Goal: Information Seeking & Learning: Learn about a topic

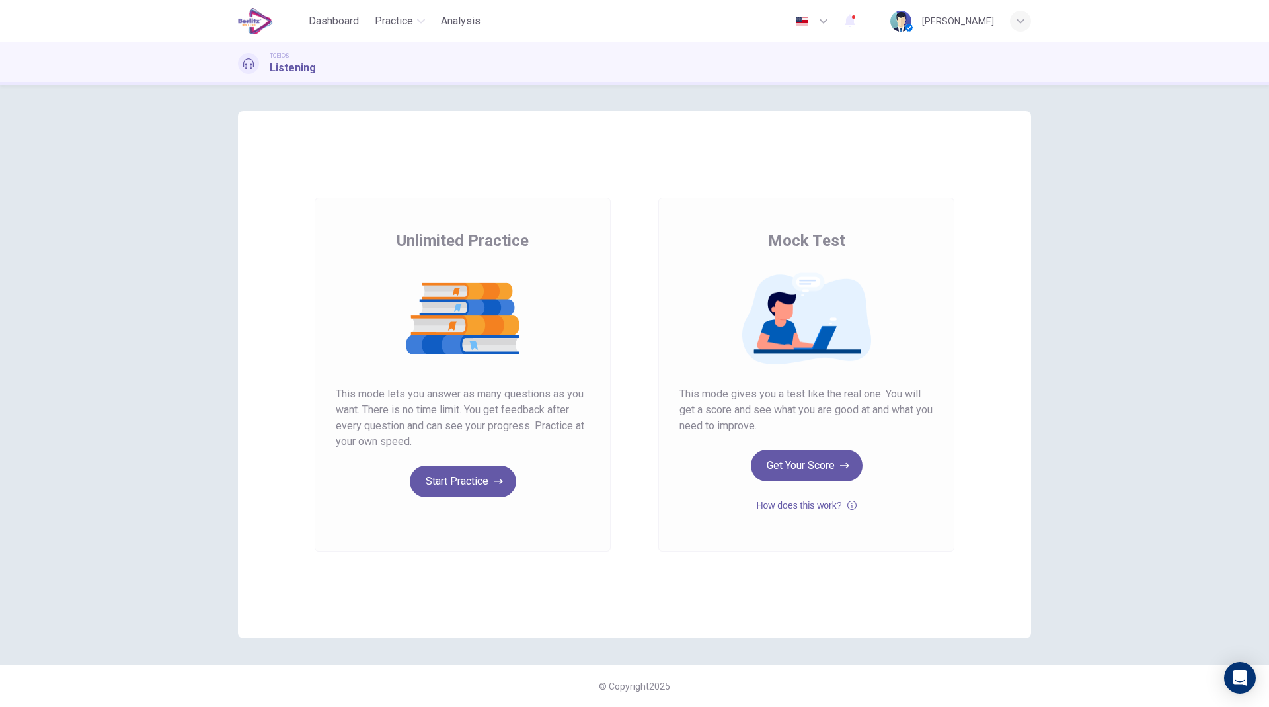
click at [463, 485] on button "Start Practice" at bounding box center [463, 481] width 106 height 32
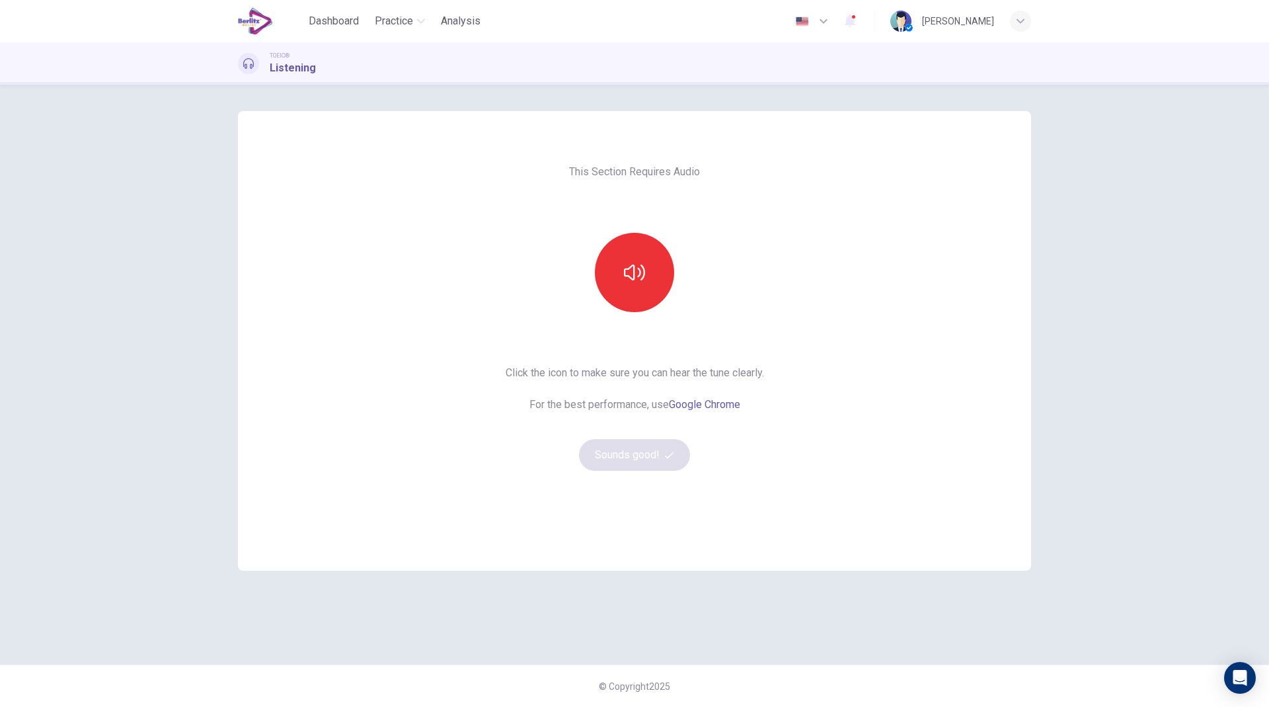
click at [660, 274] on button "button" at bounding box center [634, 272] width 79 height 79
click at [632, 458] on button "Sounds good!" at bounding box center [634, 455] width 111 height 32
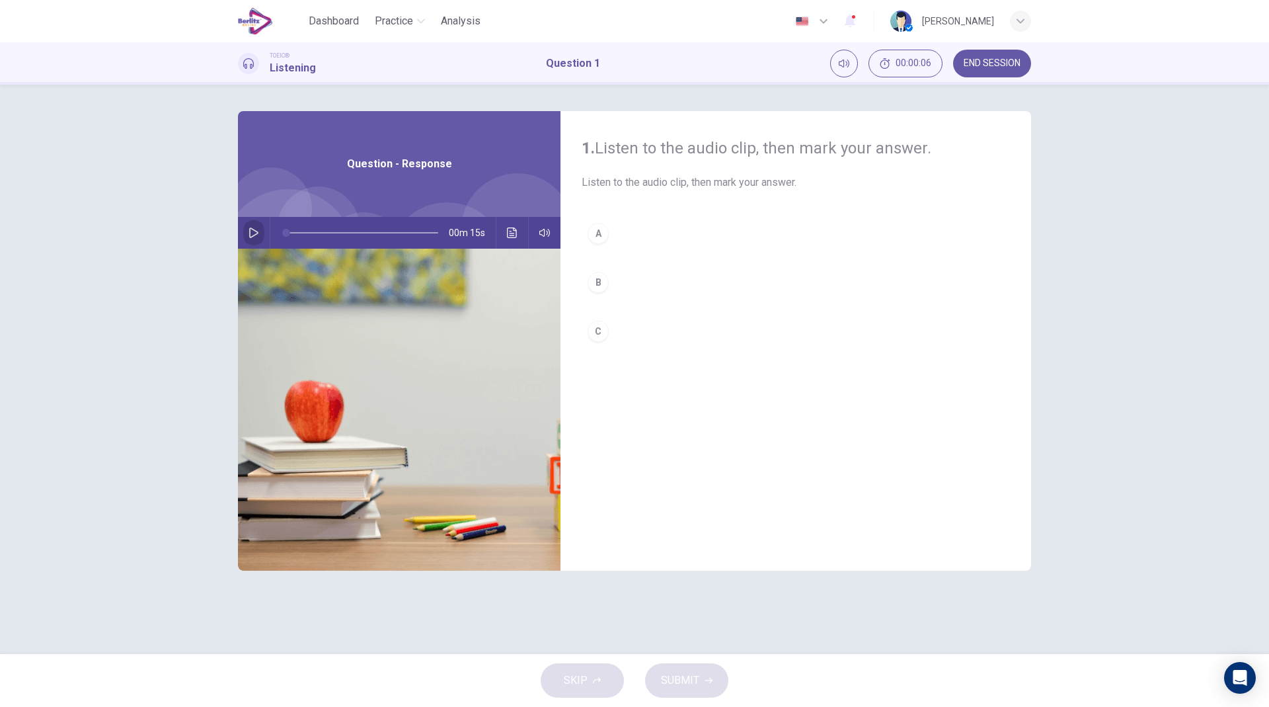
click at [256, 235] on icon "button" at bounding box center [254, 232] width 11 height 11
type input "**"
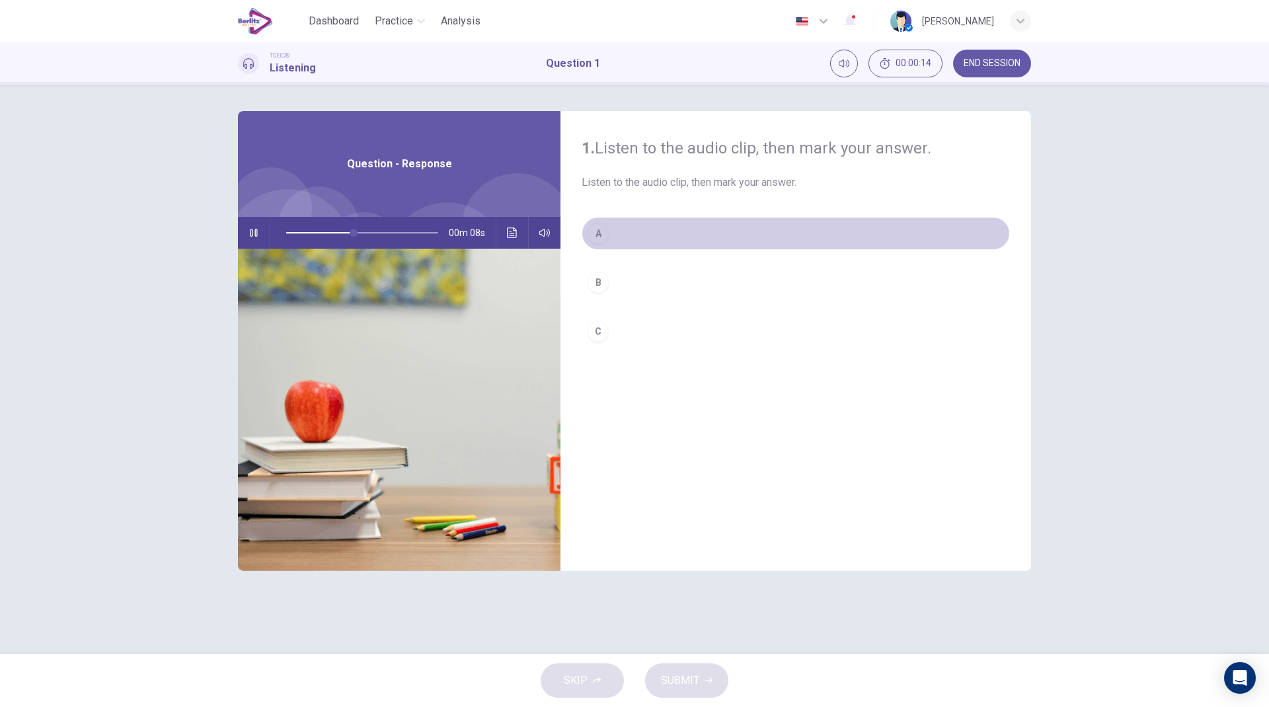
click at [607, 228] on div "A" at bounding box center [598, 233] width 21 height 21
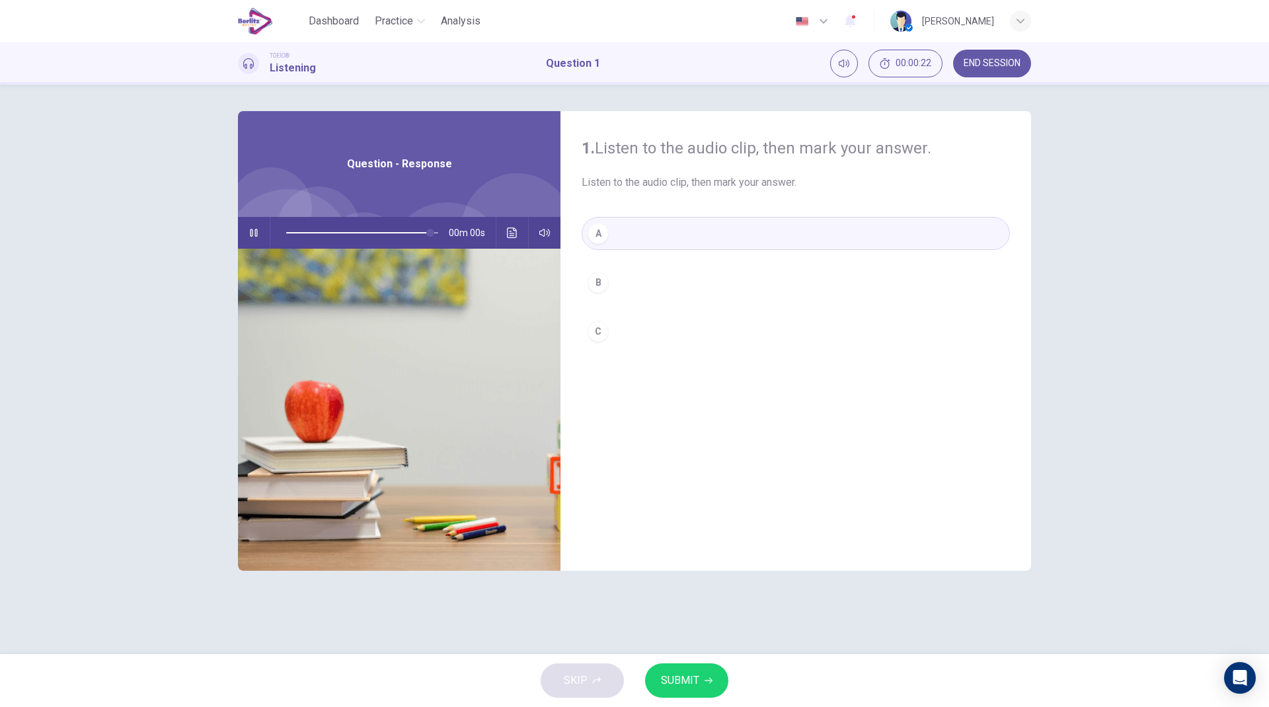
type input "*"
click at [695, 670] on button "SUBMIT" at bounding box center [686, 680] width 83 height 34
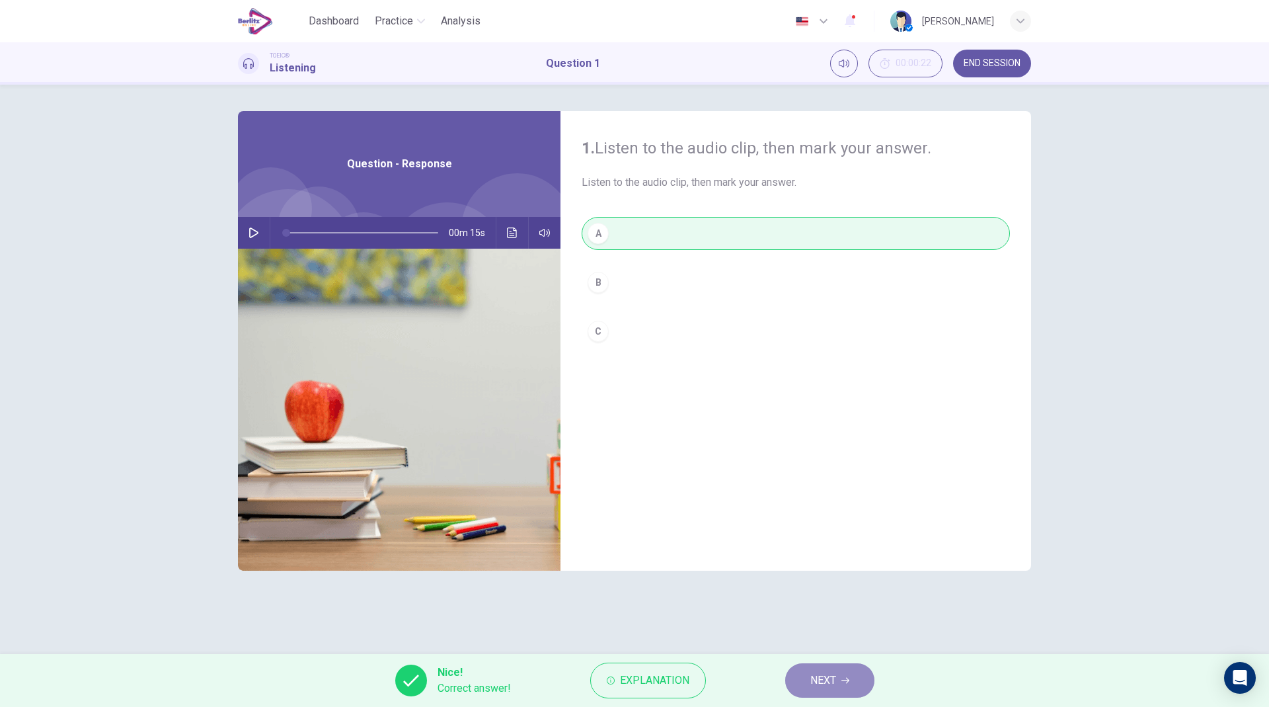
click at [833, 672] on span "NEXT" at bounding box center [823, 680] width 26 height 19
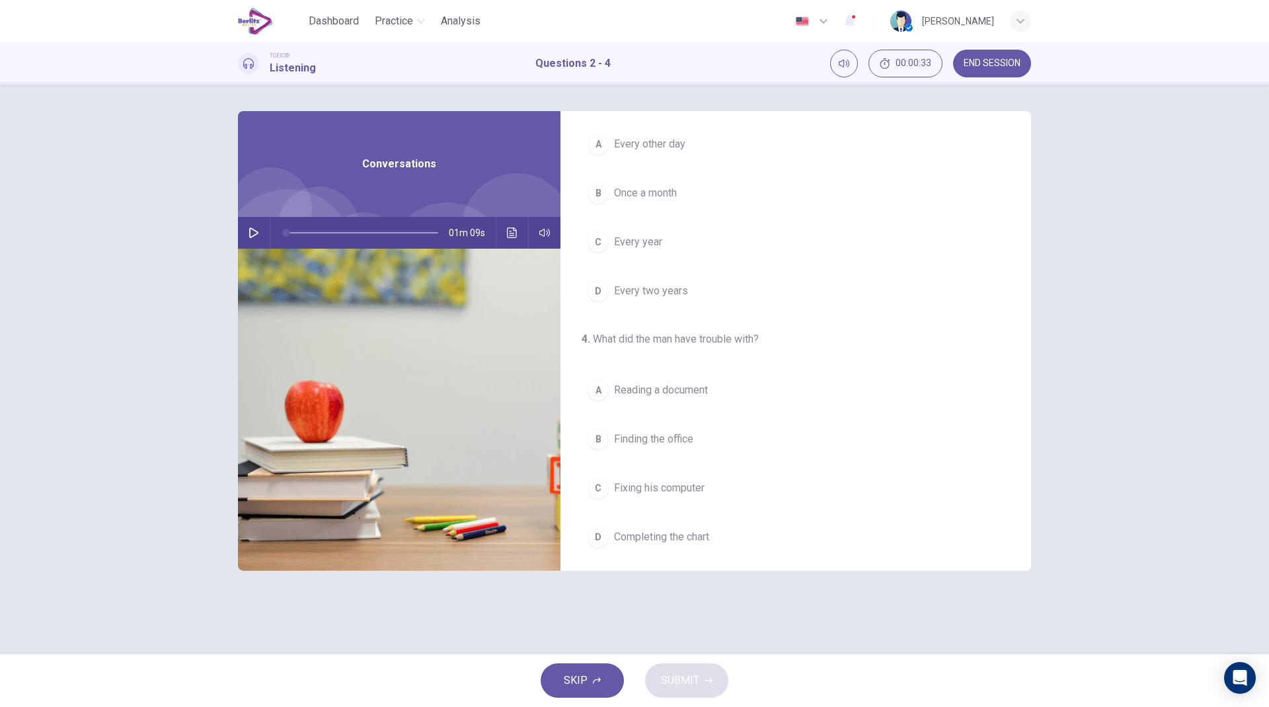
scroll to position [302, 0]
click at [254, 236] on icon "button" at bounding box center [254, 232] width 11 height 11
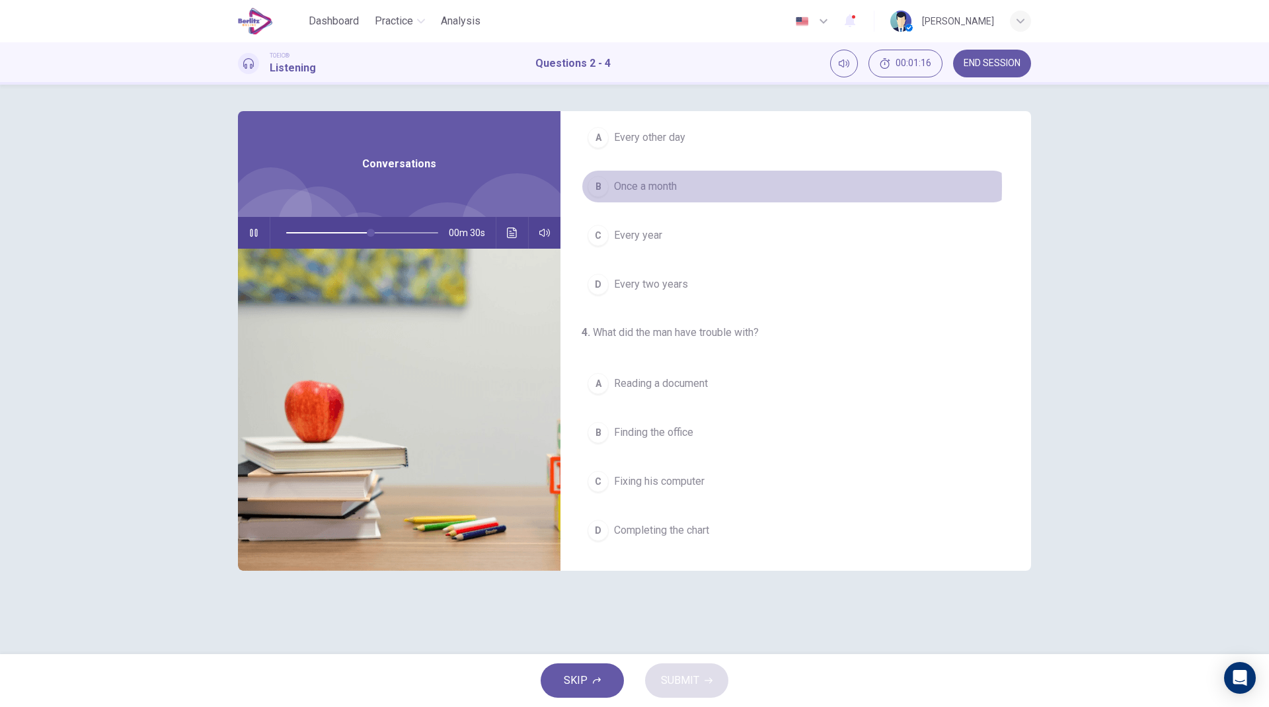
click at [677, 186] on span "Once a month" at bounding box center [645, 186] width 63 height 16
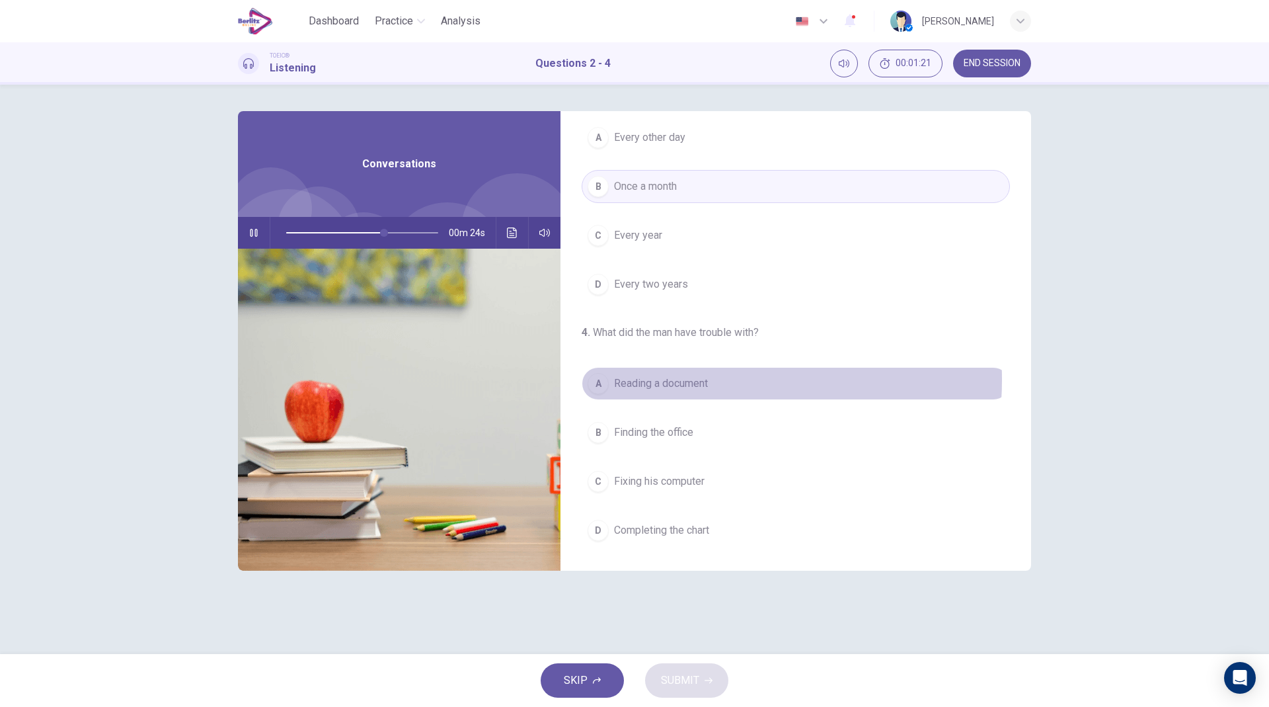
click at [680, 379] on span "Reading a document" at bounding box center [661, 383] width 94 height 16
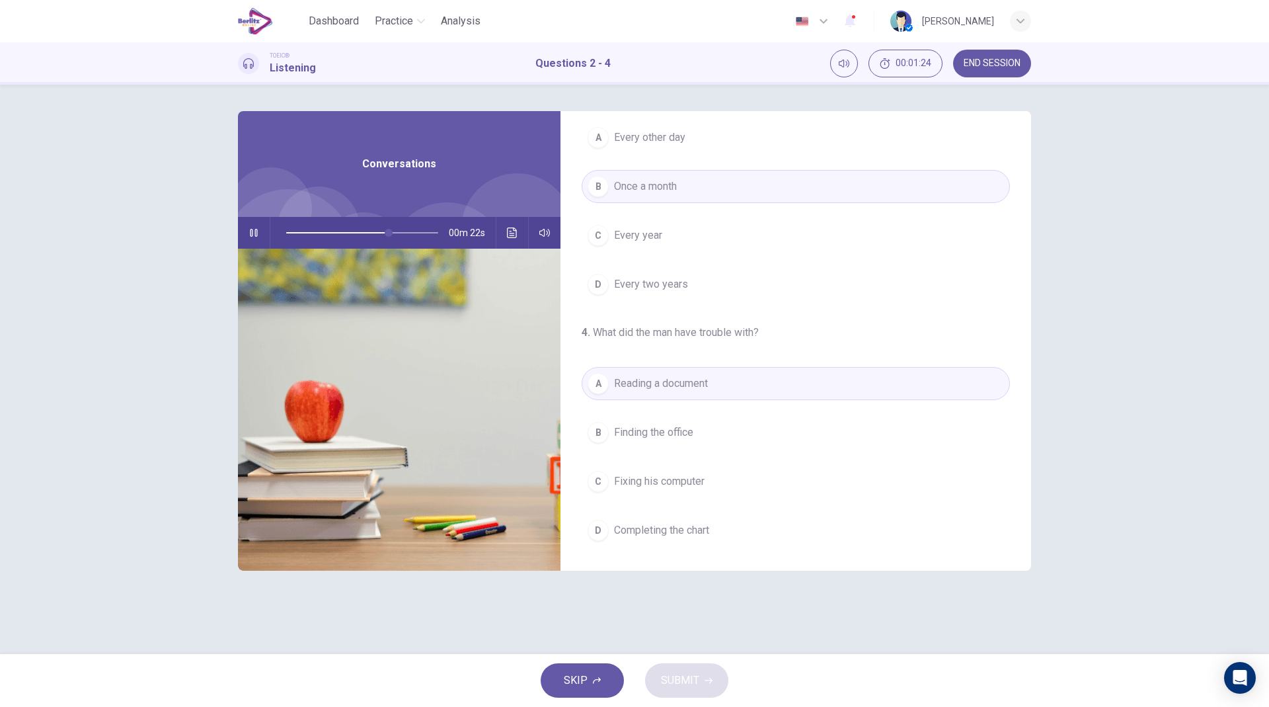
scroll to position [0, 0]
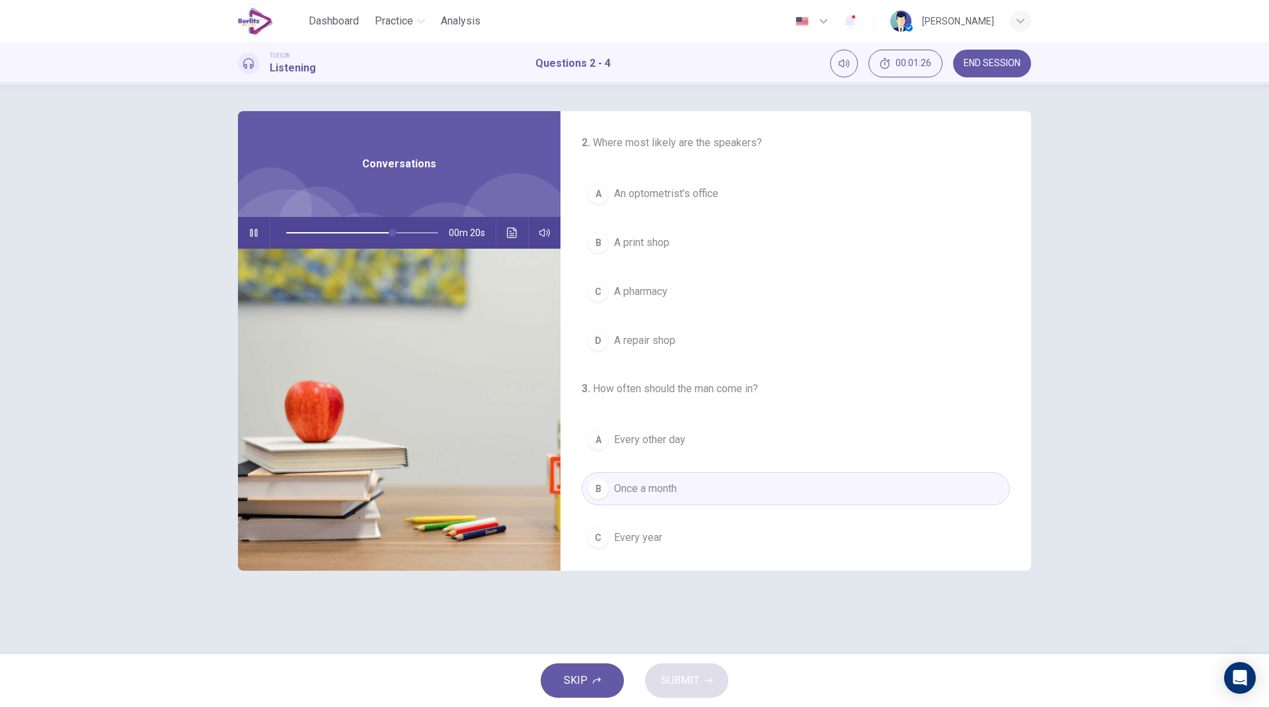
click at [701, 188] on span "An optometrist’s office" at bounding box center [666, 194] width 104 height 16
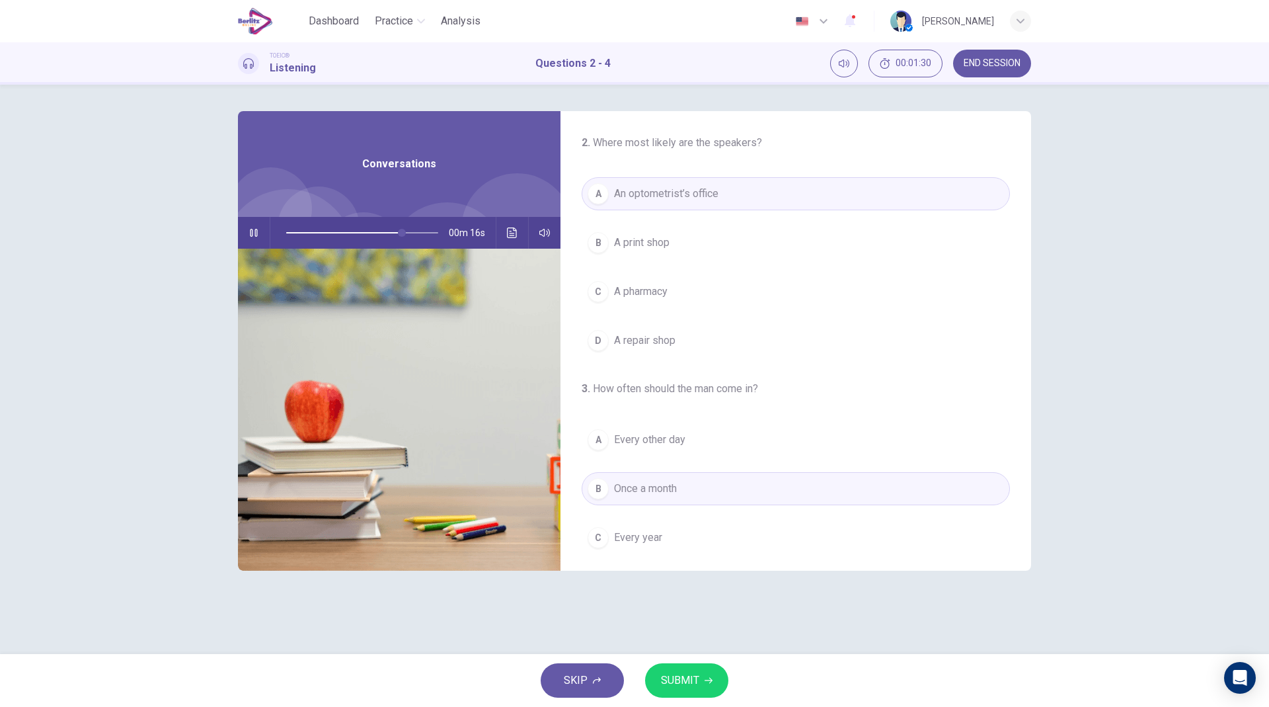
drag, startPoint x: 1032, startPoint y: 229, endPoint x: 1015, endPoint y: 290, distance: 62.4
click at [1015, 290] on div "2 . Where most likely are the speakers? A An optometrist’s office B A print sho…" at bounding box center [635, 369] width 836 height 516
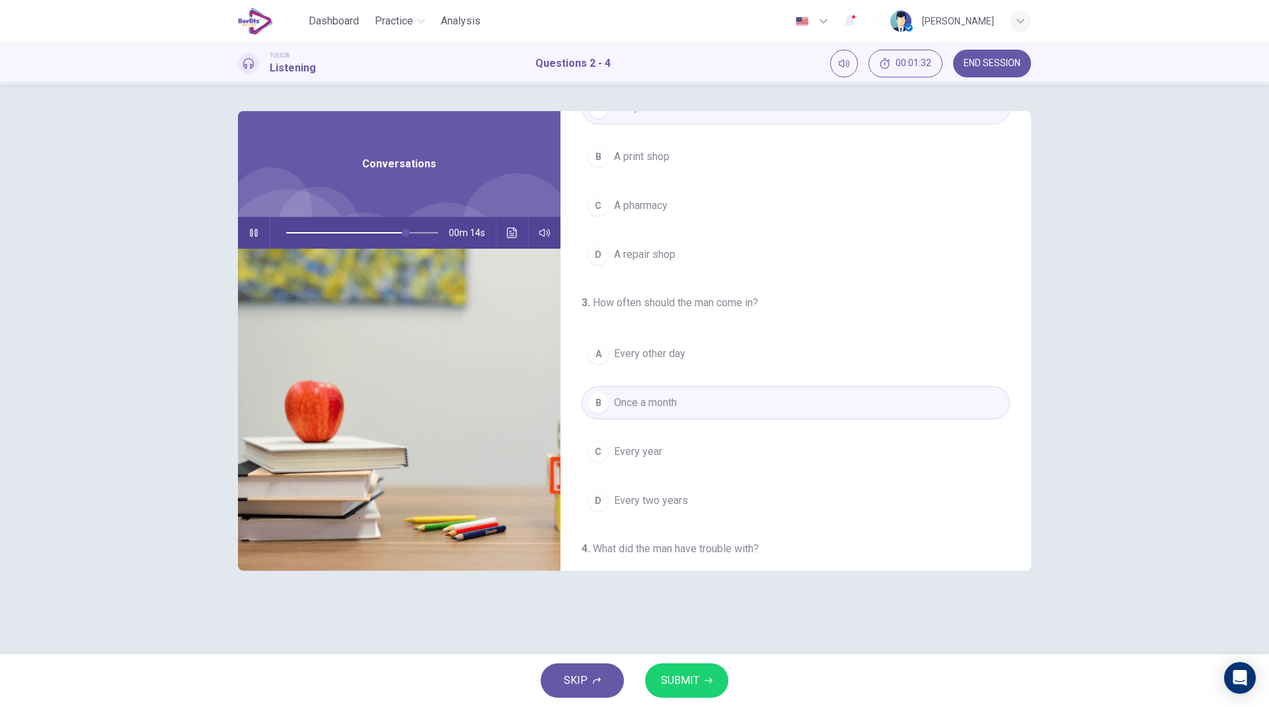
scroll to position [97, 0]
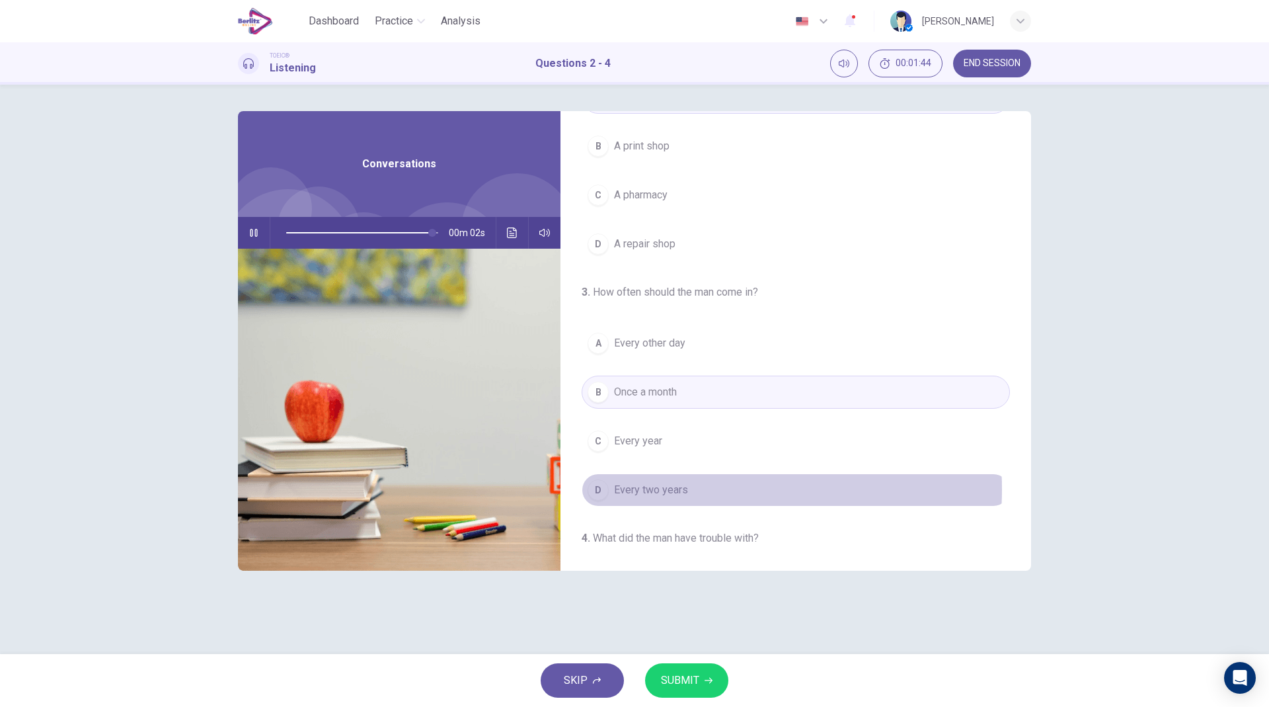
click at [697, 489] on button "D Every two years" at bounding box center [796, 489] width 428 height 33
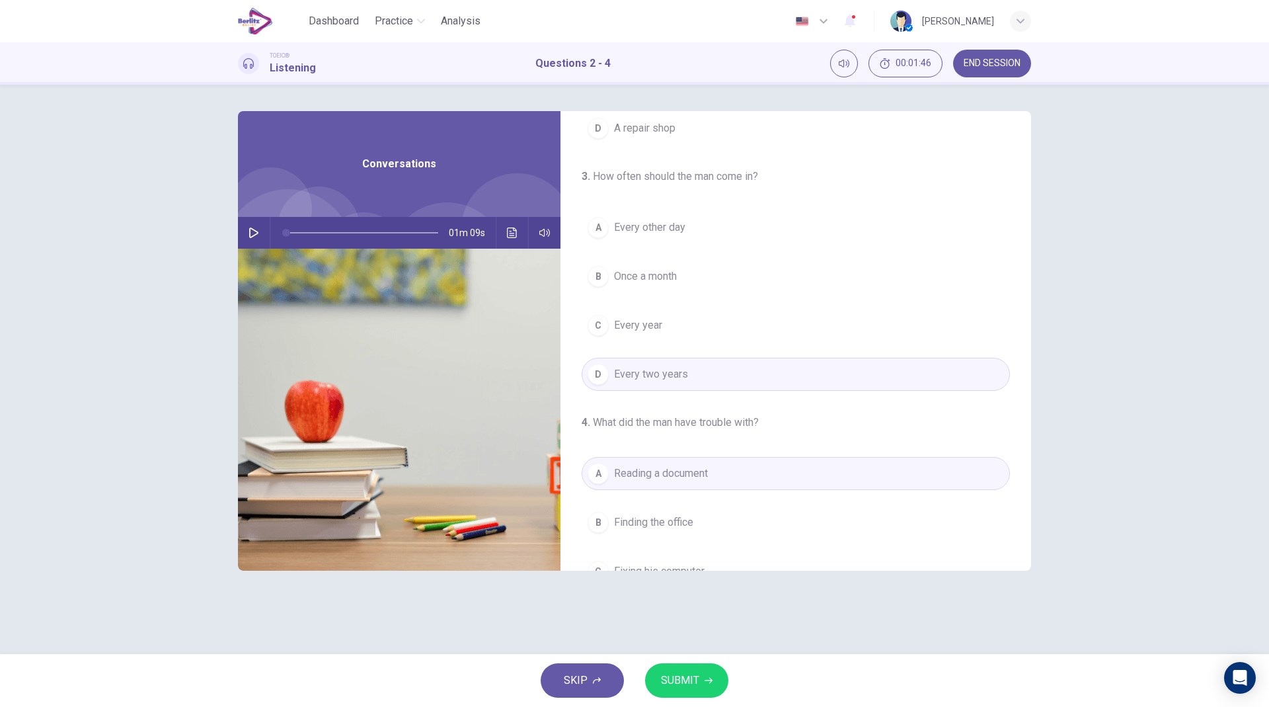
scroll to position [302, 0]
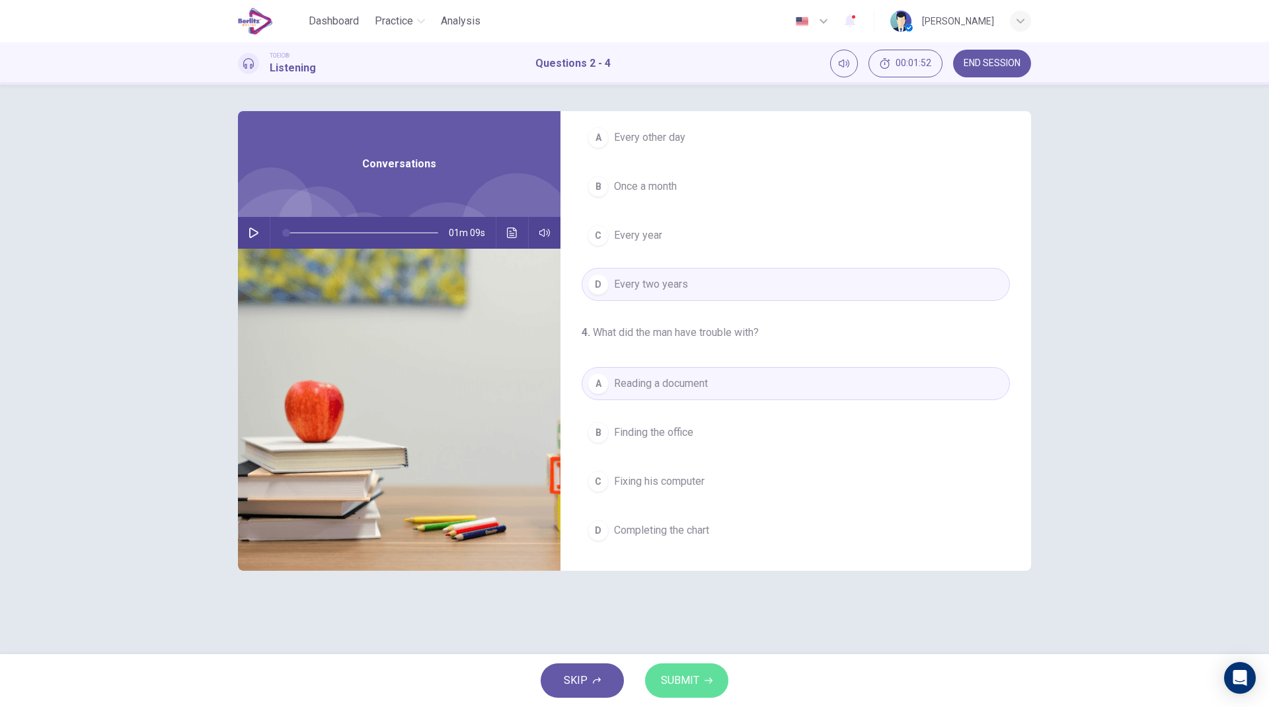
click at [662, 672] on span "SUBMIT" at bounding box center [680, 680] width 38 height 19
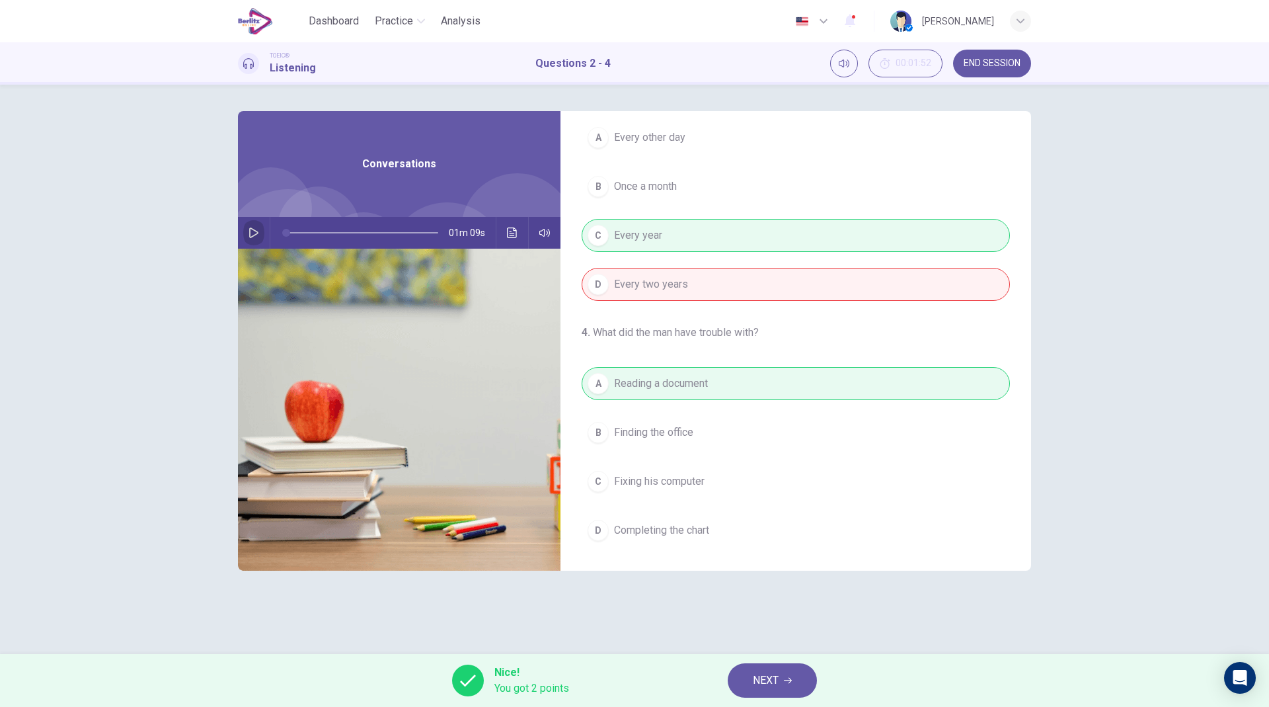
click at [251, 227] on icon "button" at bounding box center [254, 232] width 11 height 11
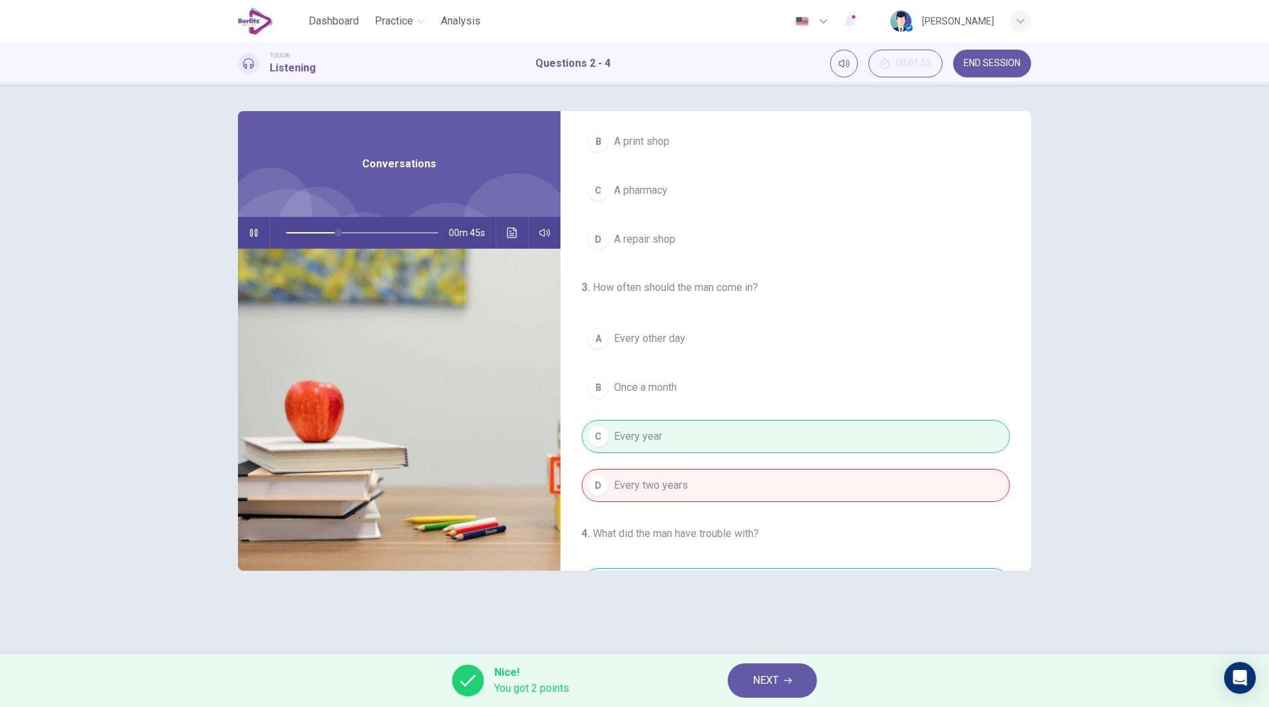
scroll to position [100, 0]
click at [504, 223] on button "Click to see the audio transcription" at bounding box center [512, 233] width 21 height 32
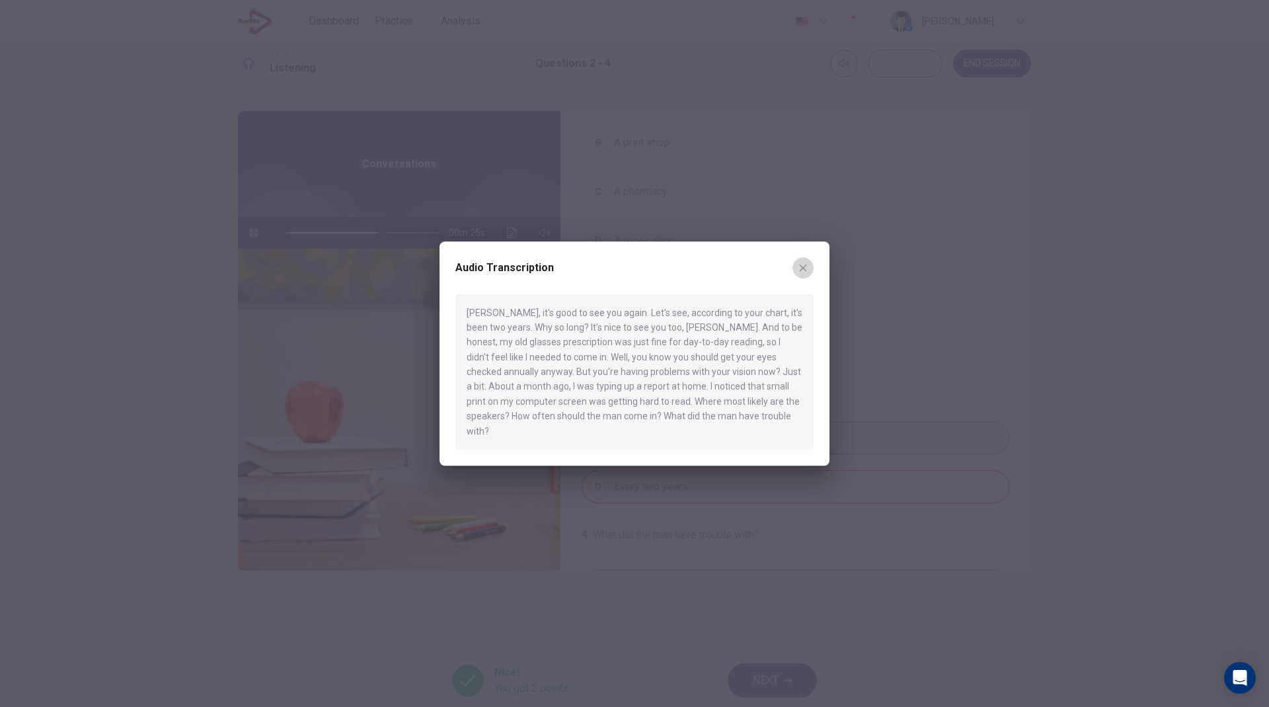
click at [804, 270] on icon "button" at bounding box center [803, 267] width 11 height 11
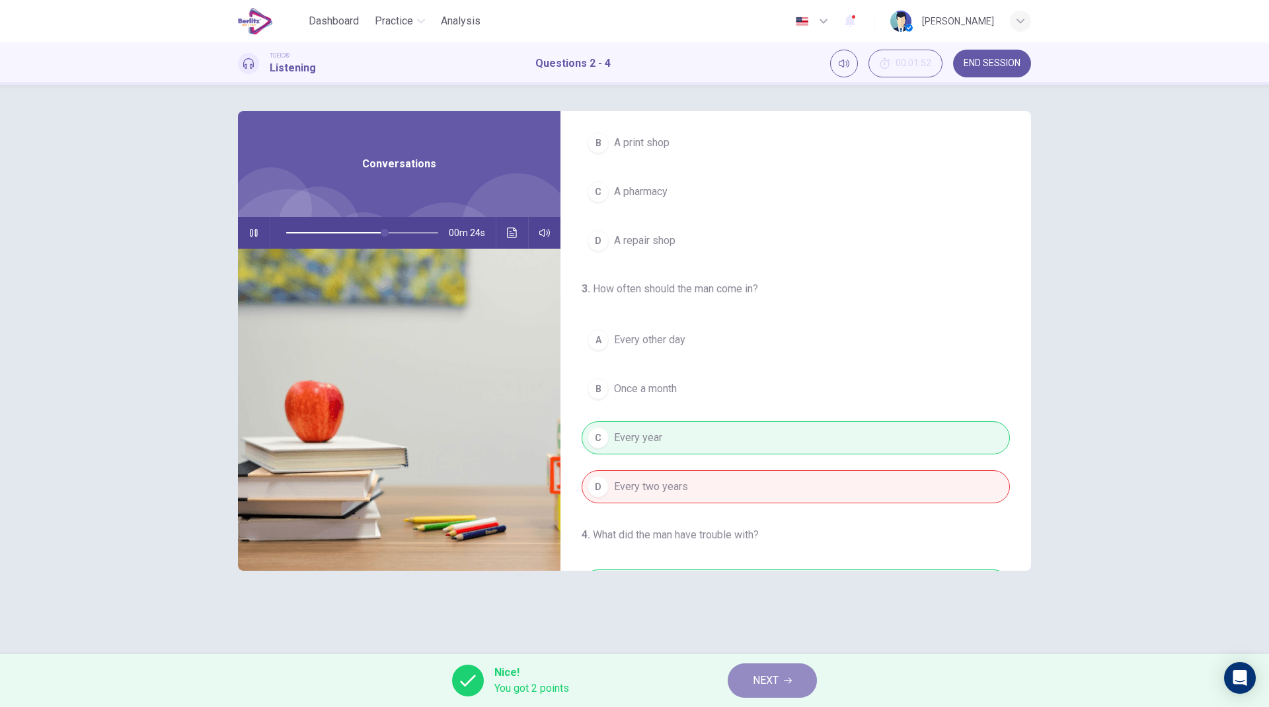
type input "**"
click at [758, 668] on button "NEXT" at bounding box center [772, 680] width 89 height 34
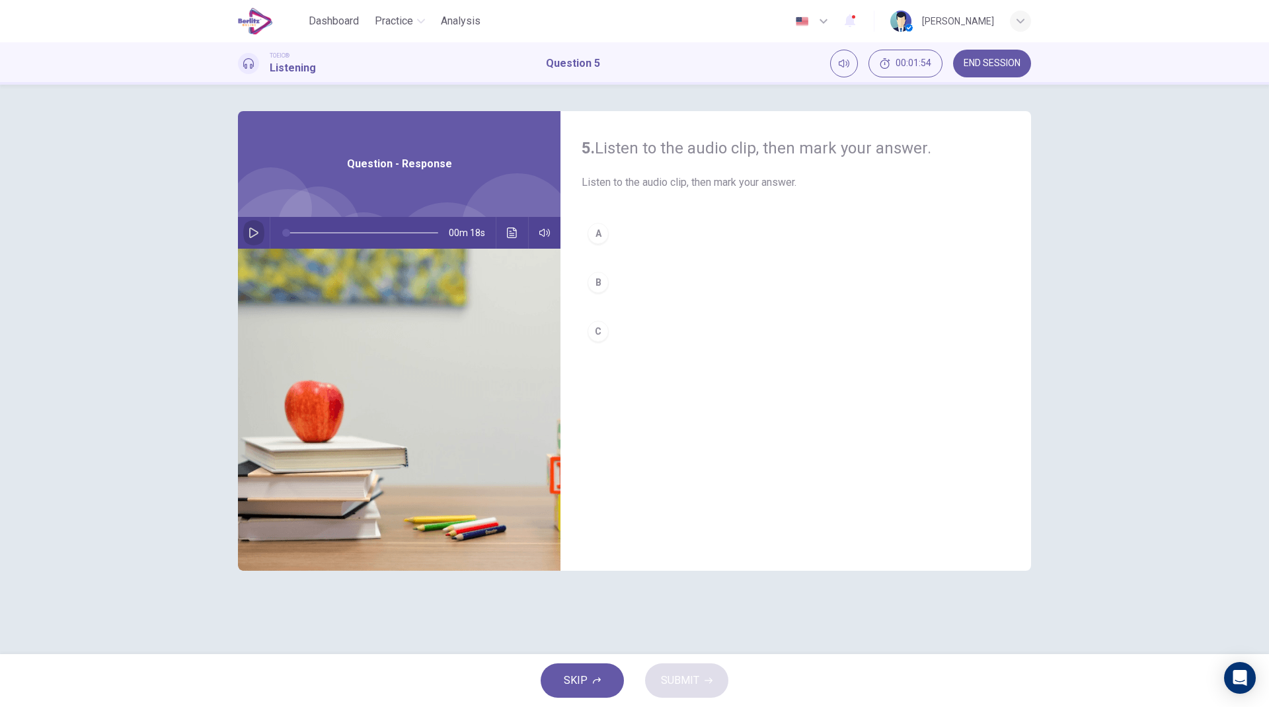
click at [256, 227] on icon "button" at bounding box center [254, 232] width 11 height 11
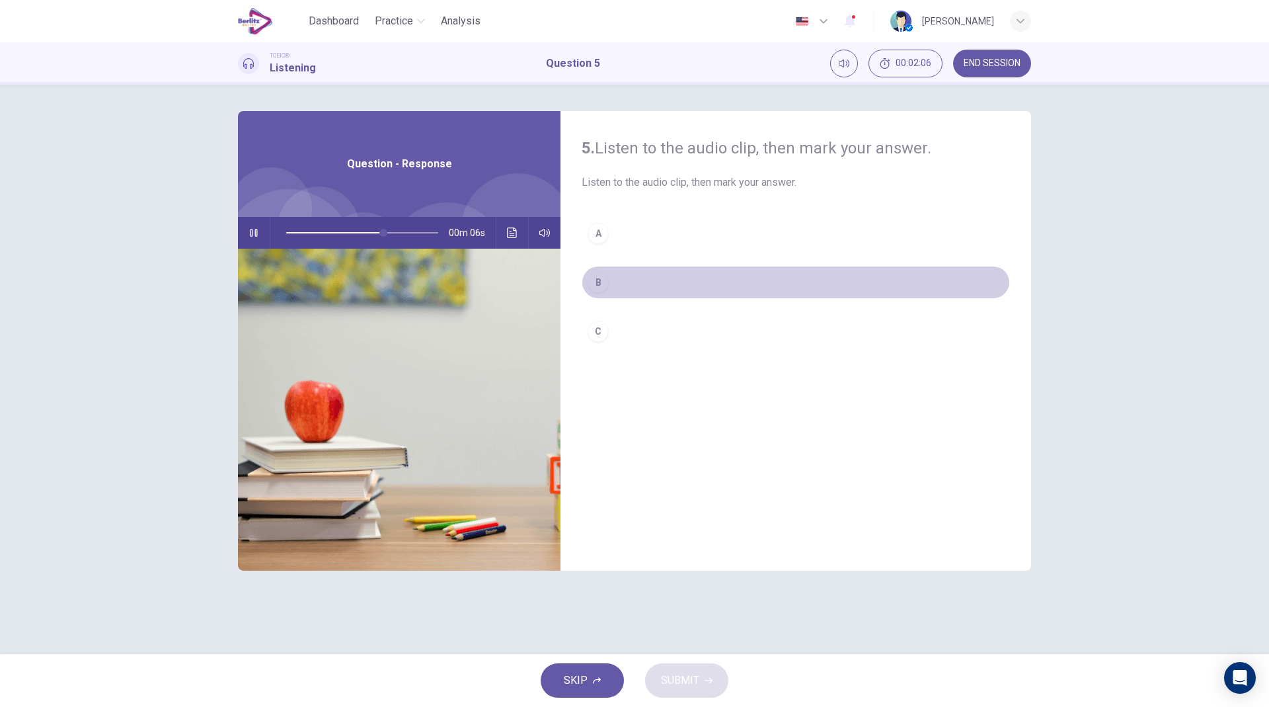
click at [620, 280] on button "B" at bounding box center [796, 282] width 428 height 33
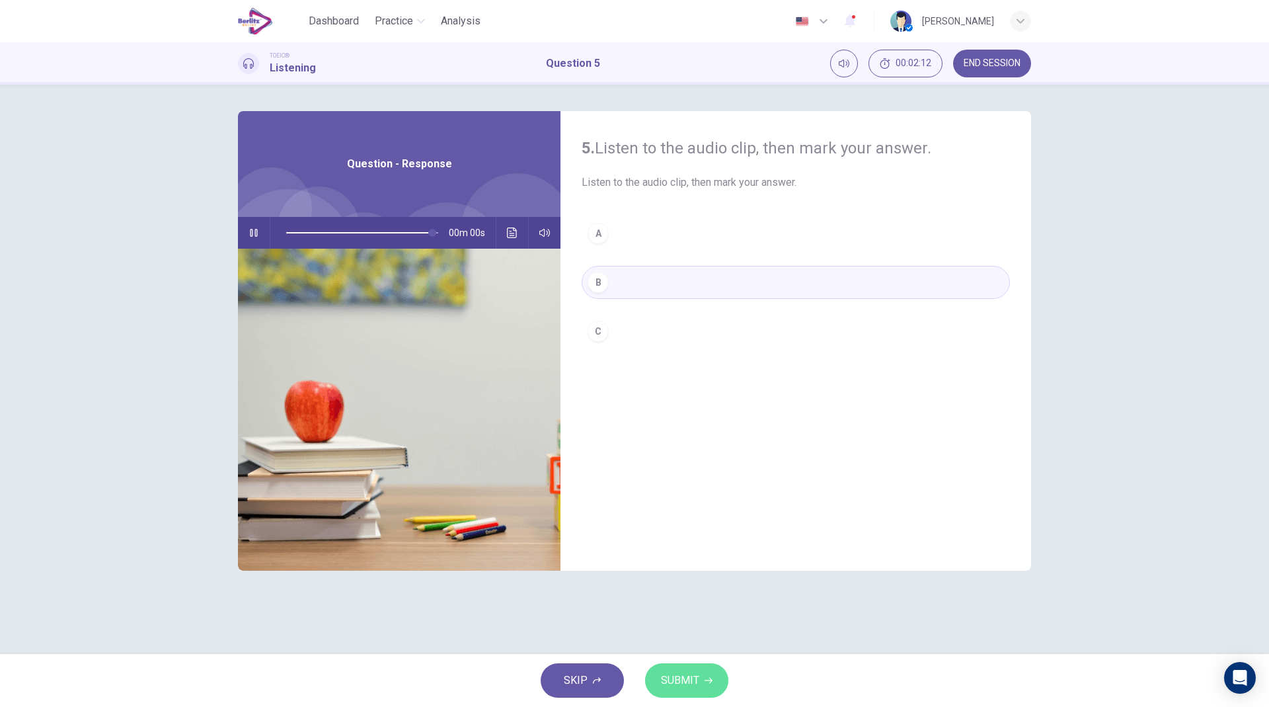
click at [697, 666] on button "SUBMIT" at bounding box center [686, 680] width 83 height 34
type input "*"
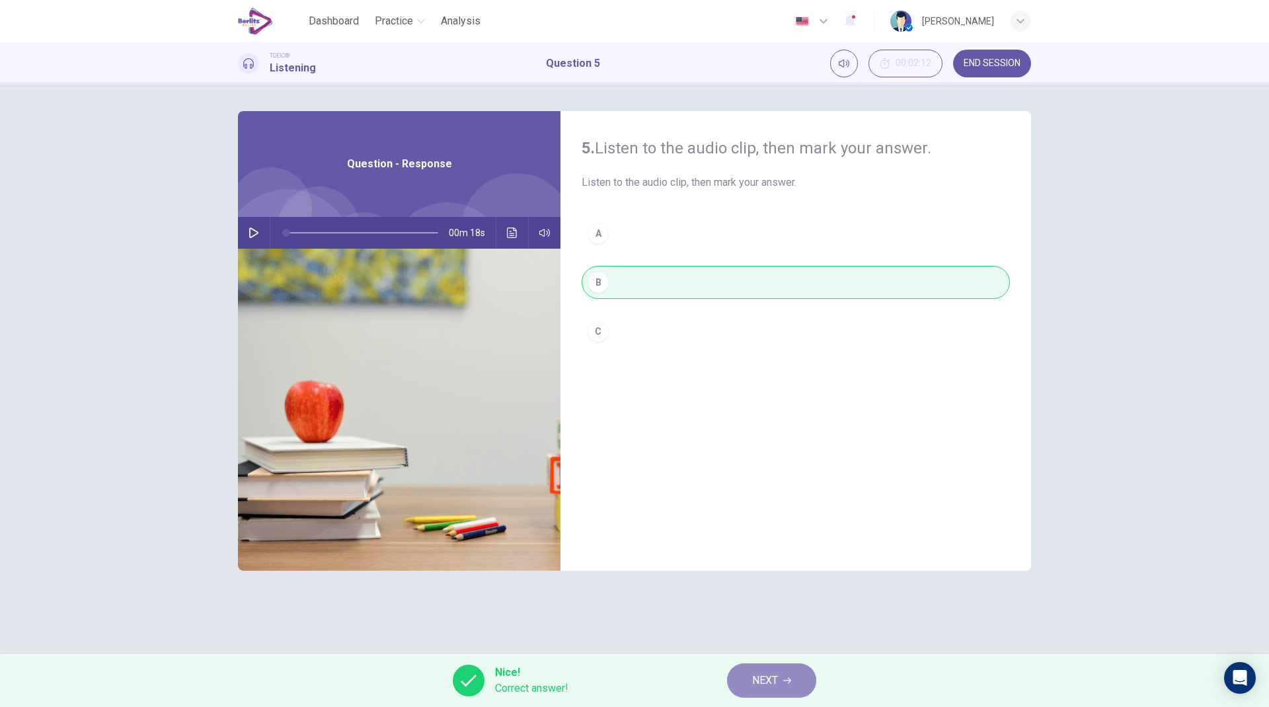
click at [780, 687] on button "NEXT" at bounding box center [771, 680] width 89 height 34
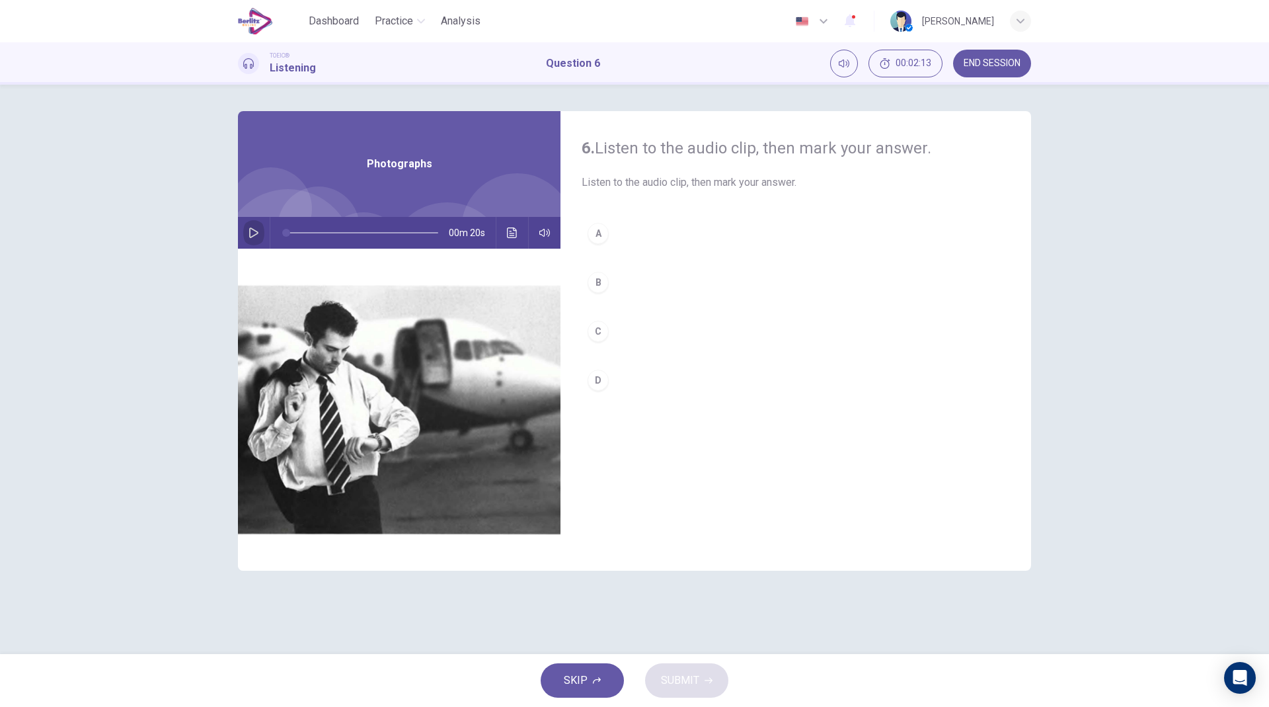
click at [257, 234] on icon "button" at bounding box center [254, 232] width 11 height 11
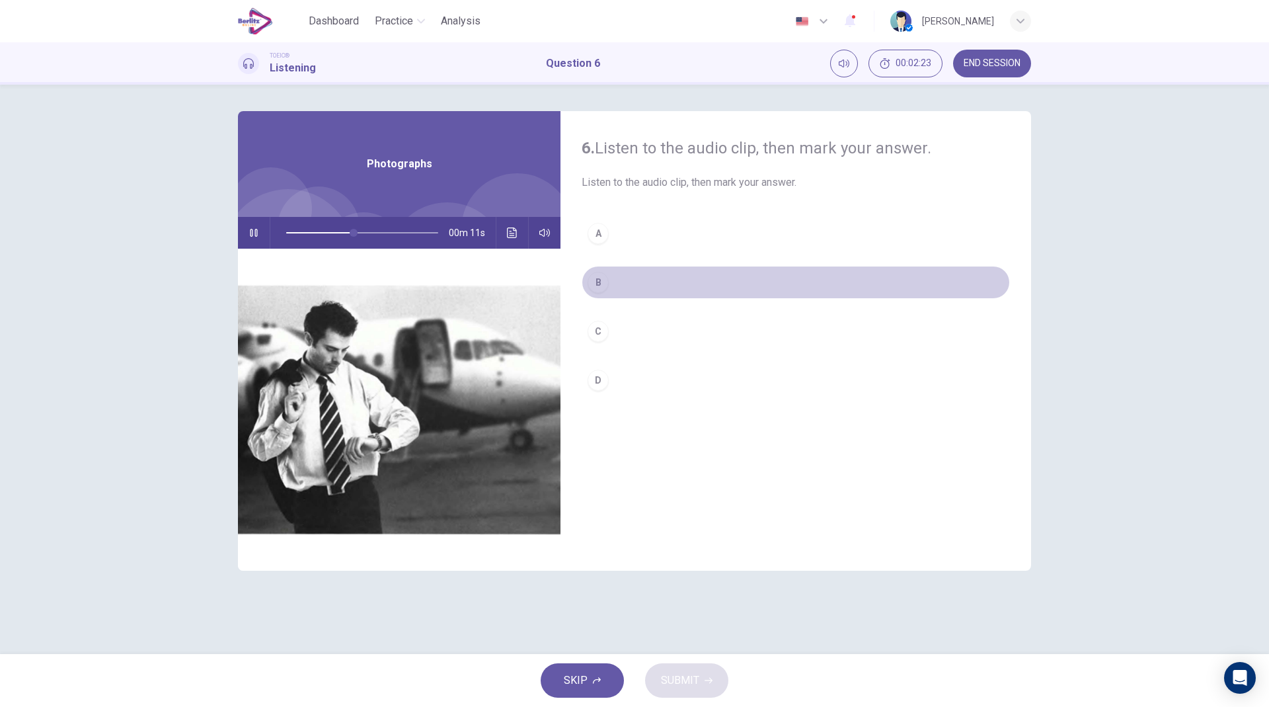
click at [616, 278] on button "B" at bounding box center [796, 282] width 428 height 33
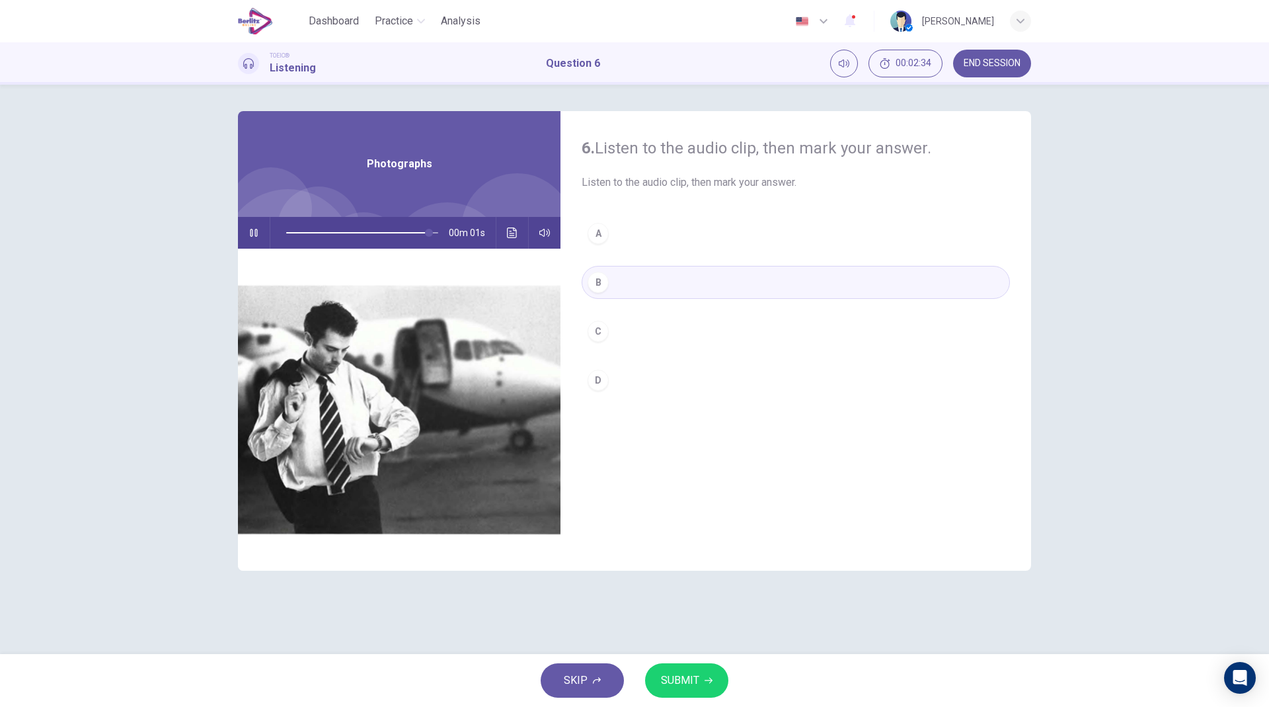
type input "*"
click at [670, 682] on span "SUBMIT" at bounding box center [680, 680] width 38 height 19
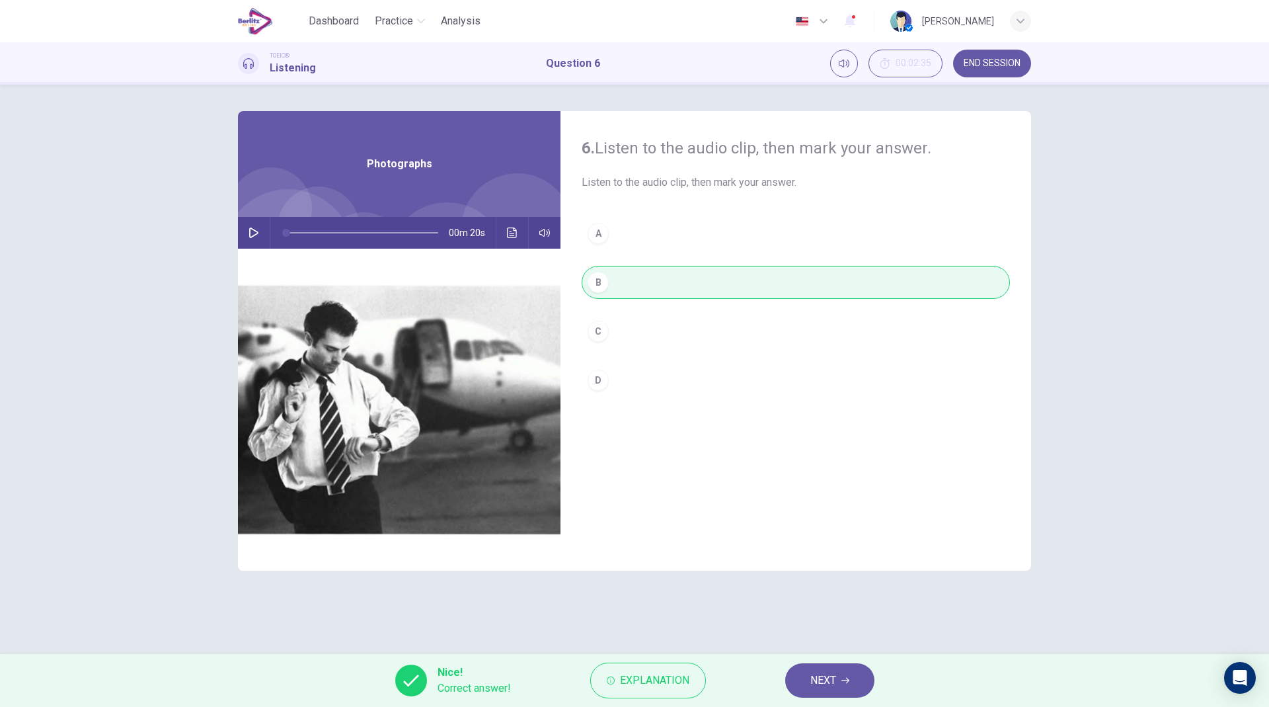
click at [835, 677] on button "NEXT" at bounding box center [829, 680] width 89 height 34
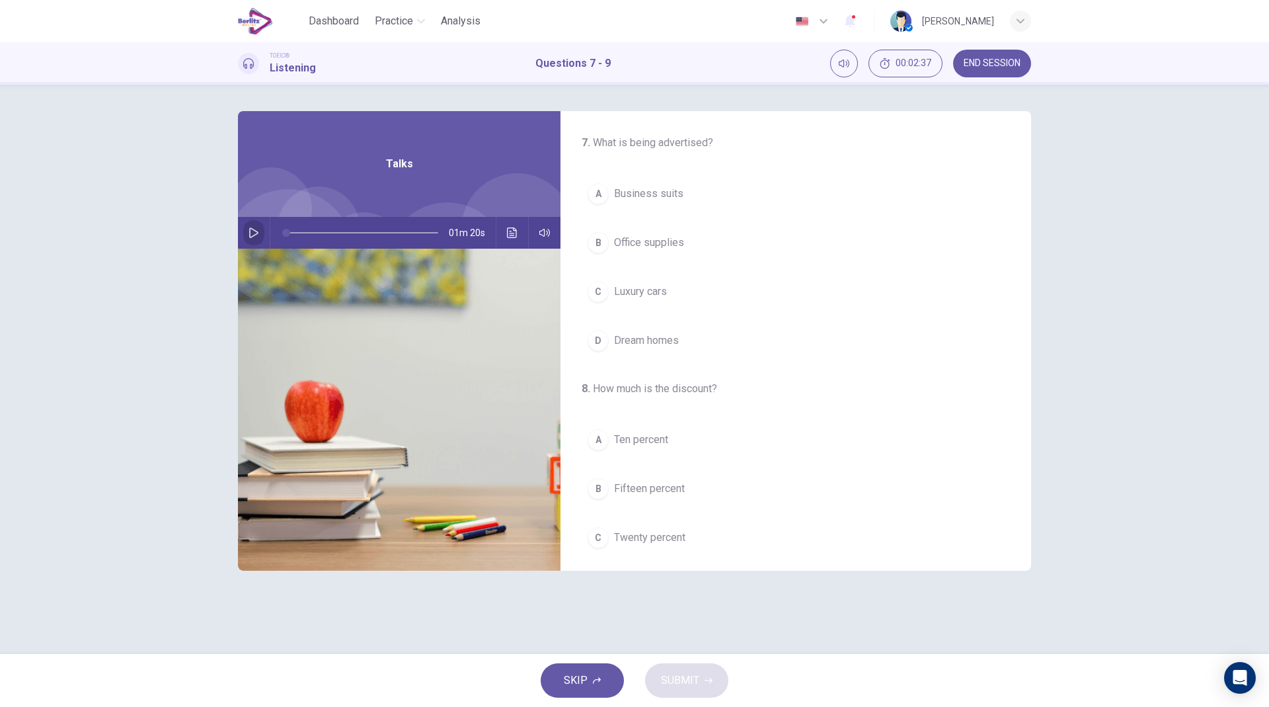
click at [251, 227] on icon "button" at bounding box center [254, 232] width 11 height 11
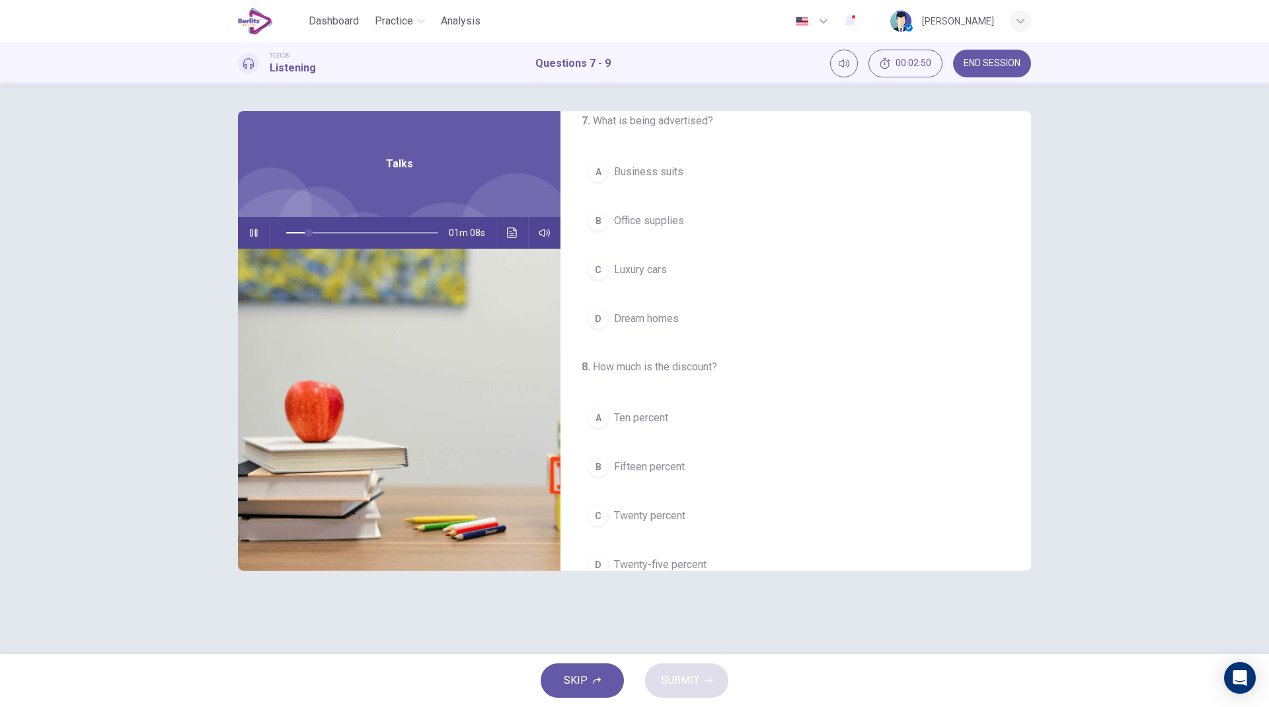
scroll to position [0, 0]
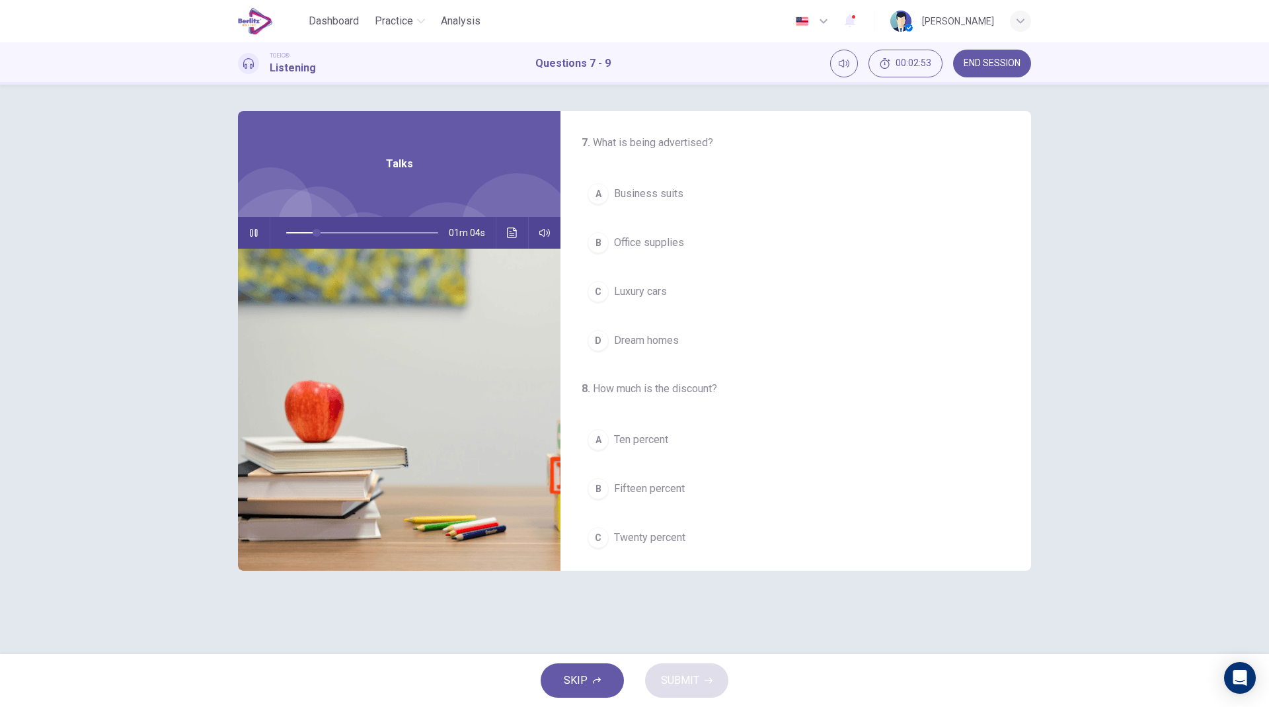
click at [709, 241] on button "B Office supplies" at bounding box center [796, 242] width 428 height 33
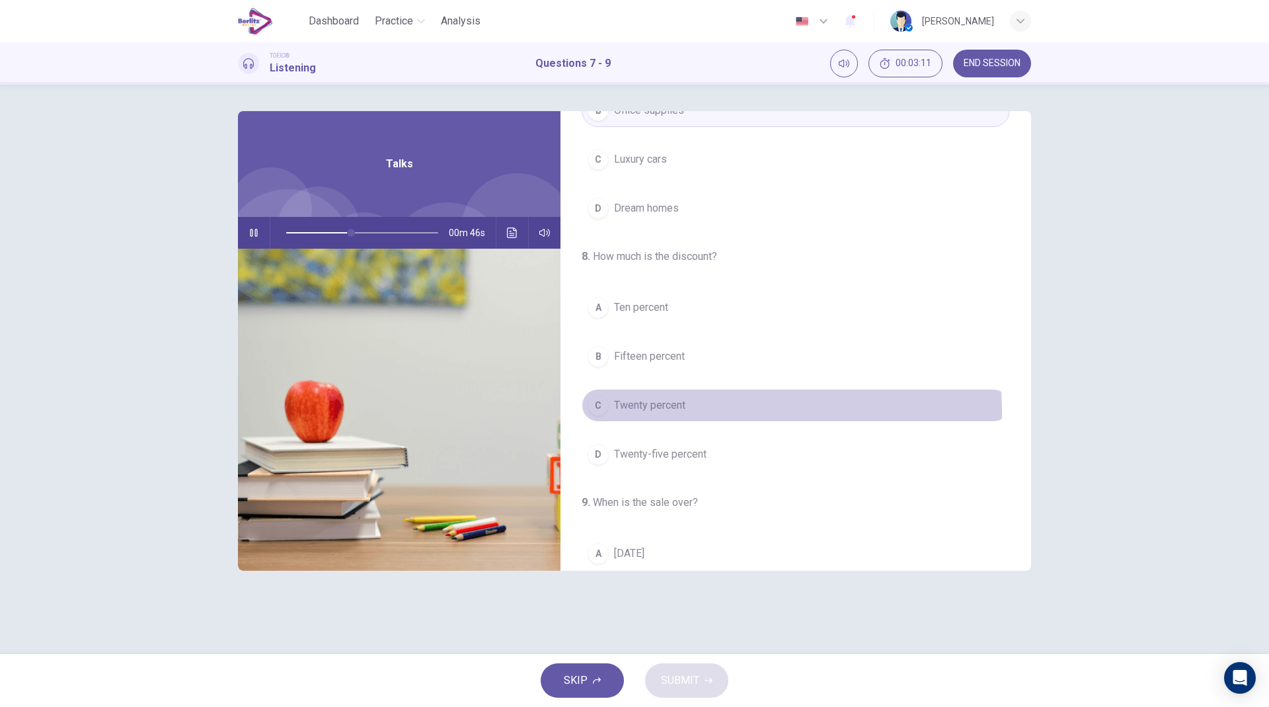
click at [700, 412] on button "C Twenty percent" at bounding box center [796, 405] width 428 height 33
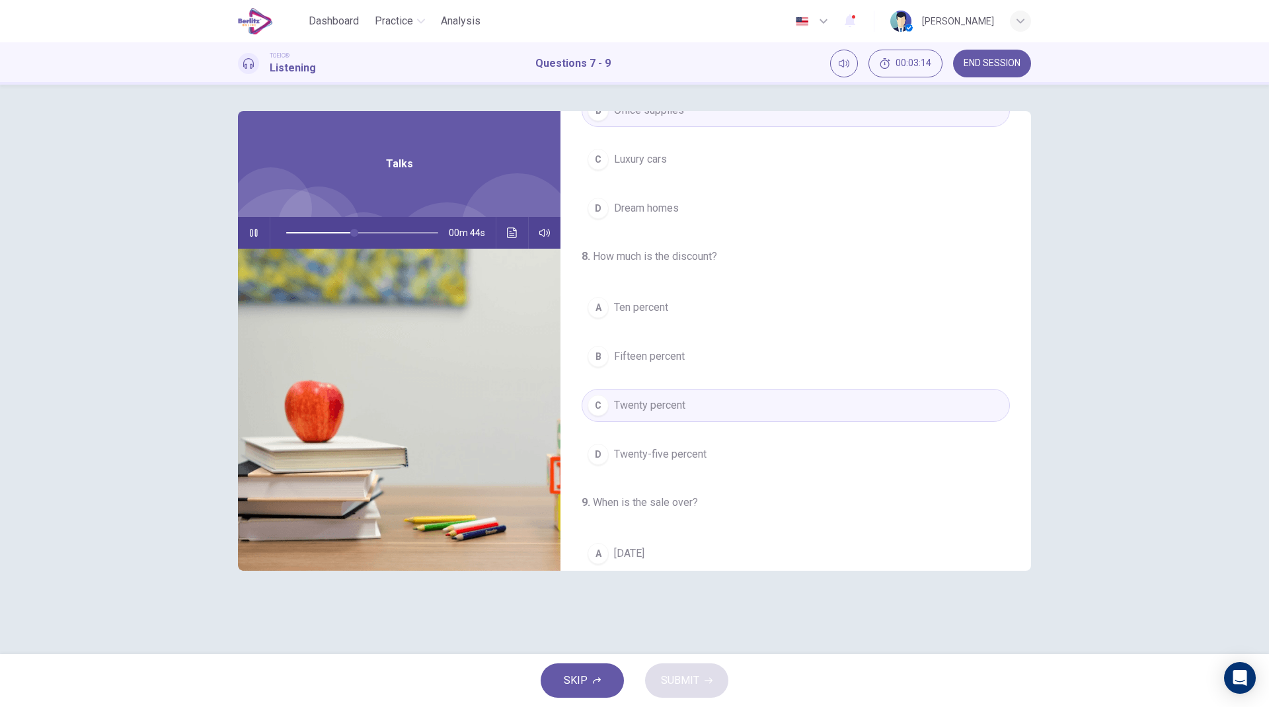
drag, startPoint x: 1021, startPoint y: 337, endPoint x: 1019, endPoint y: 399, distance: 61.5
click at [1019, 399] on div "8 . How much is the discount? A Ten percent B Fifteen percent C Twenty percent …" at bounding box center [796, 360] width 471 height 222
click at [707, 451] on button "D Twenty-five percent" at bounding box center [796, 454] width 428 height 33
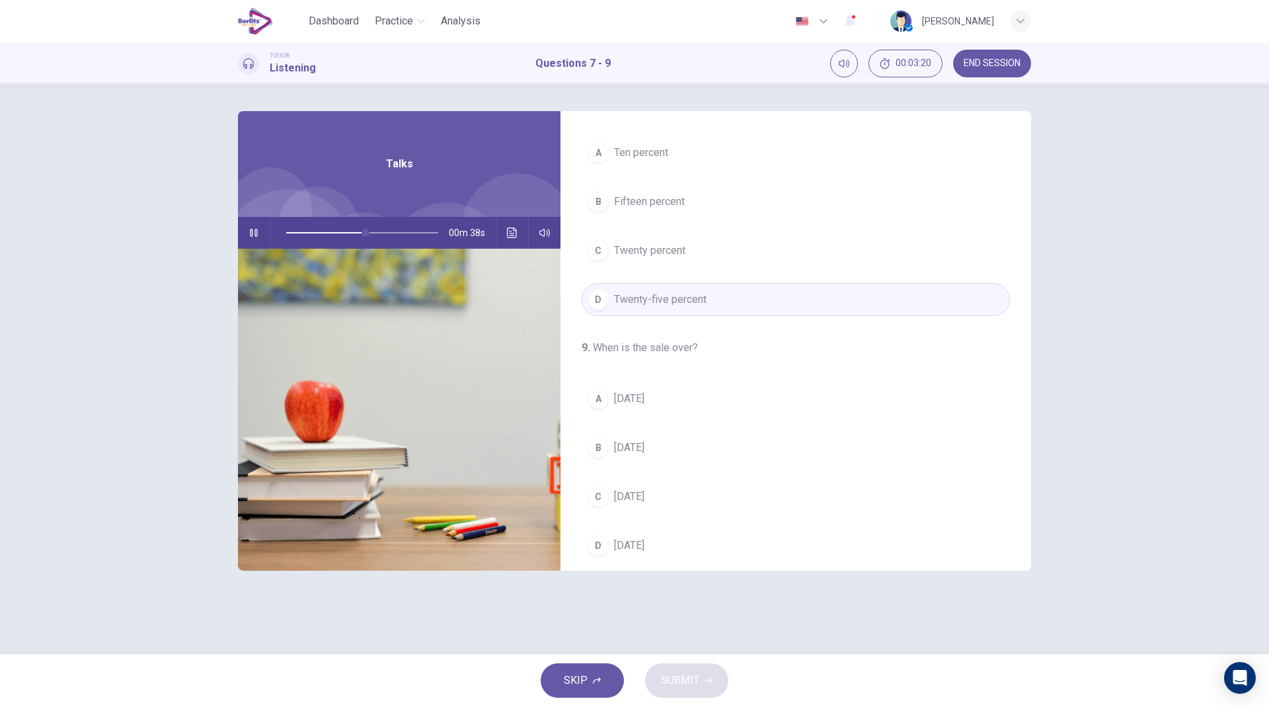
scroll to position [302, 0]
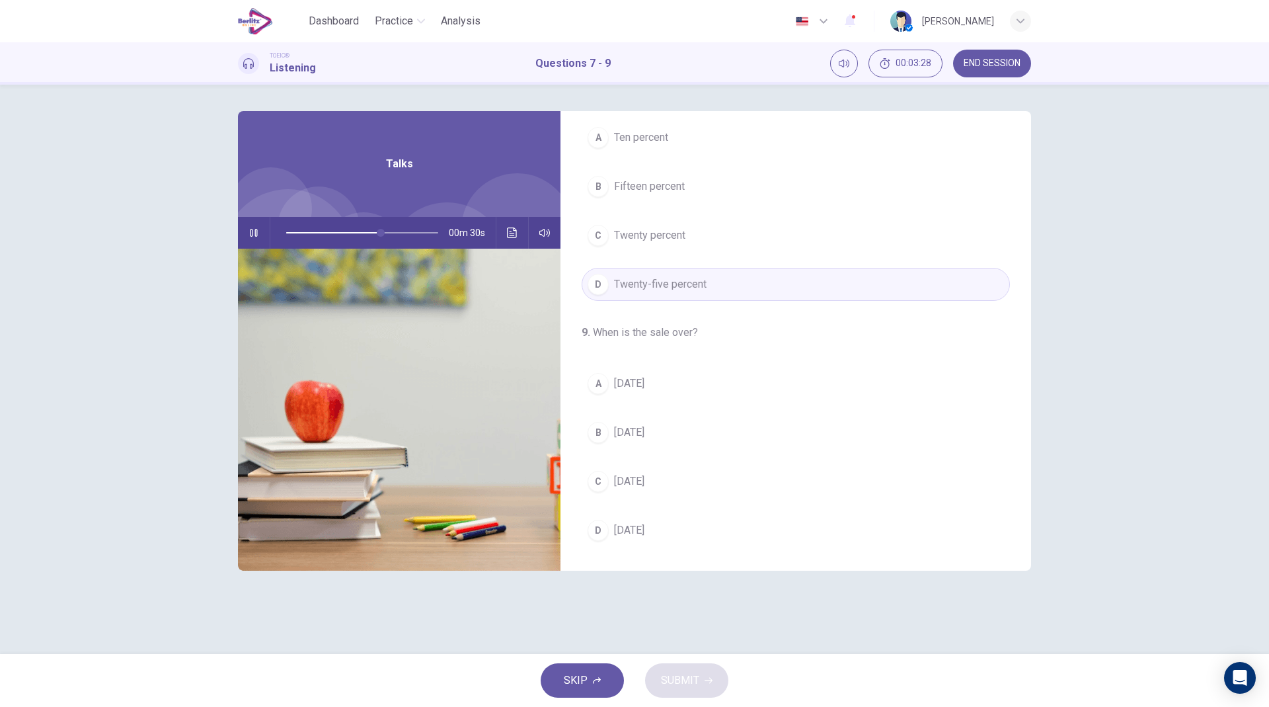
click at [676, 379] on button "A [DATE]" at bounding box center [796, 383] width 428 height 33
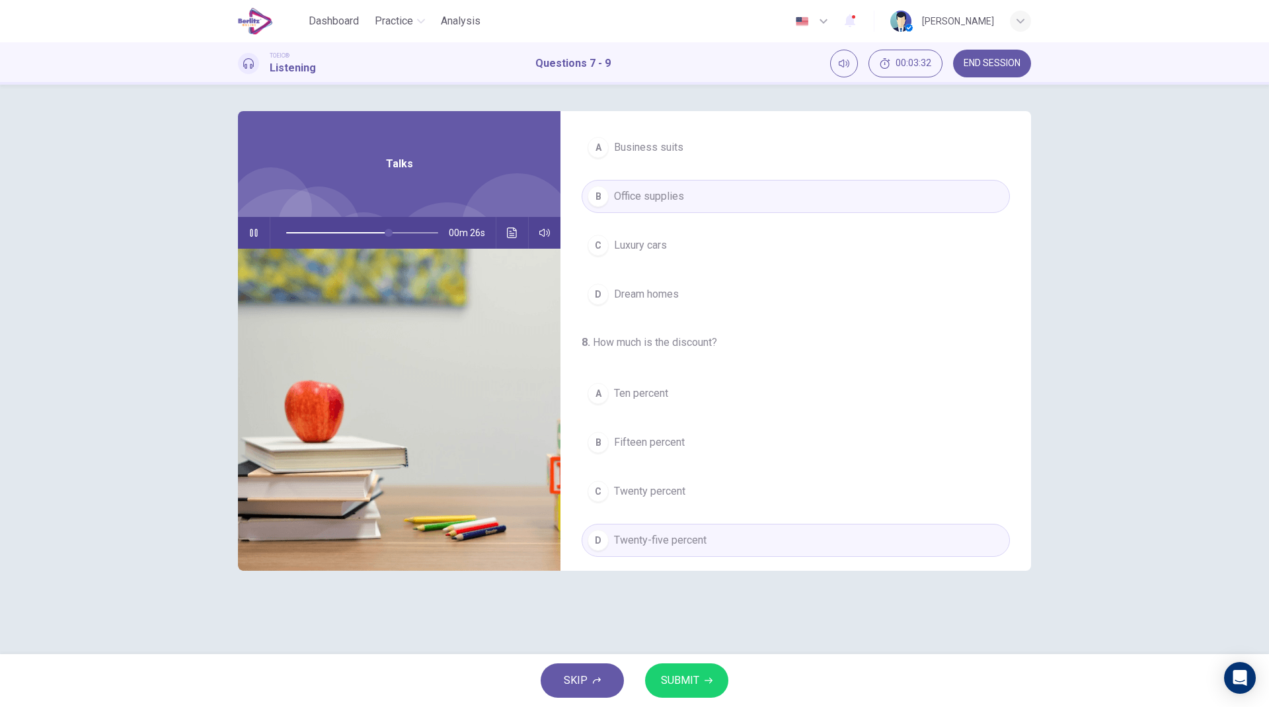
scroll to position [0, 0]
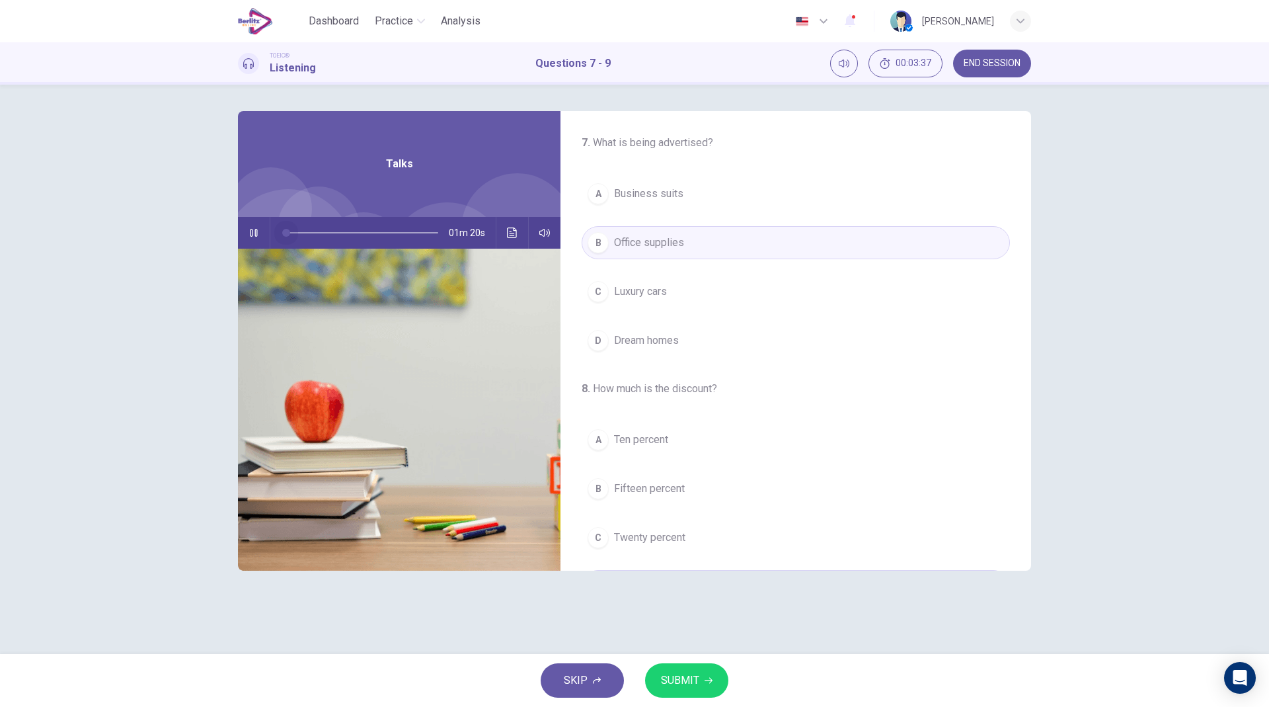
drag, startPoint x: 393, startPoint y: 233, endPoint x: 110, endPoint y: 209, distance: 284.6
click at [110, 209] on div "7 . What is being advertised? A Business suits B Office supplies C Luxury cars …" at bounding box center [634, 369] width 1269 height 569
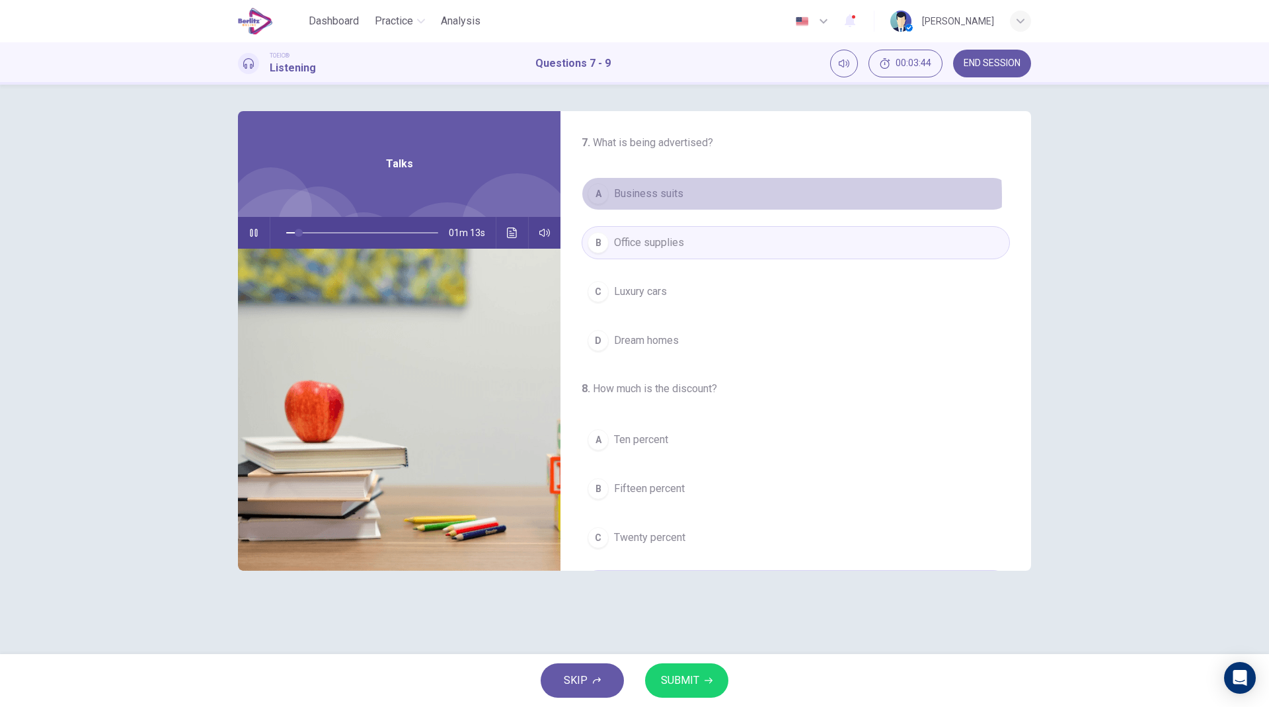
click at [697, 197] on button "A Business suits" at bounding box center [796, 193] width 428 height 33
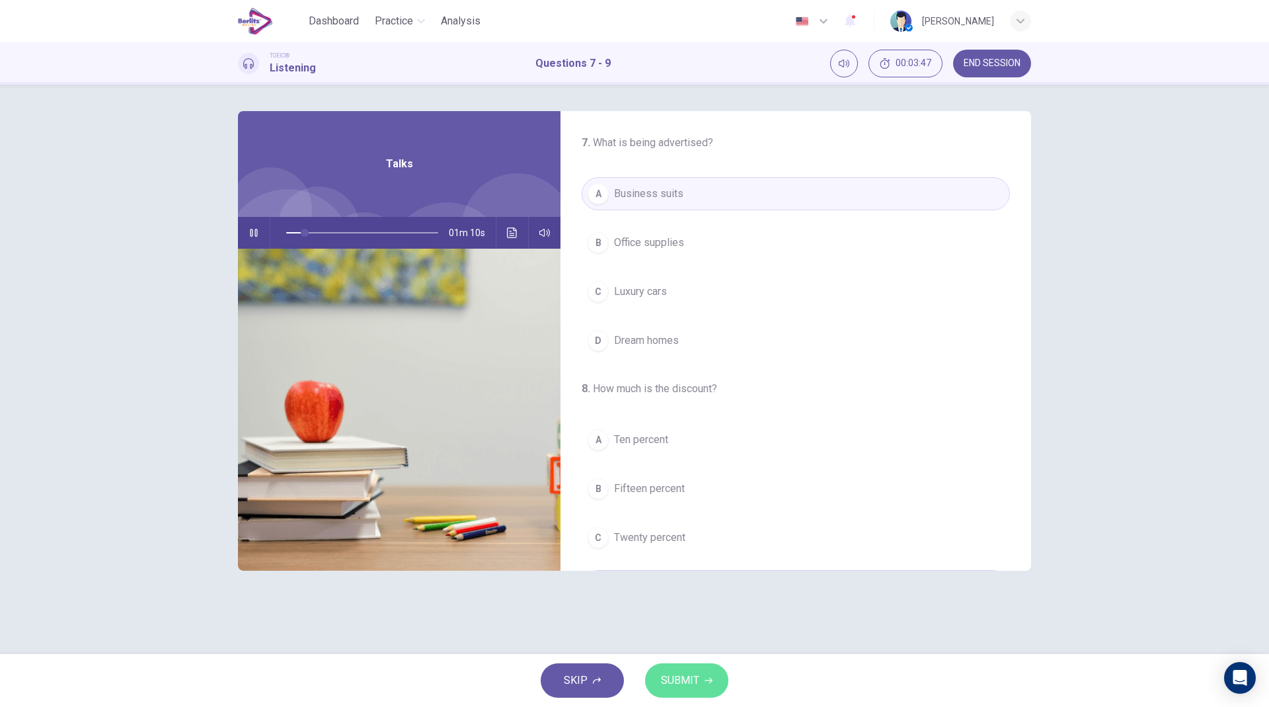
click at [689, 676] on span "SUBMIT" at bounding box center [680, 680] width 38 height 19
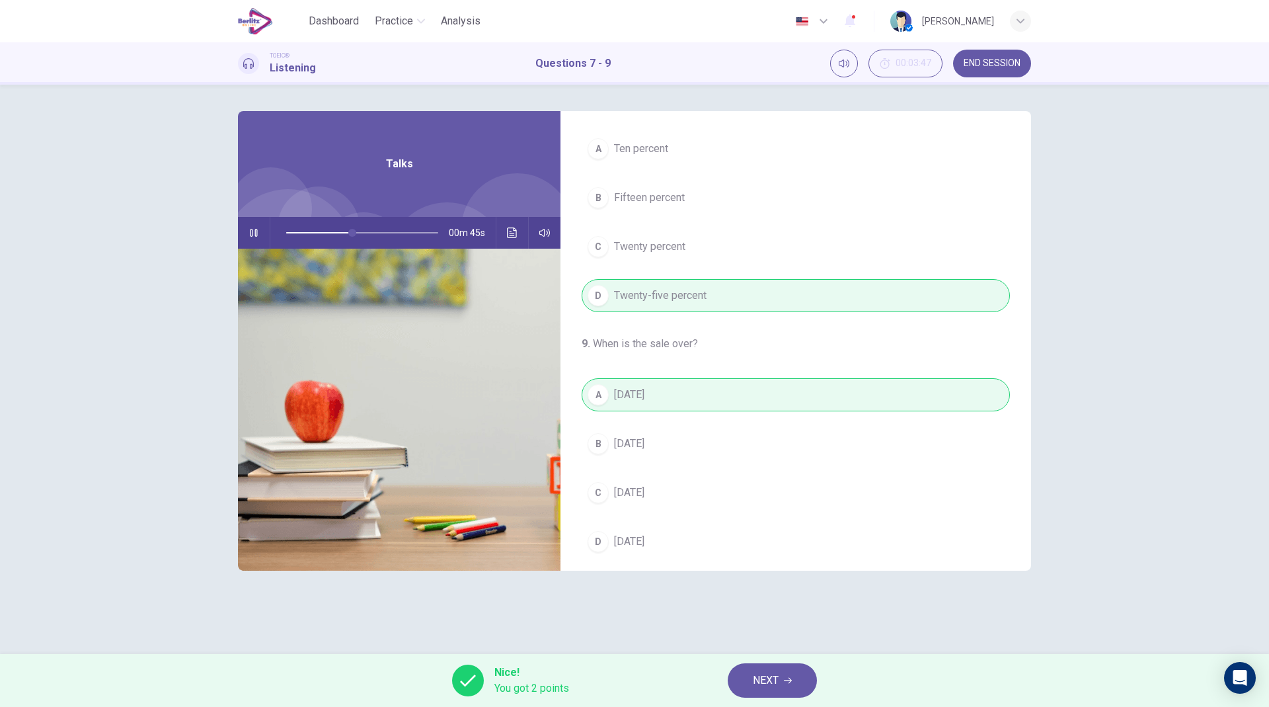
scroll to position [302, 0]
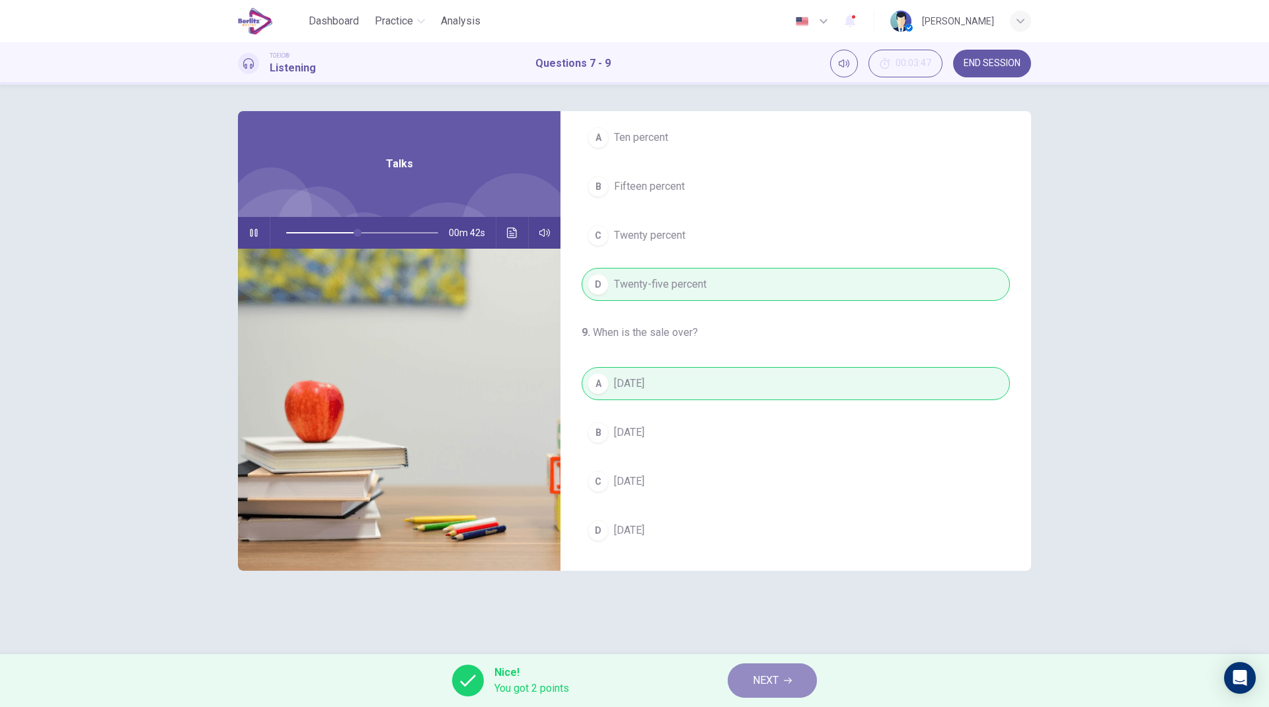
type input "**"
click at [790, 667] on button "NEXT" at bounding box center [772, 680] width 89 height 34
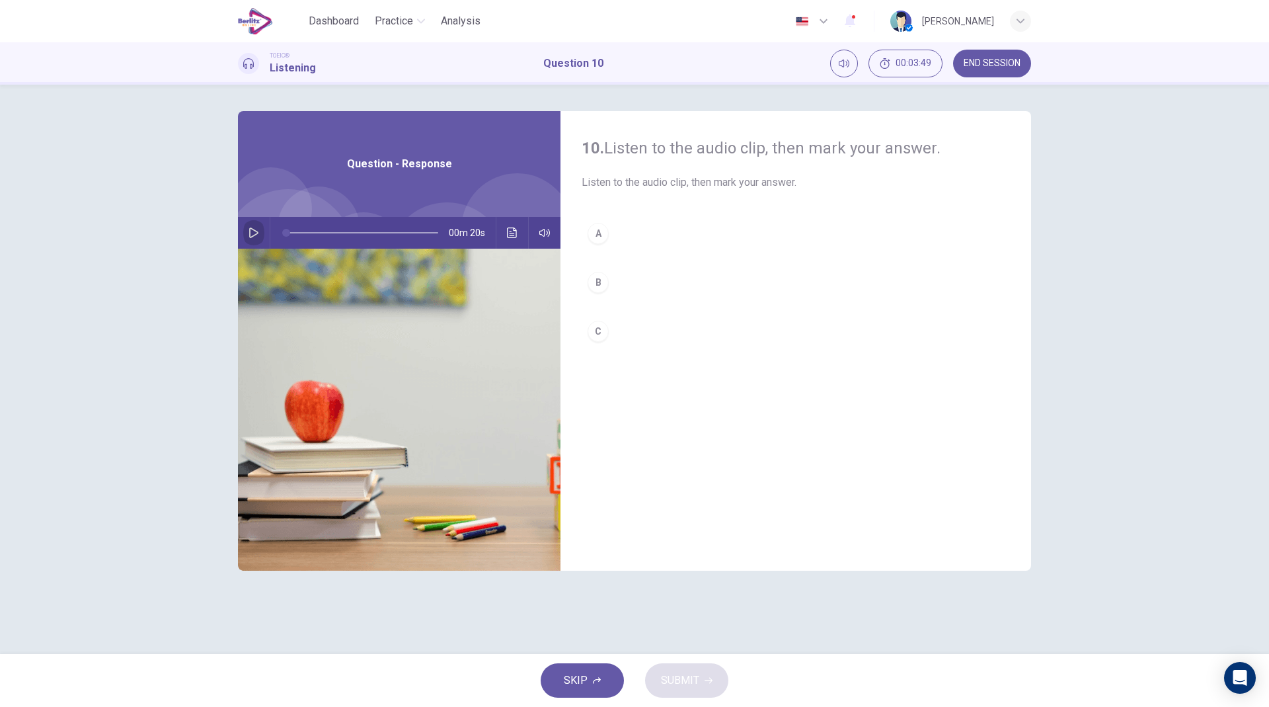
click at [255, 231] on icon "button" at bounding box center [254, 232] width 11 height 11
click at [598, 331] on div "C" at bounding box center [598, 331] width 21 height 21
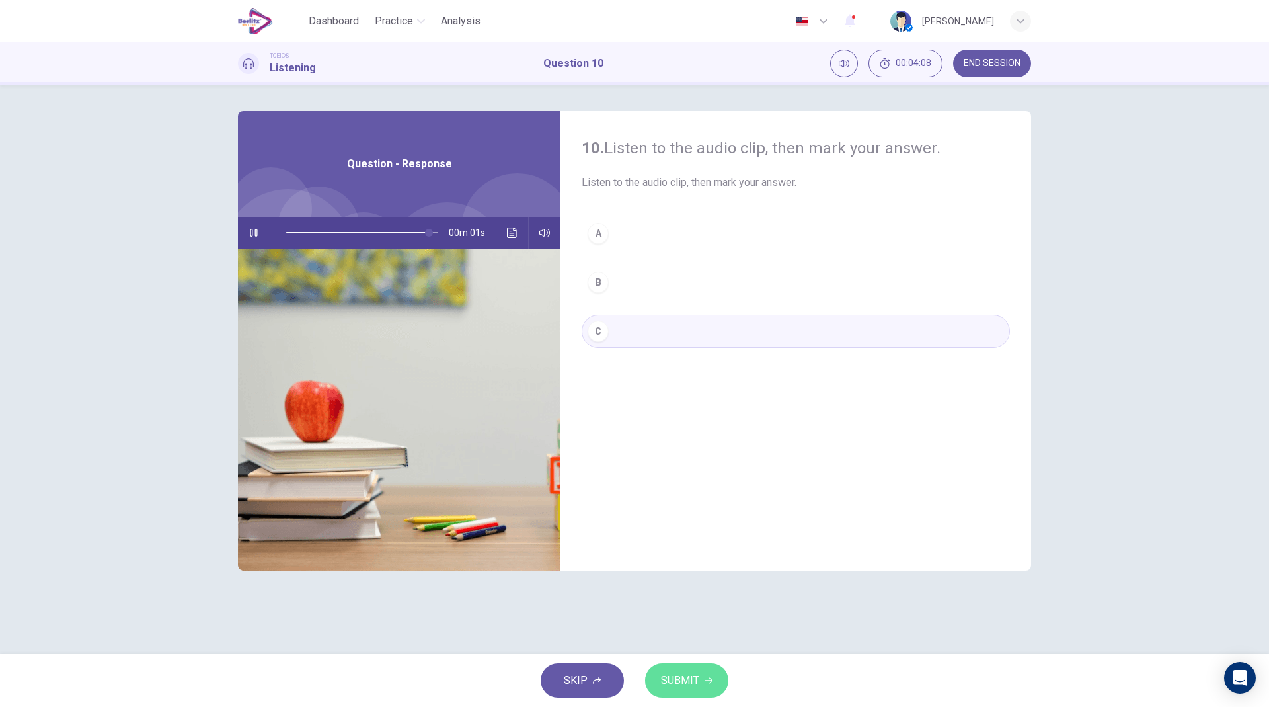
click at [705, 682] on icon "button" at bounding box center [709, 680] width 8 height 8
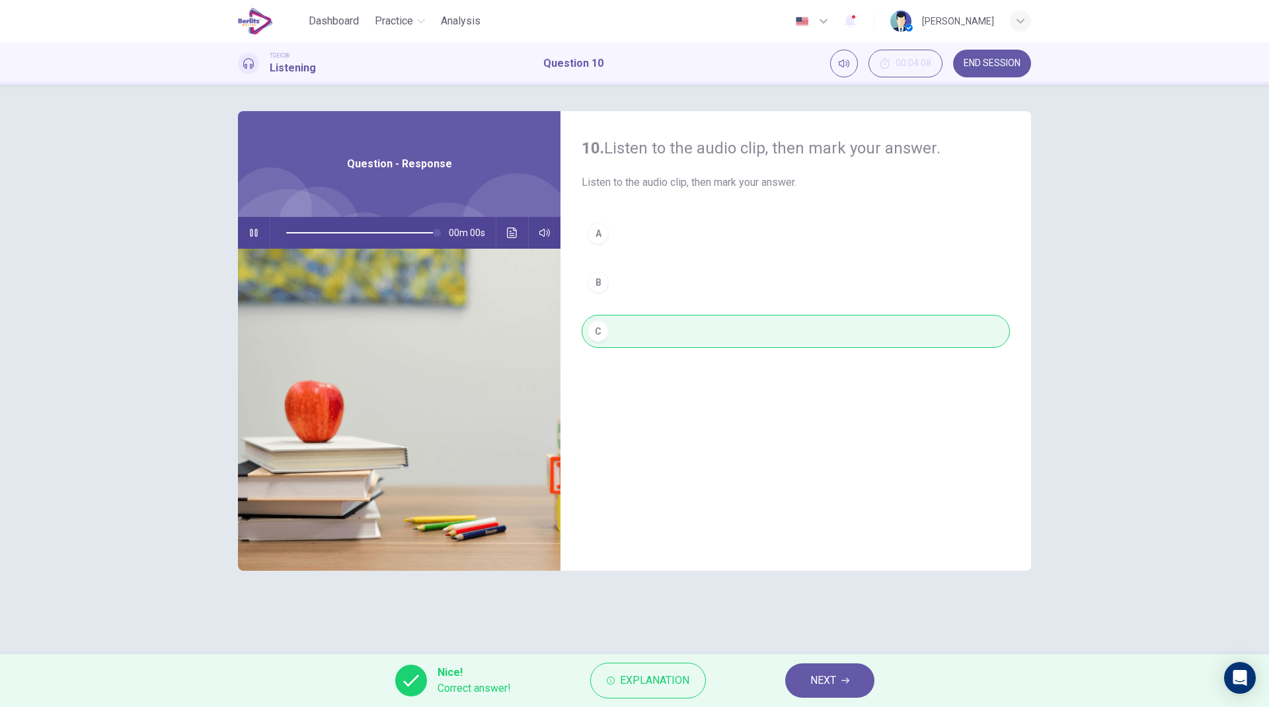
type input "*"
click at [804, 680] on button "NEXT" at bounding box center [829, 680] width 89 height 34
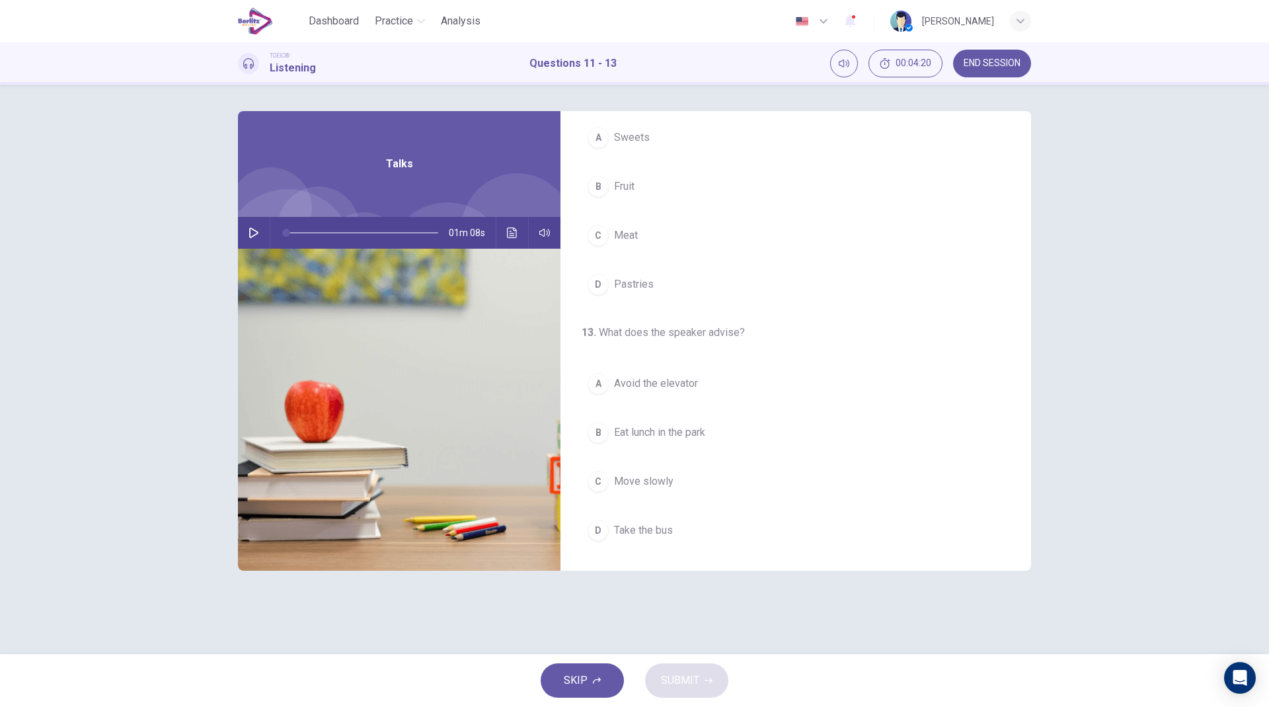
click at [264, 228] on button "button" at bounding box center [253, 233] width 21 height 32
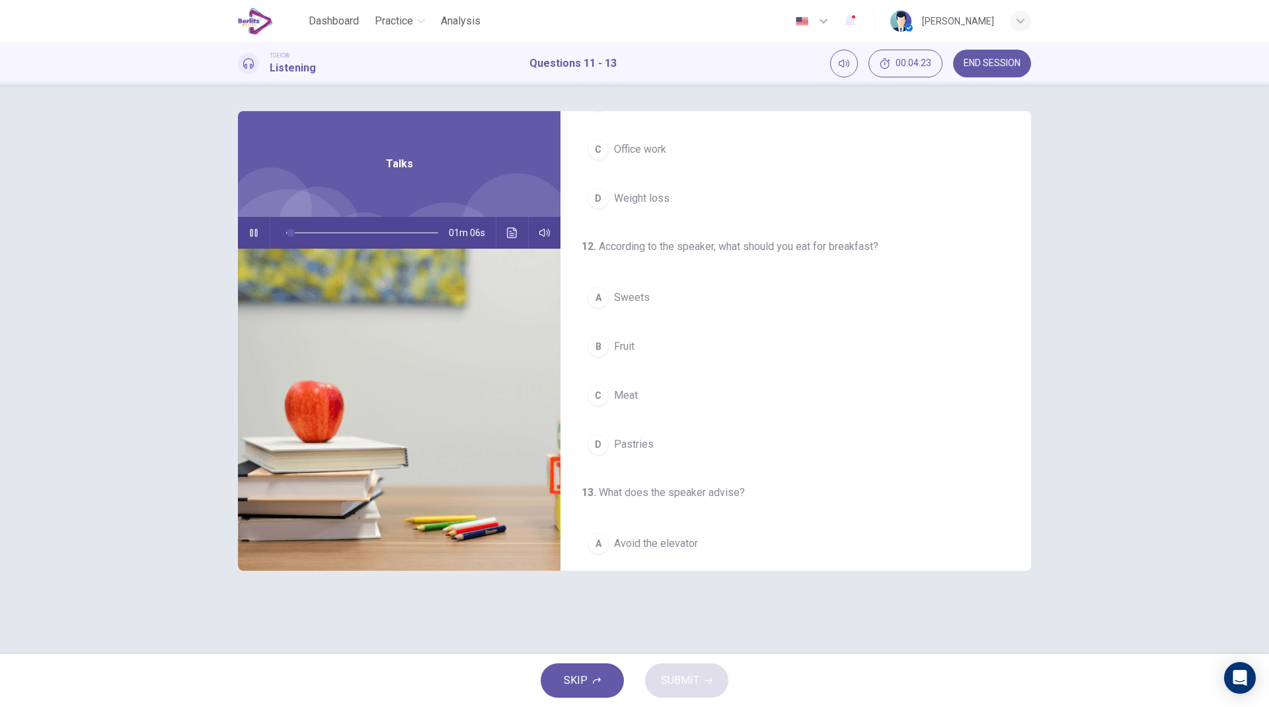
scroll to position [0, 0]
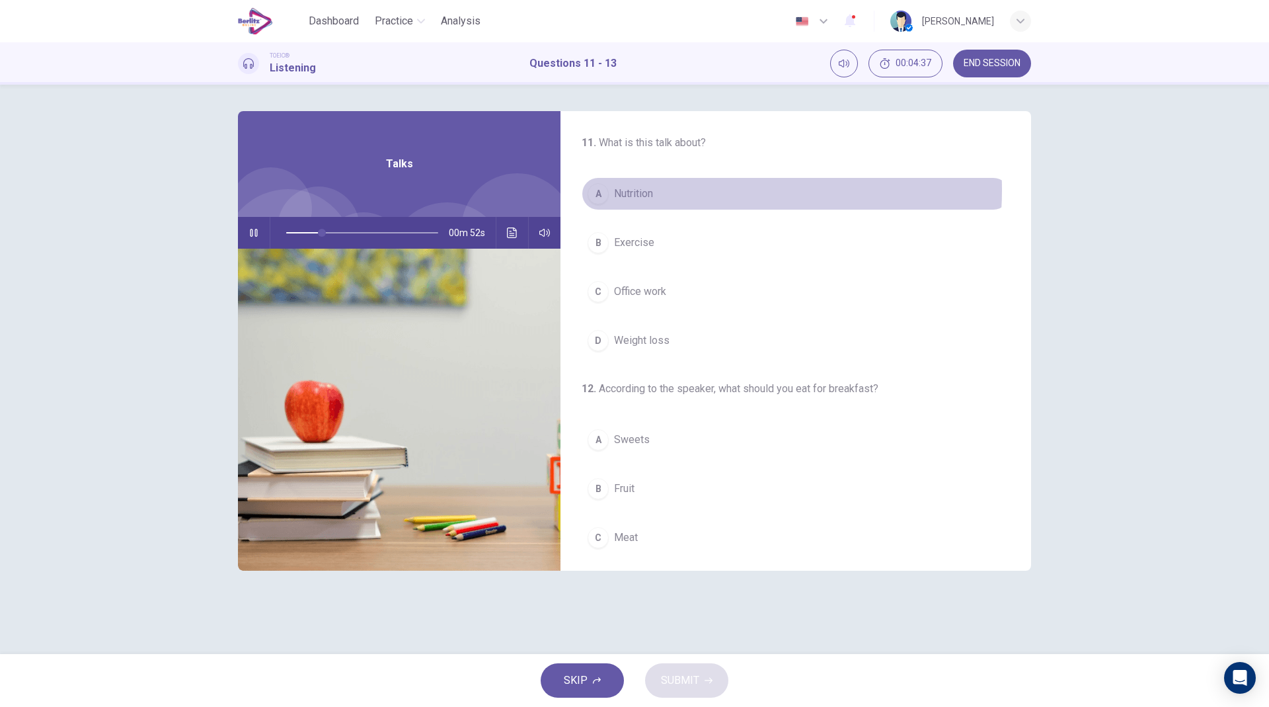
click at [680, 190] on button "A Nutrition" at bounding box center [796, 193] width 428 height 33
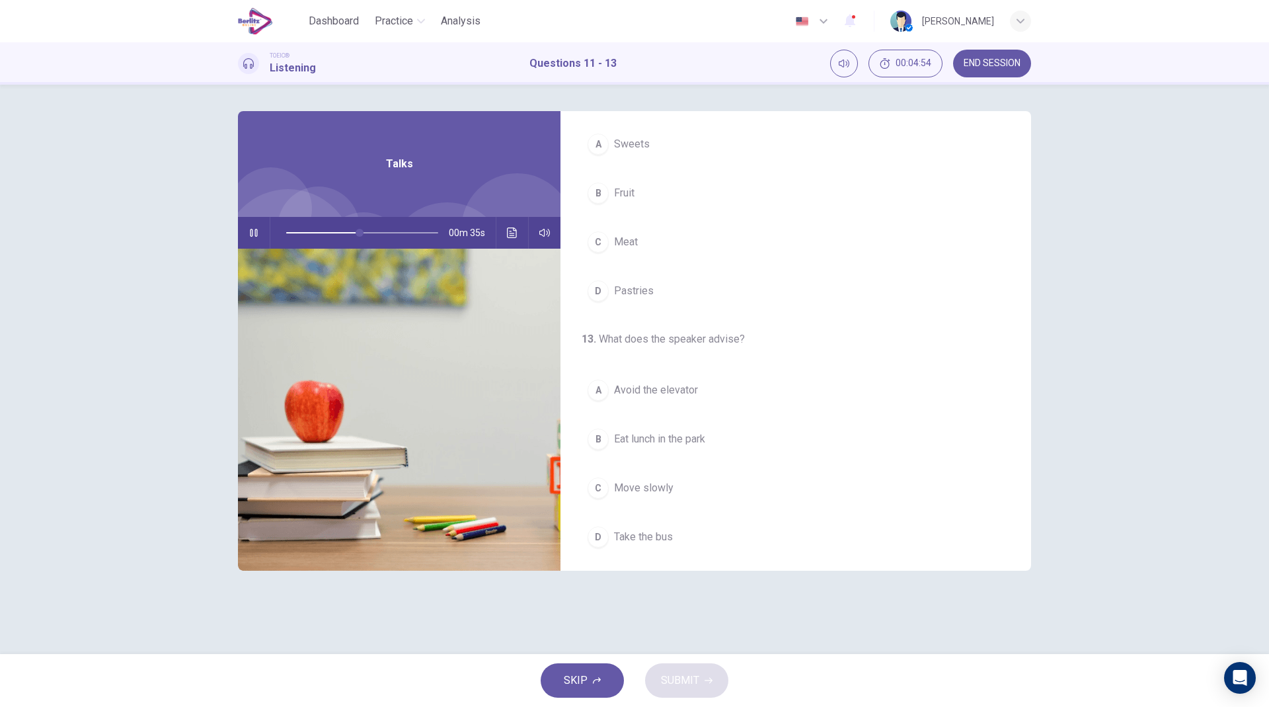
scroll to position [302, 0]
drag, startPoint x: 388, startPoint y: 235, endPoint x: 51, endPoint y: 195, distance: 339.5
click at [51, 195] on div "11 . What is this talk about? A Nutrition B Exercise C Office work D Weight los…" at bounding box center [634, 369] width 1269 height 569
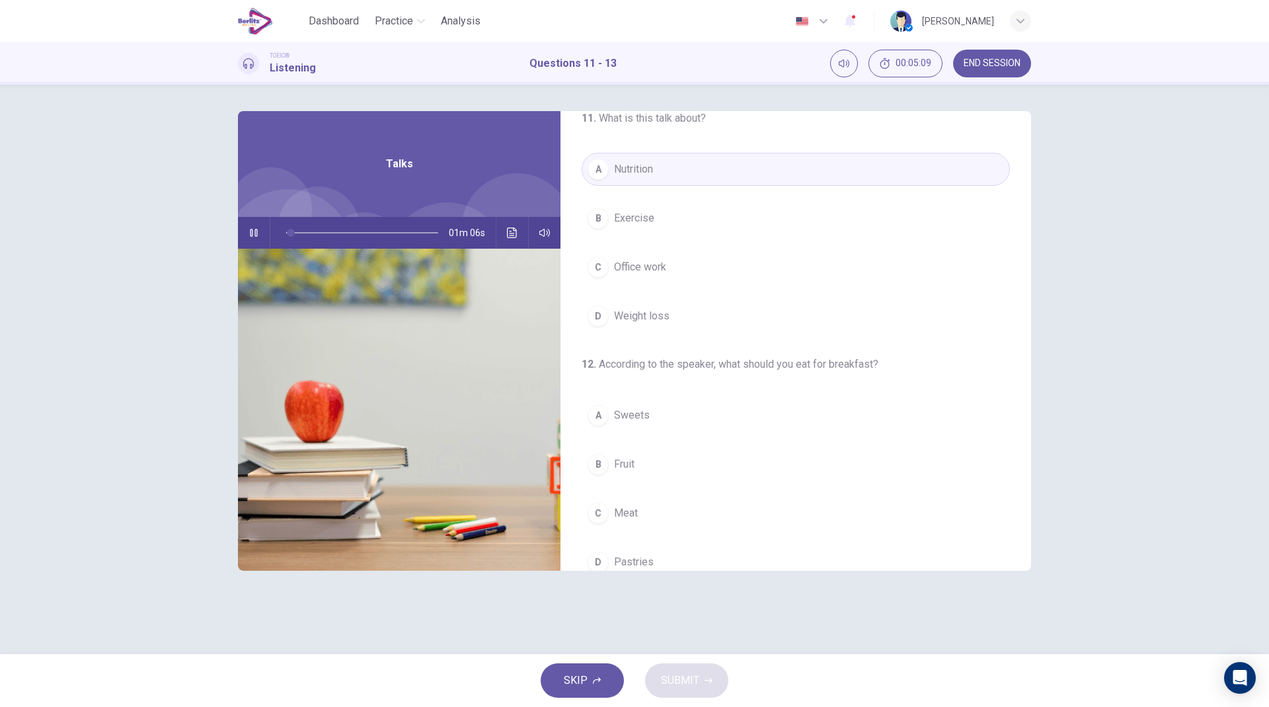
scroll to position [0, 0]
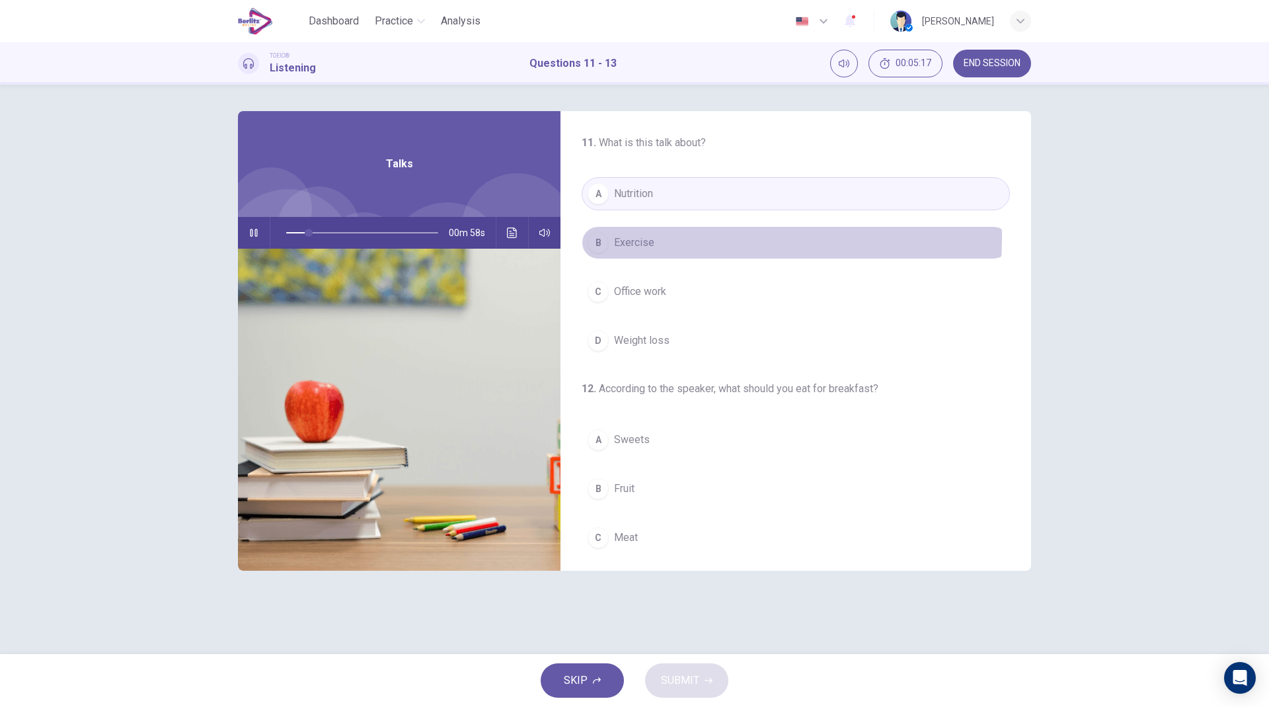
click at [693, 238] on button "B Exercise" at bounding box center [796, 242] width 428 height 33
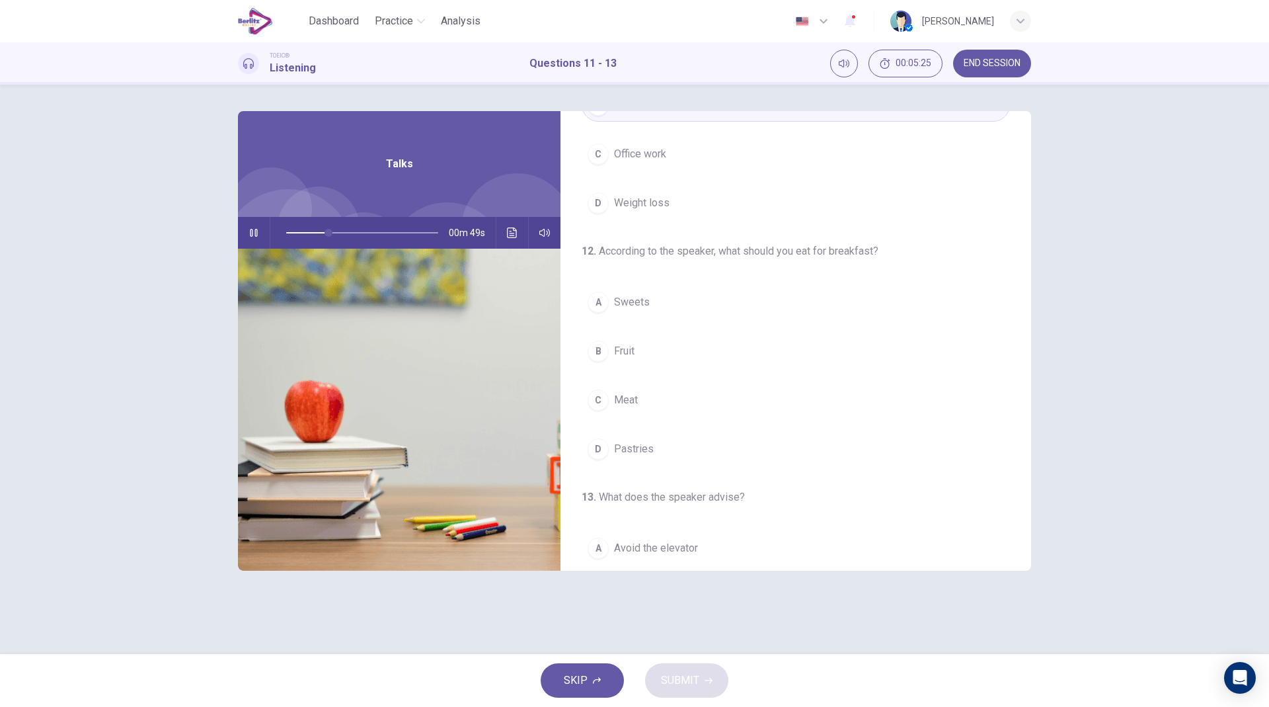
scroll to position [140, 0]
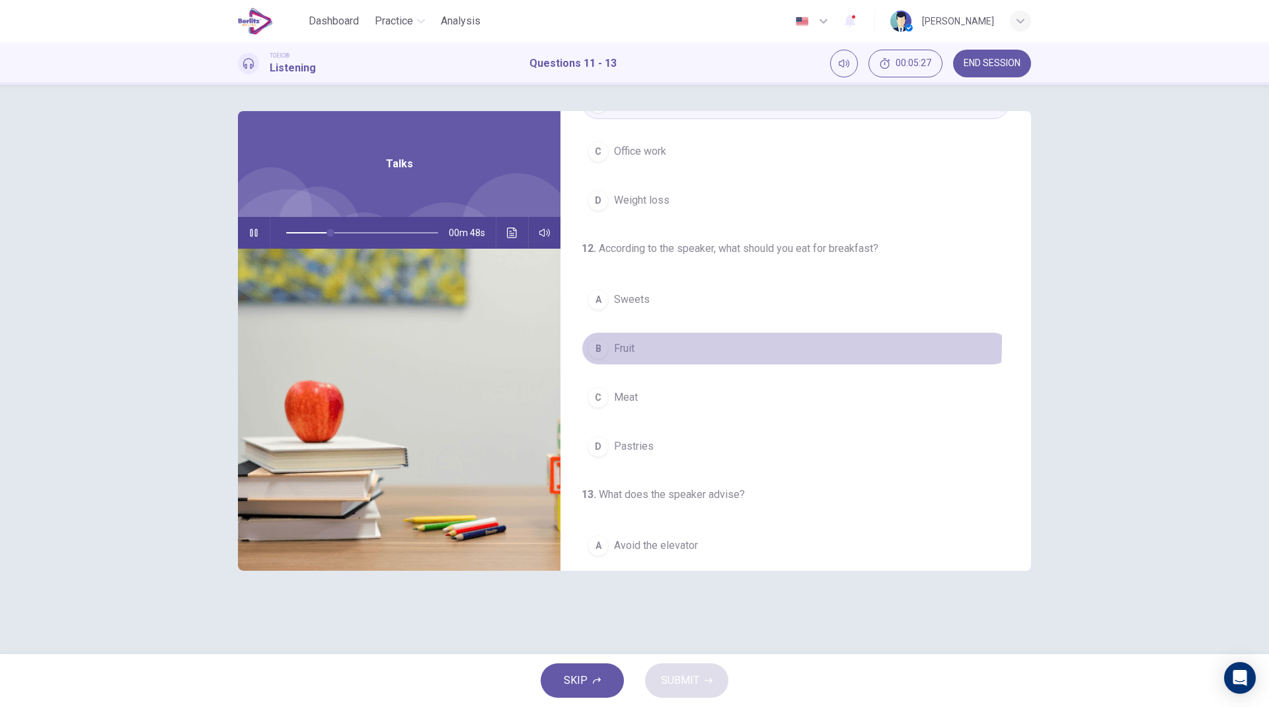
click at [648, 340] on button "B Fruit" at bounding box center [796, 348] width 428 height 33
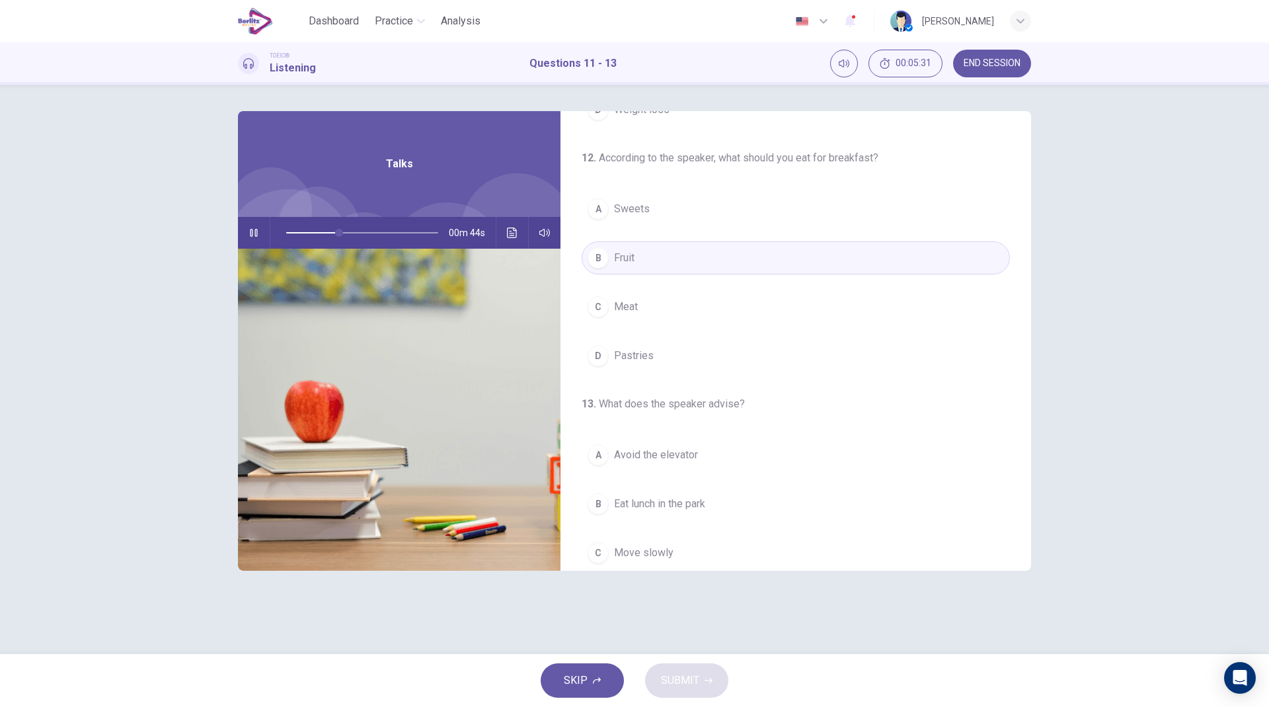
scroll to position [302, 0]
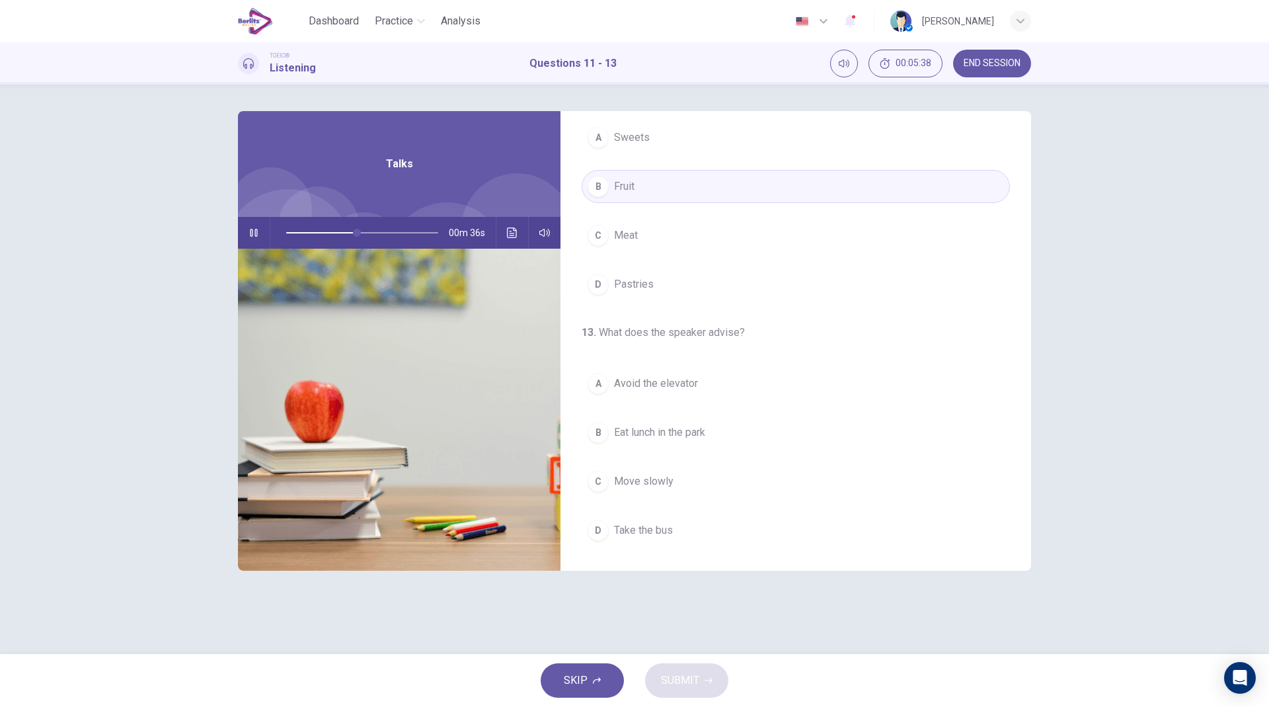
click at [677, 536] on button "D Take the bus" at bounding box center [796, 530] width 428 height 33
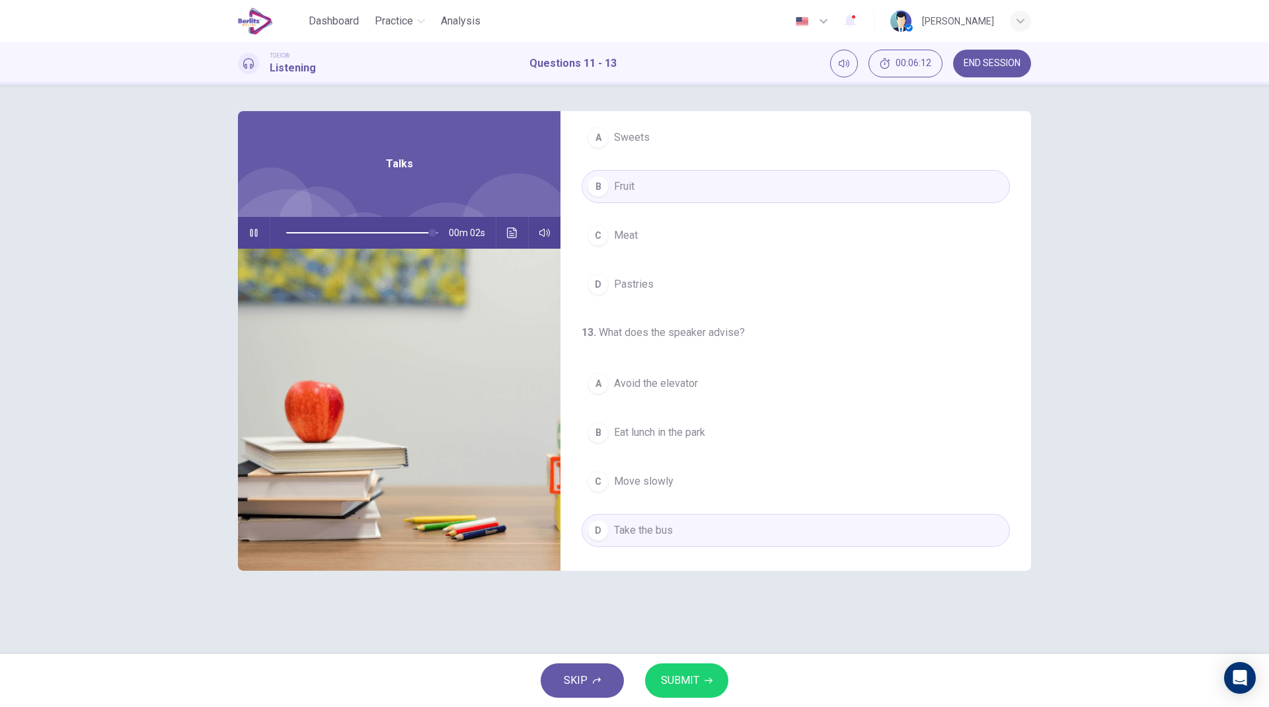
click at [668, 671] on span "SUBMIT" at bounding box center [680, 680] width 38 height 19
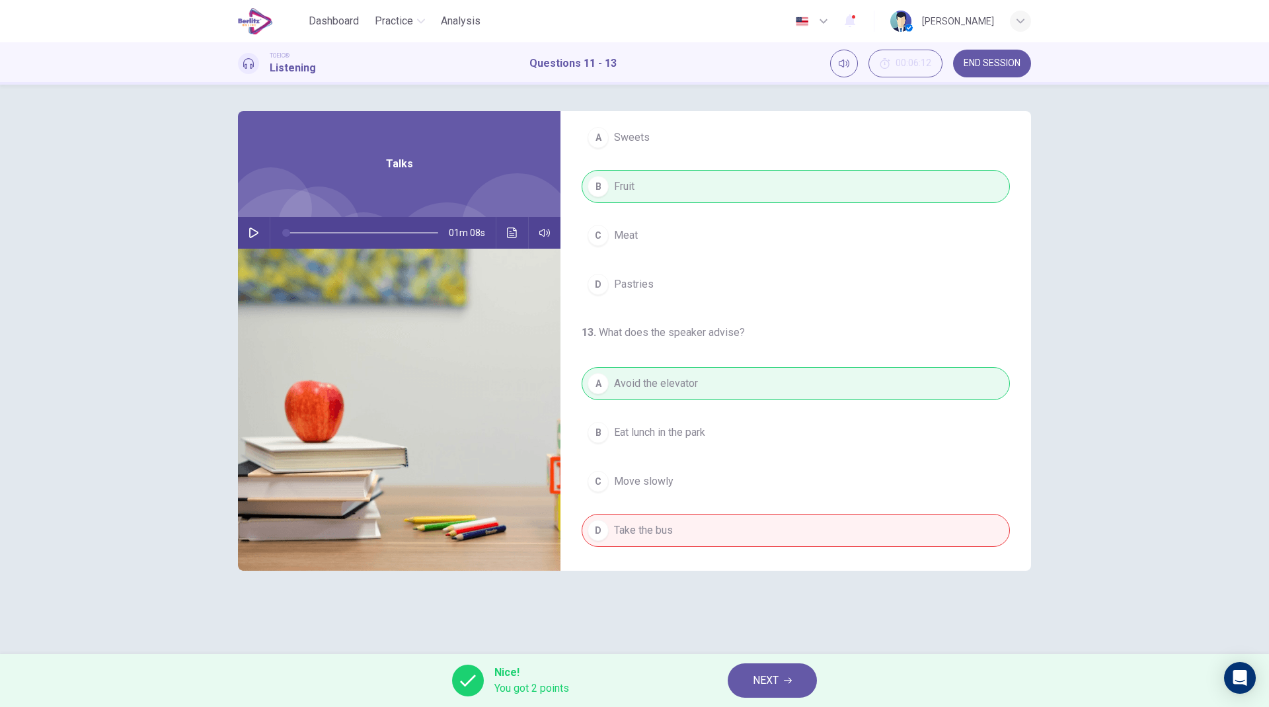
type input "*"
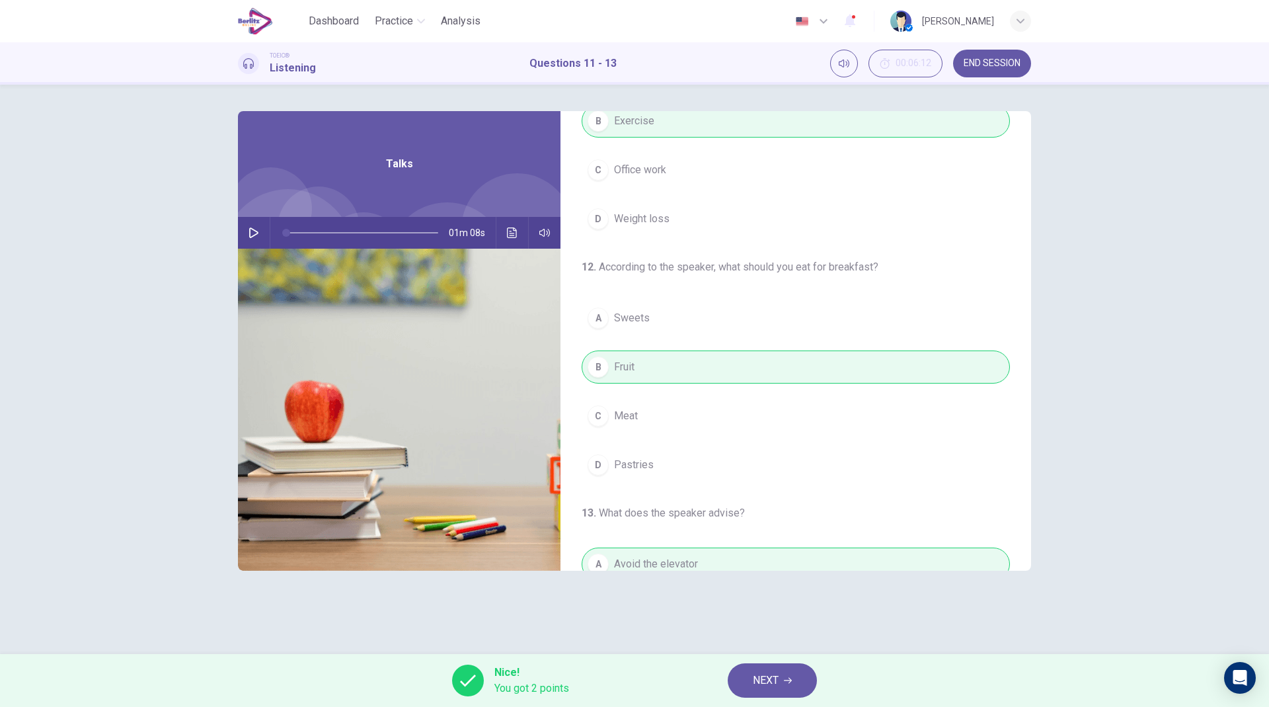
scroll to position [24, 0]
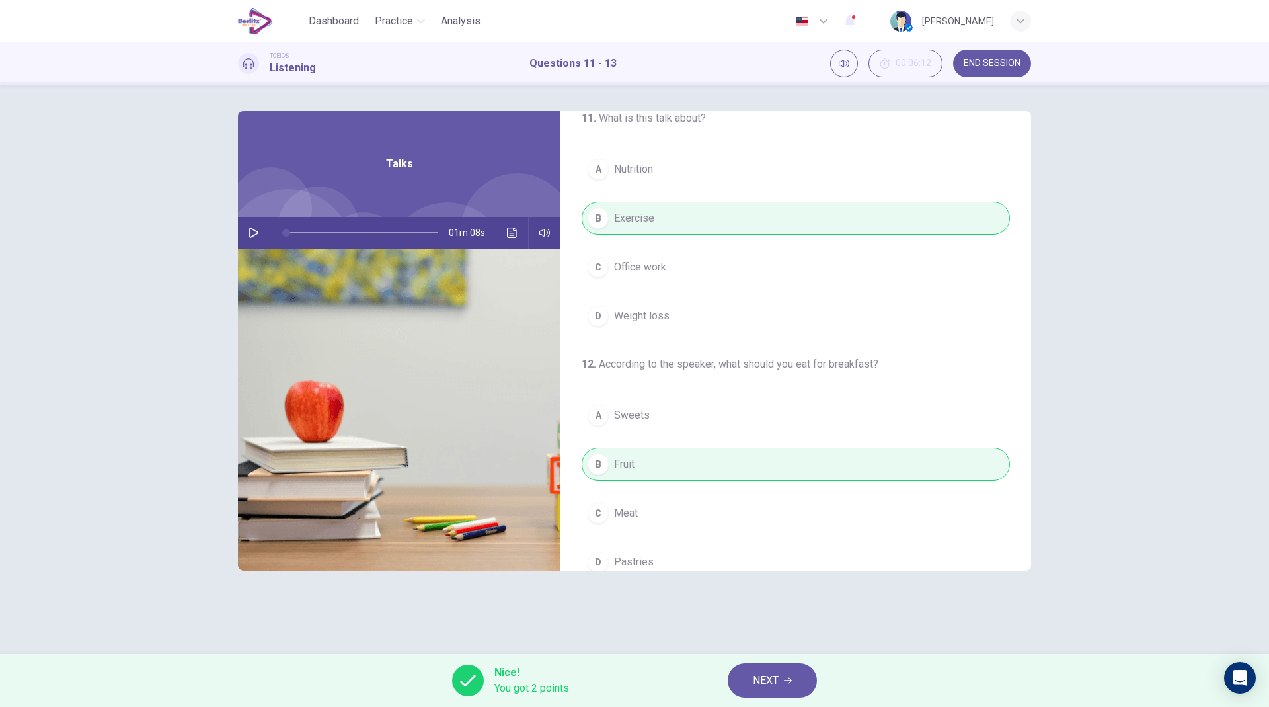
click at [795, 672] on button "NEXT" at bounding box center [772, 680] width 89 height 34
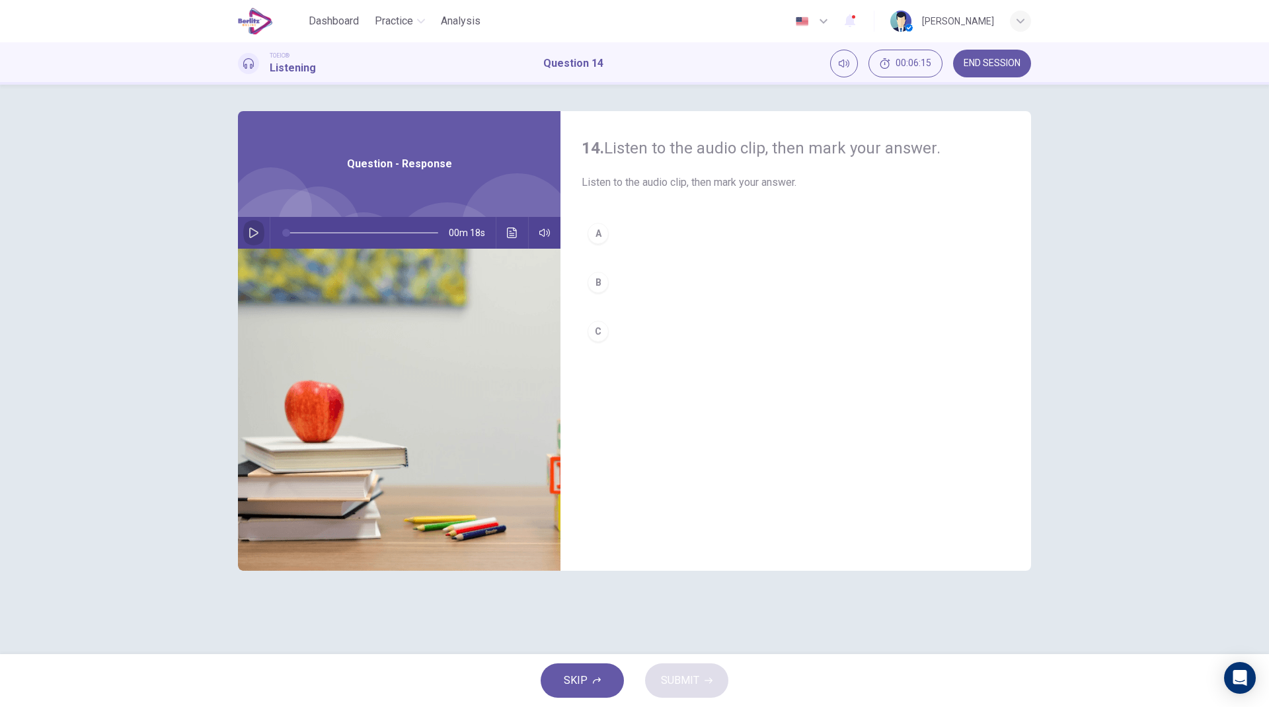
click at [249, 229] on icon "button" at bounding box center [254, 232] width 11 height 11
click at [626, 284] on button "B" at bounding box center [796, 282] width 428 height 33
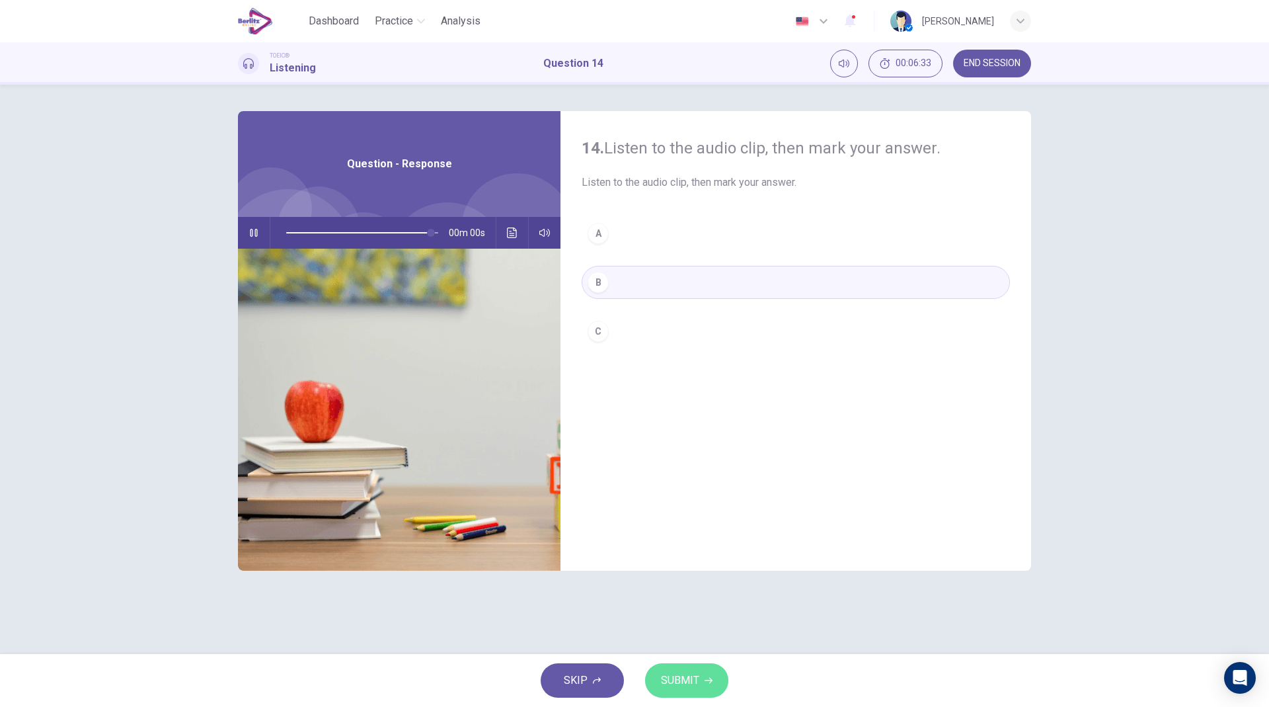
click at [682, 675] on span "SUBMIT" at bounding box center [680, 680] width 38 height 19
type input "*"
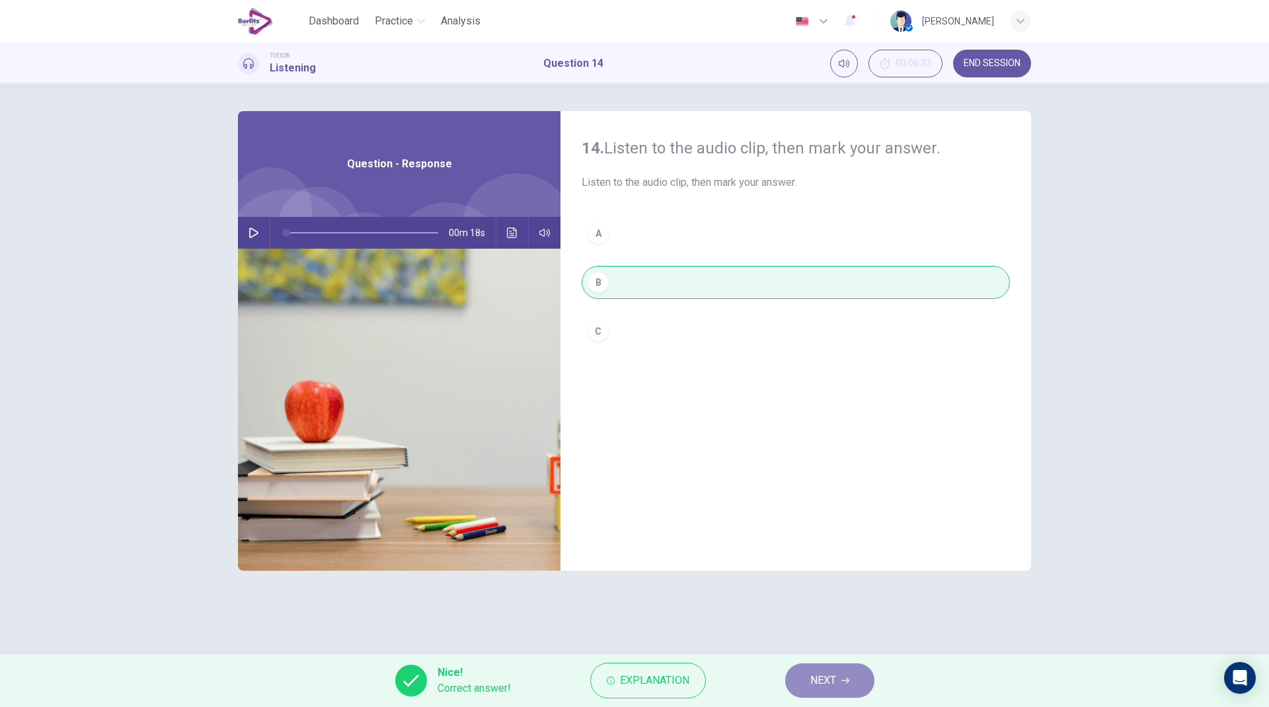
click at [814, 672] on span "NEXT" at bounding box center [823, 680] width 26 height 19
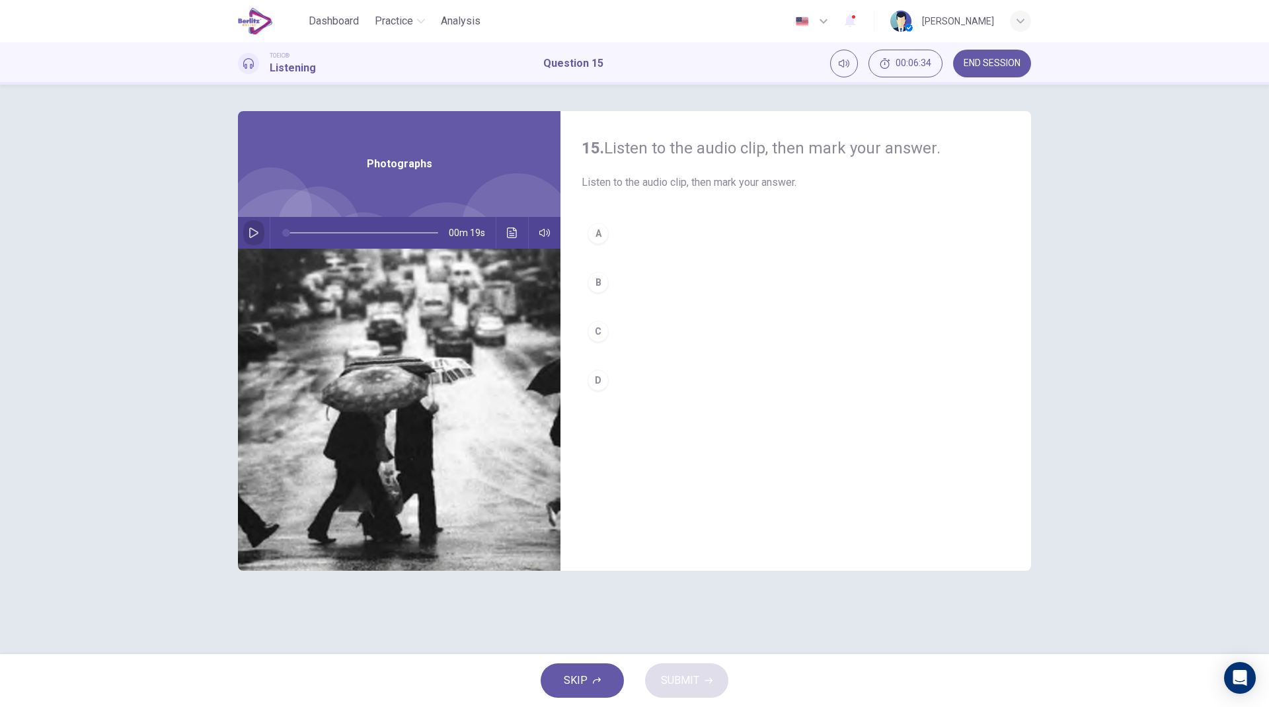
click at [249, 227] on icon "button" at bounding box center [254, 232] width 11 height 11
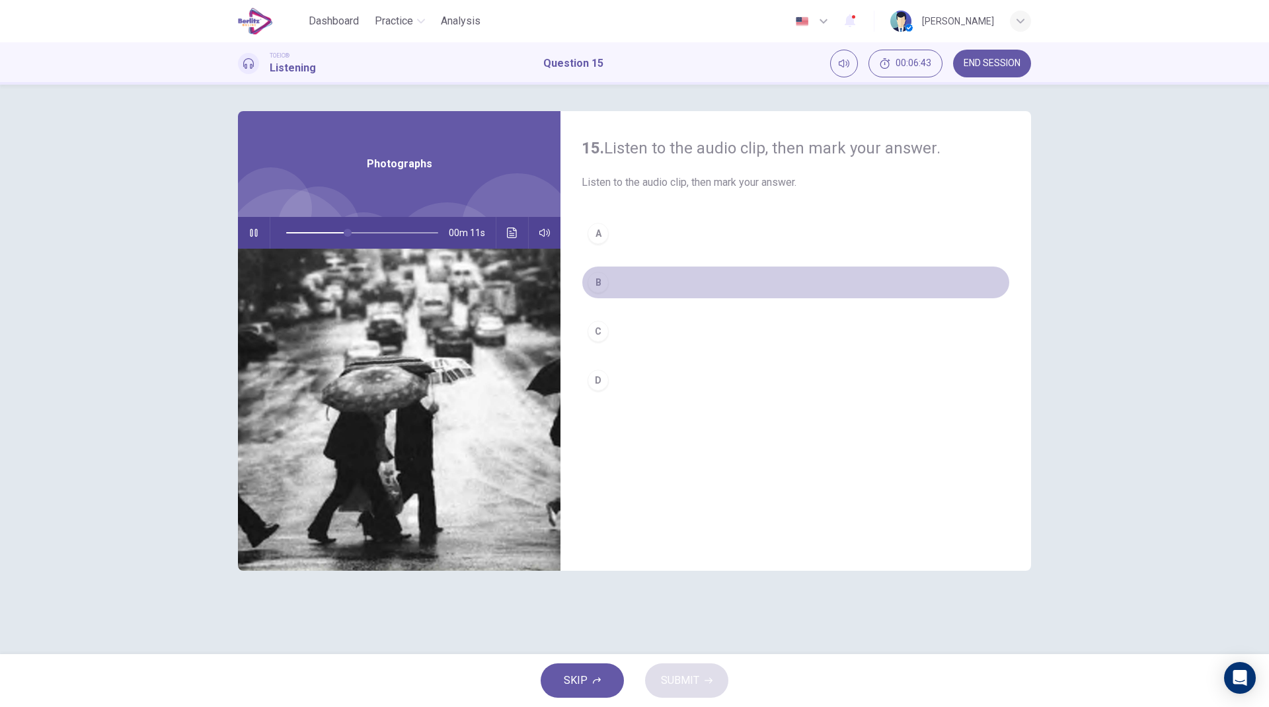
click at [606, 286] on div "B" at bounding box center [598, 282] width 21 height 21
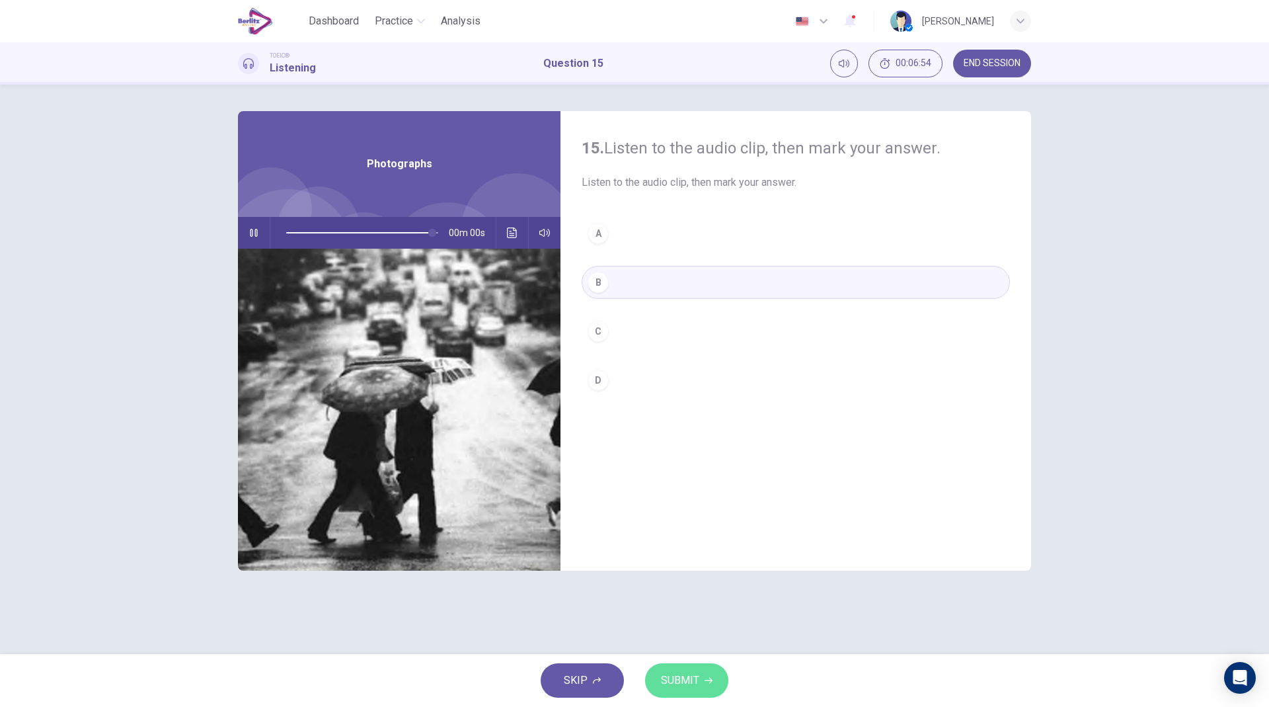
type input "*"
click at [686, 672] on span "SUBMIT" at bounding box center [680, 680] width 38 height 19
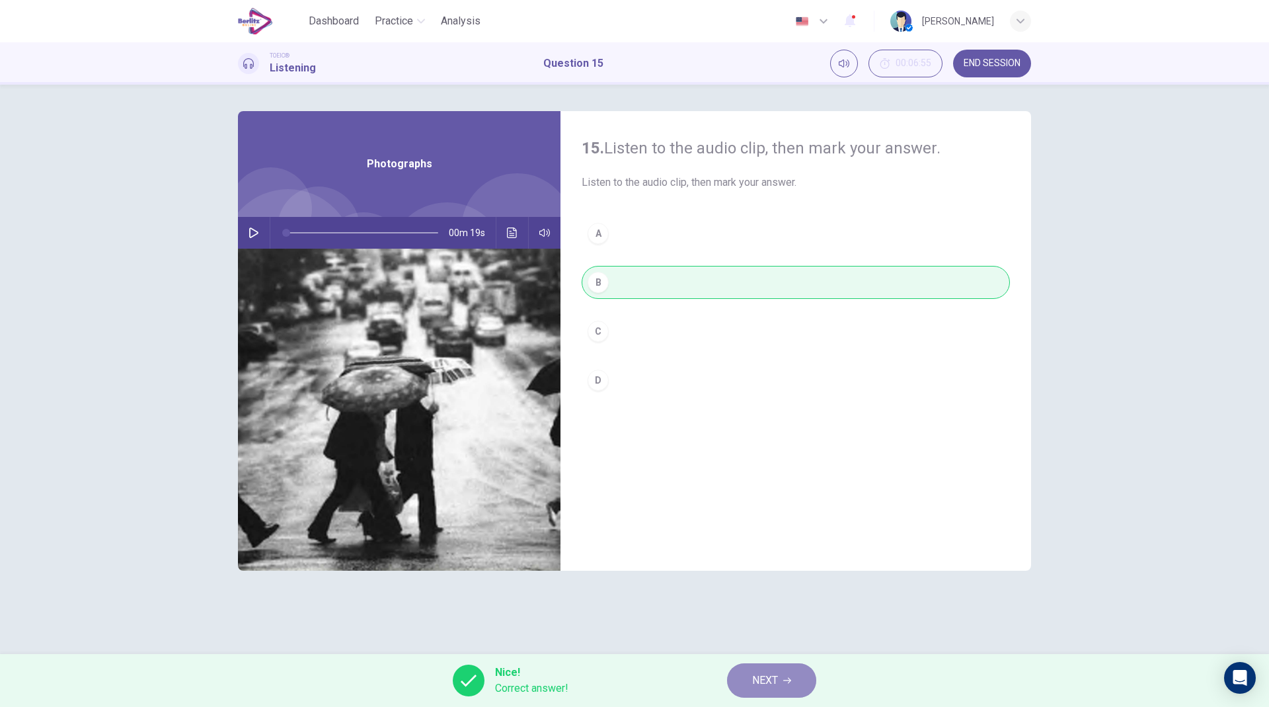
click at [757, 684] on span "NEXT" at bounding box center [765, 680] width 26 height 19
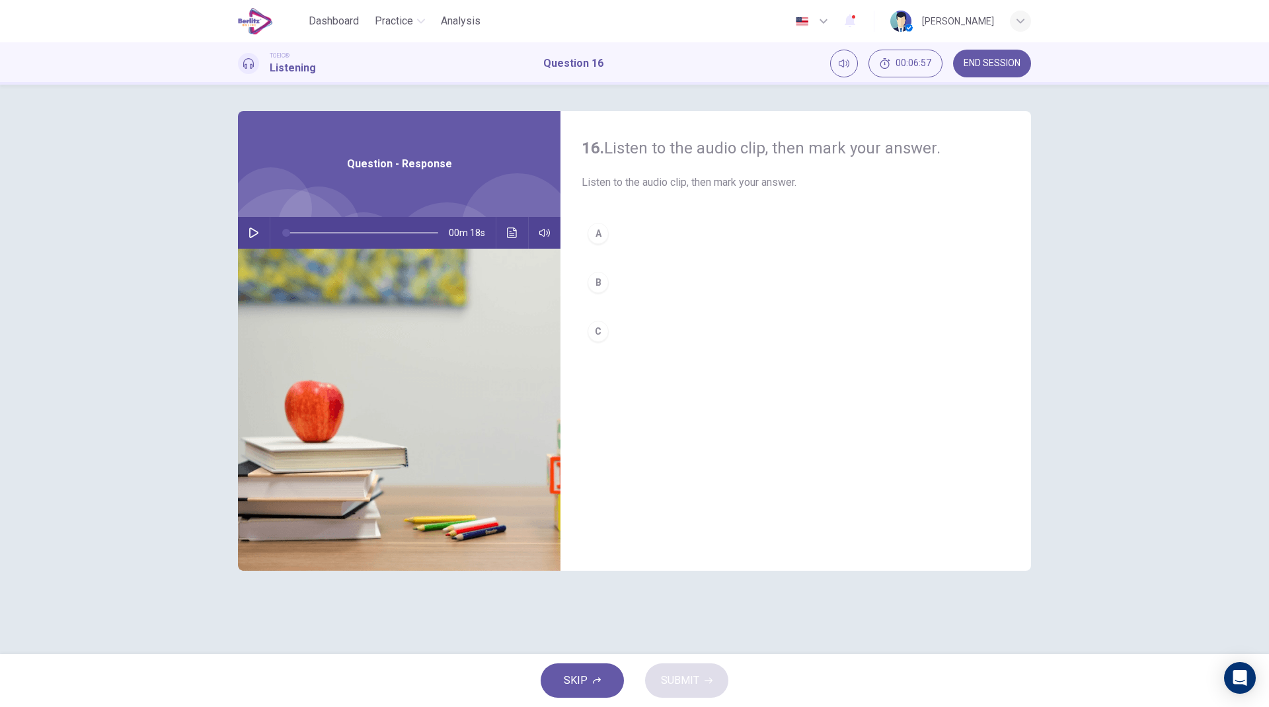
click at [249, 239] on button "button" at bounding box center [253, 233] width 21 height 32
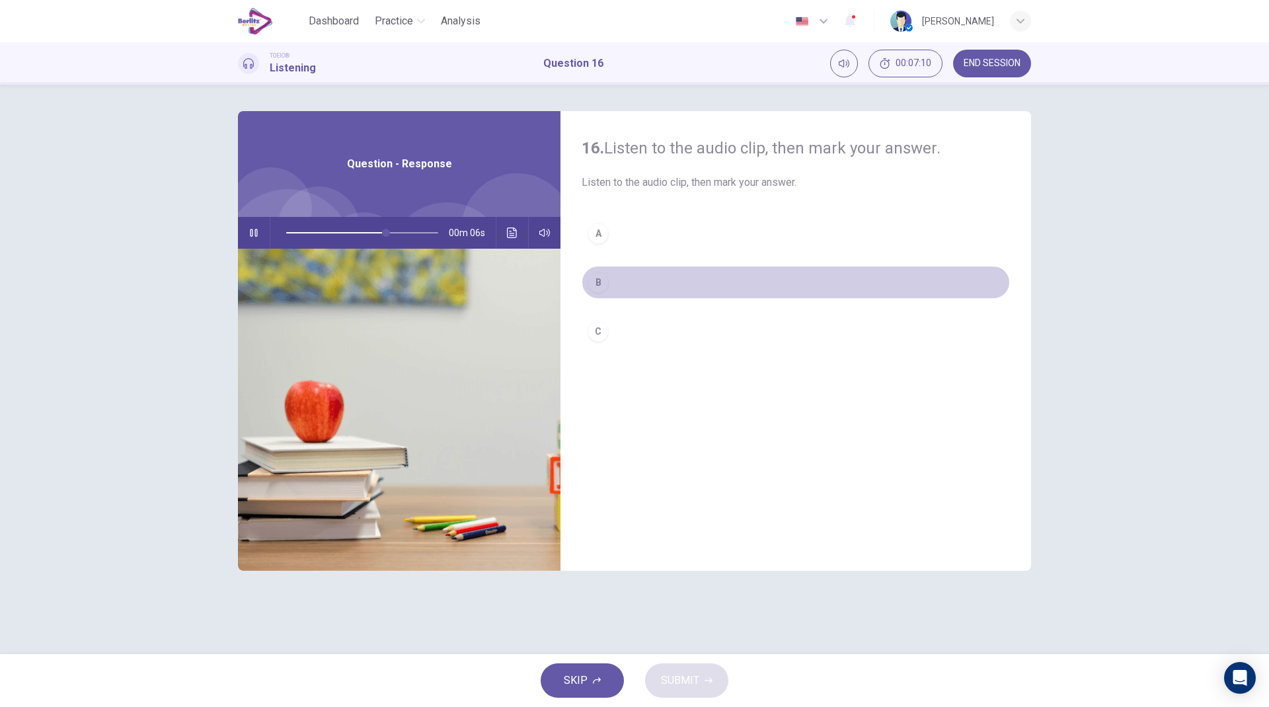
click at [602, 288] on div "B" at bounding box center [598, 282] width 21 height 21
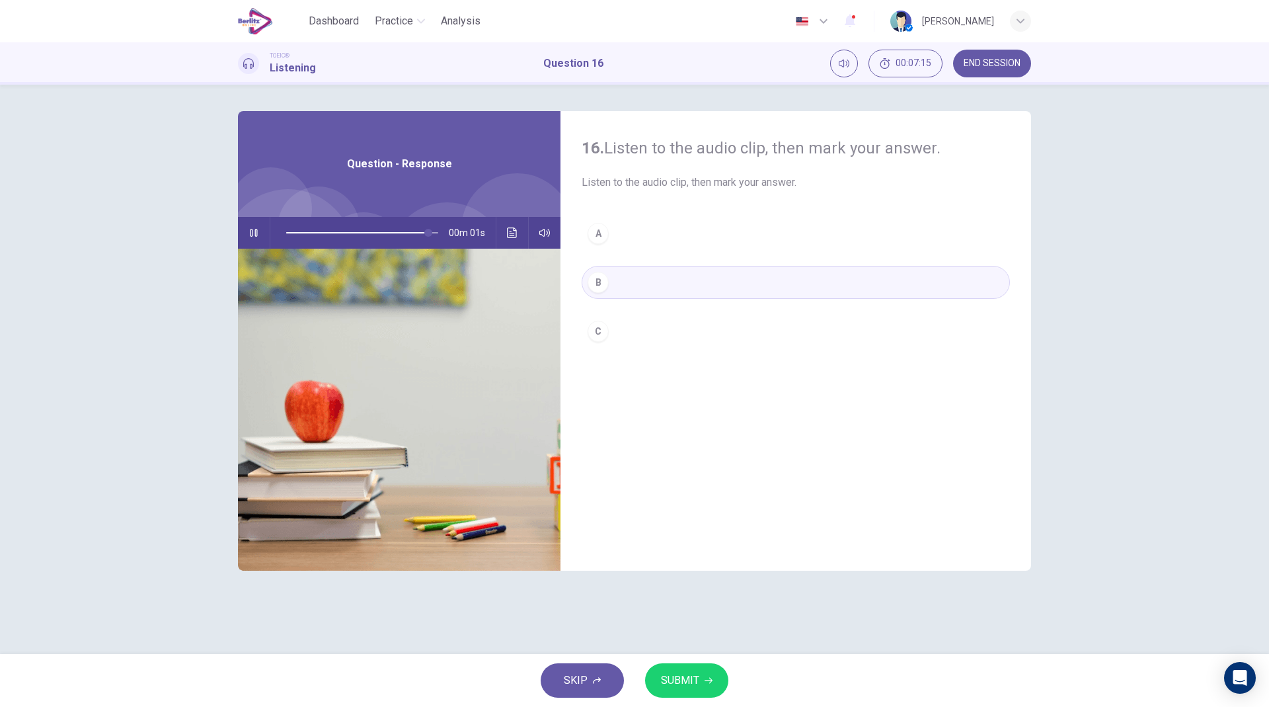
click at [707, 674] on button "SUBMIT" at bounding box center [686, 680] width 83 height 34
type input "*"
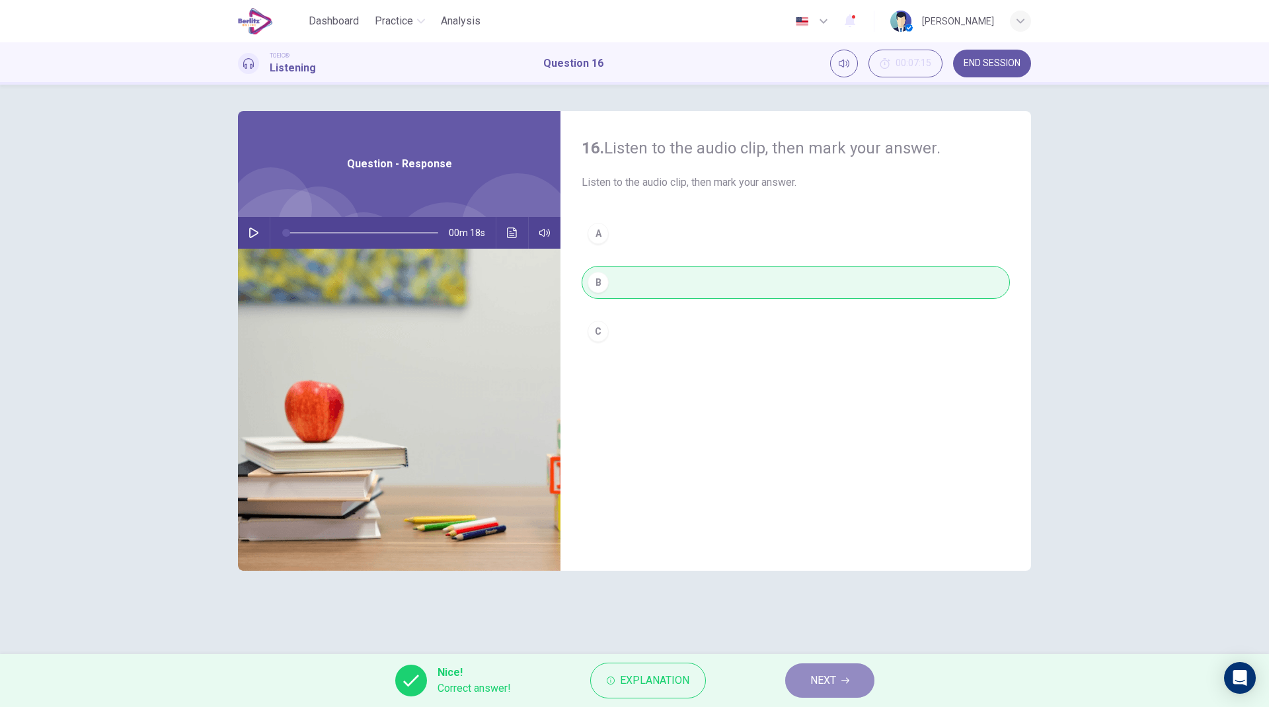
click at [807, 685] on button "NEXT" at bounding box center [829, 680] width 89 height 34
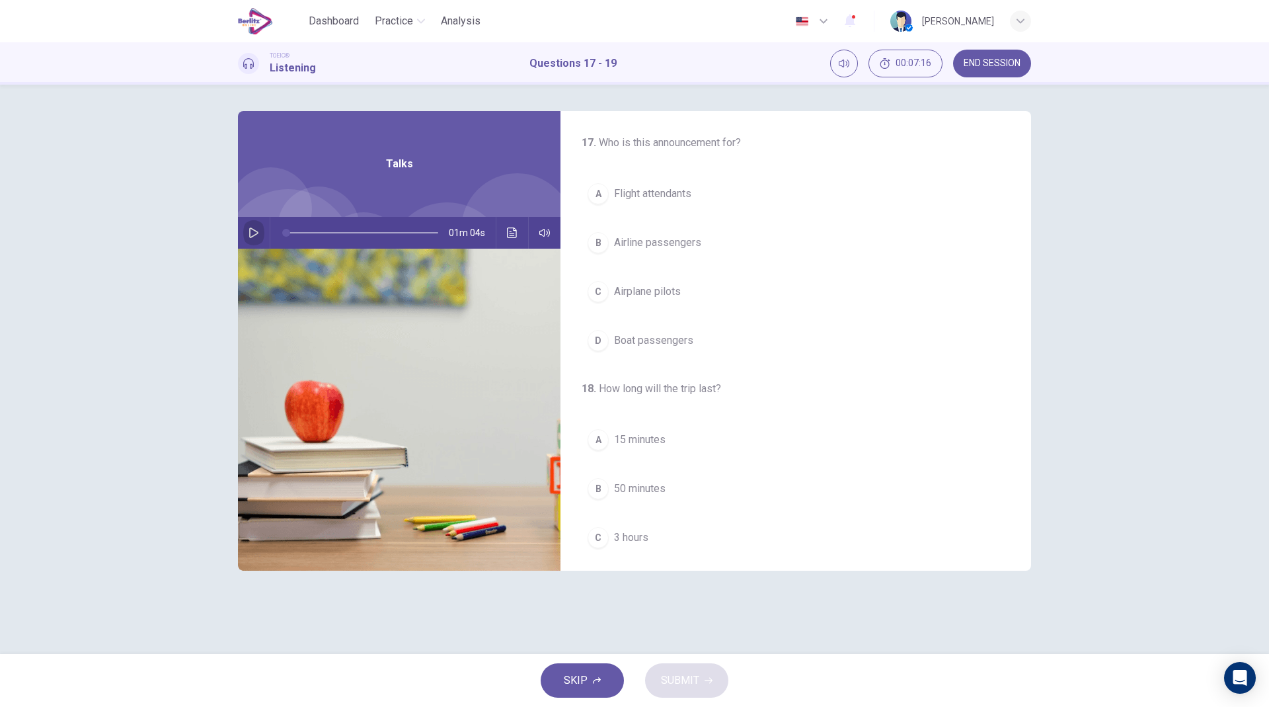
click at [252, 231] on icon "button" at bounding box center [254, 232] width 11 height 11
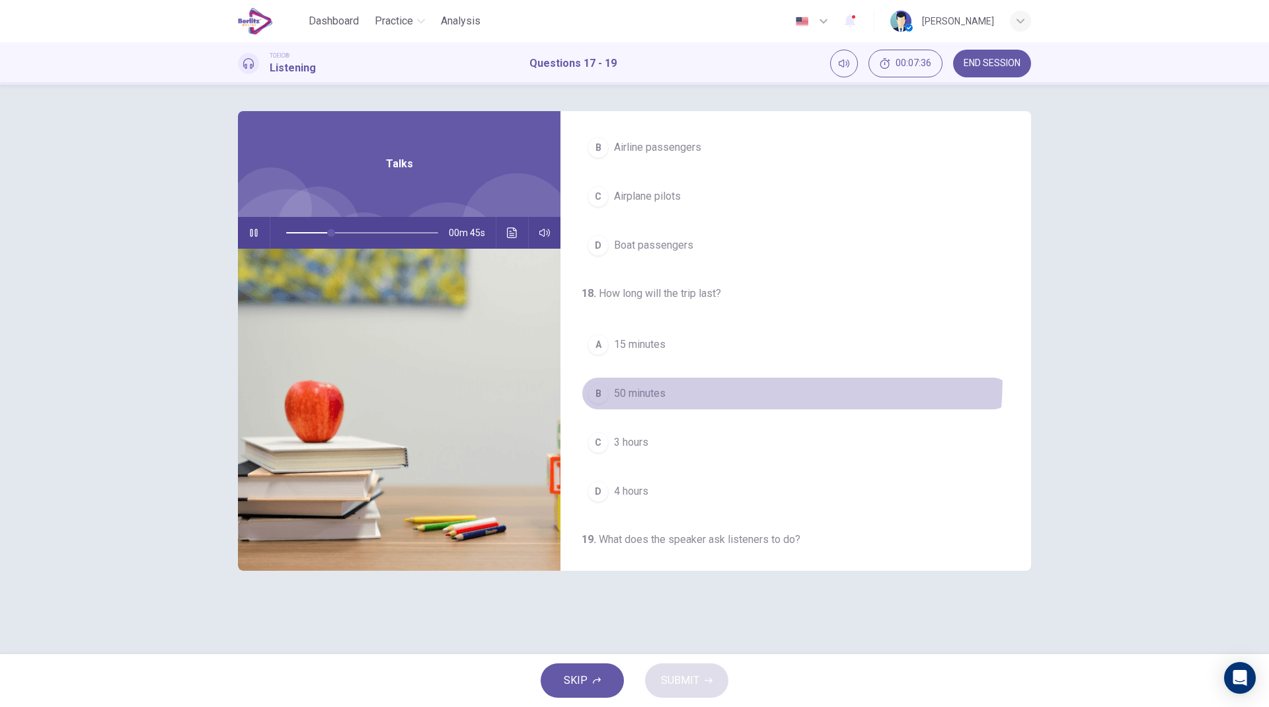
click at [644, 377] on button "B 50 minutes" at bounding box center [796, 393] width 428 height 33
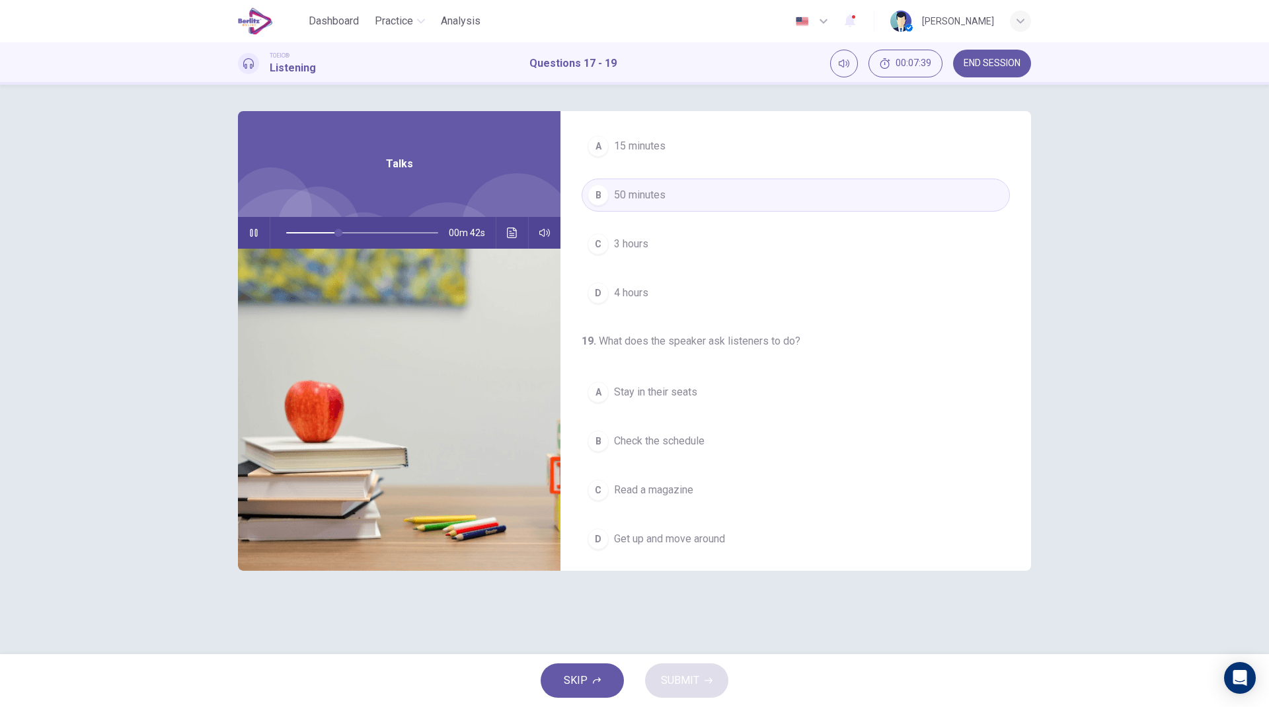
scroll to position [302, 0]
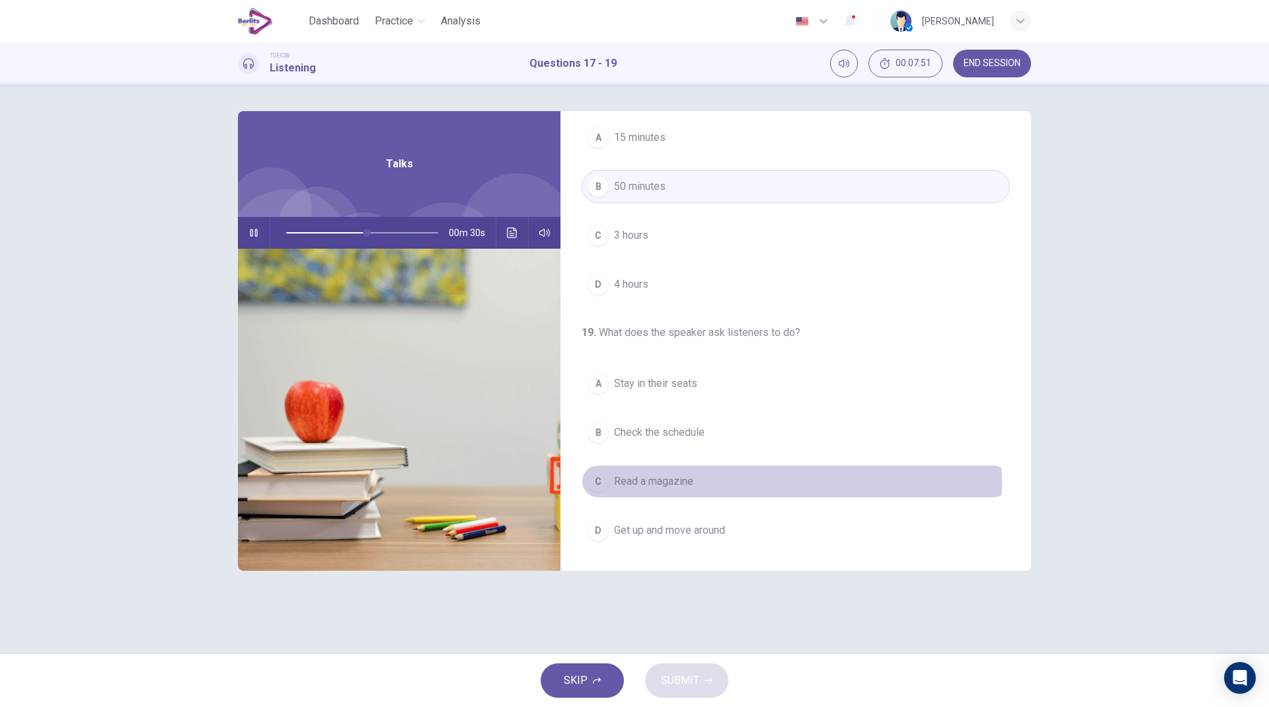
click at [776, 483] on button "C Read a magazine" at bounding box center [796, 481] width 428 height 33
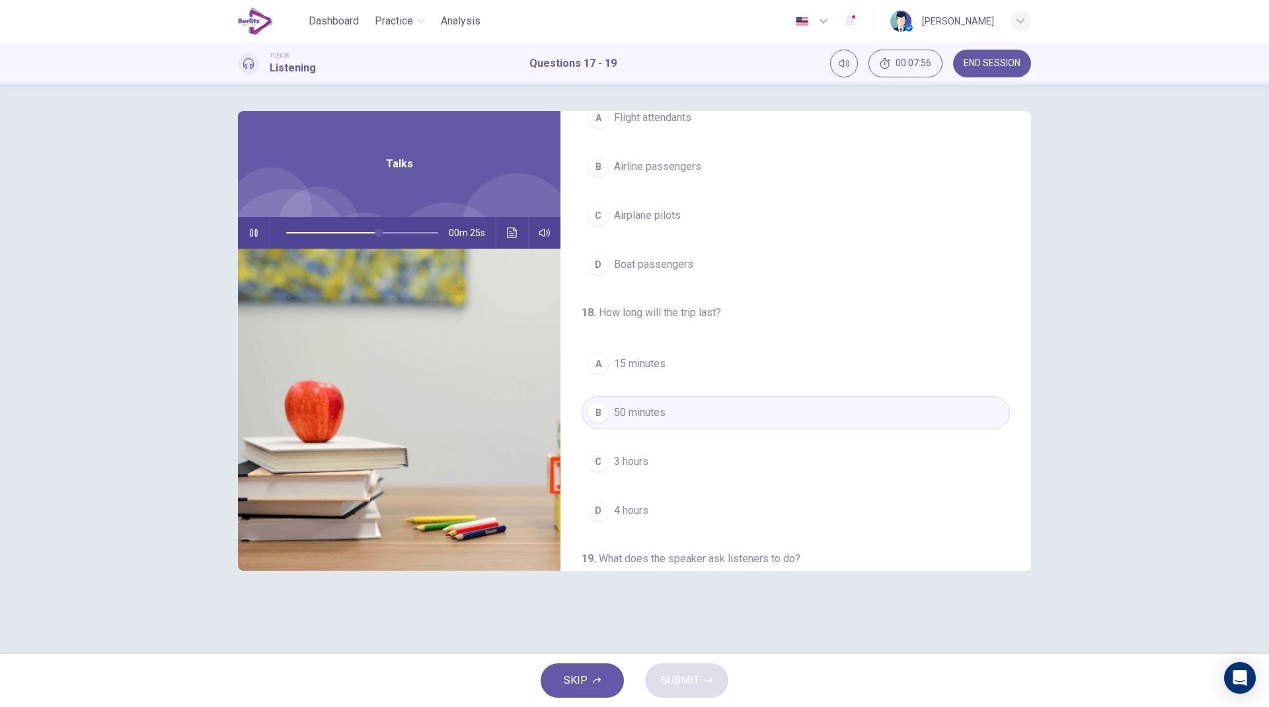
scroll to position [0, 0]
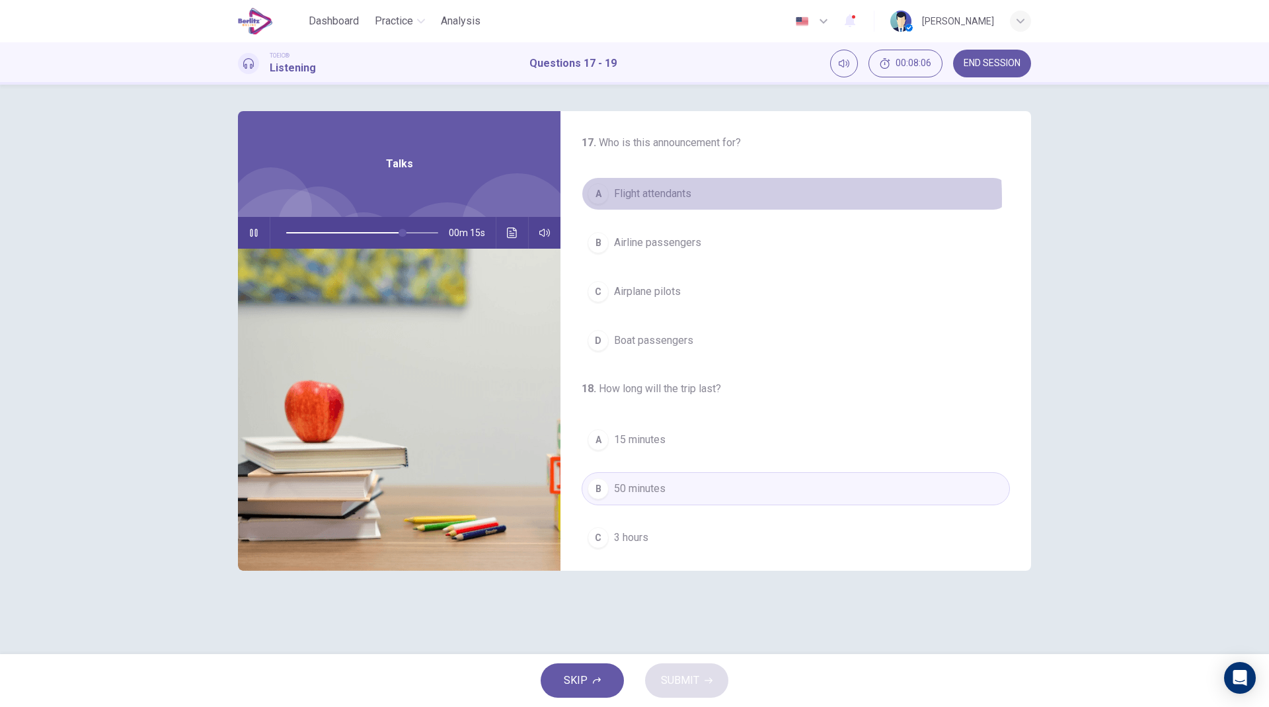
click at [710, 198] on button "A Flight attendants" at bounding box center [796, 193] width 428 height 33
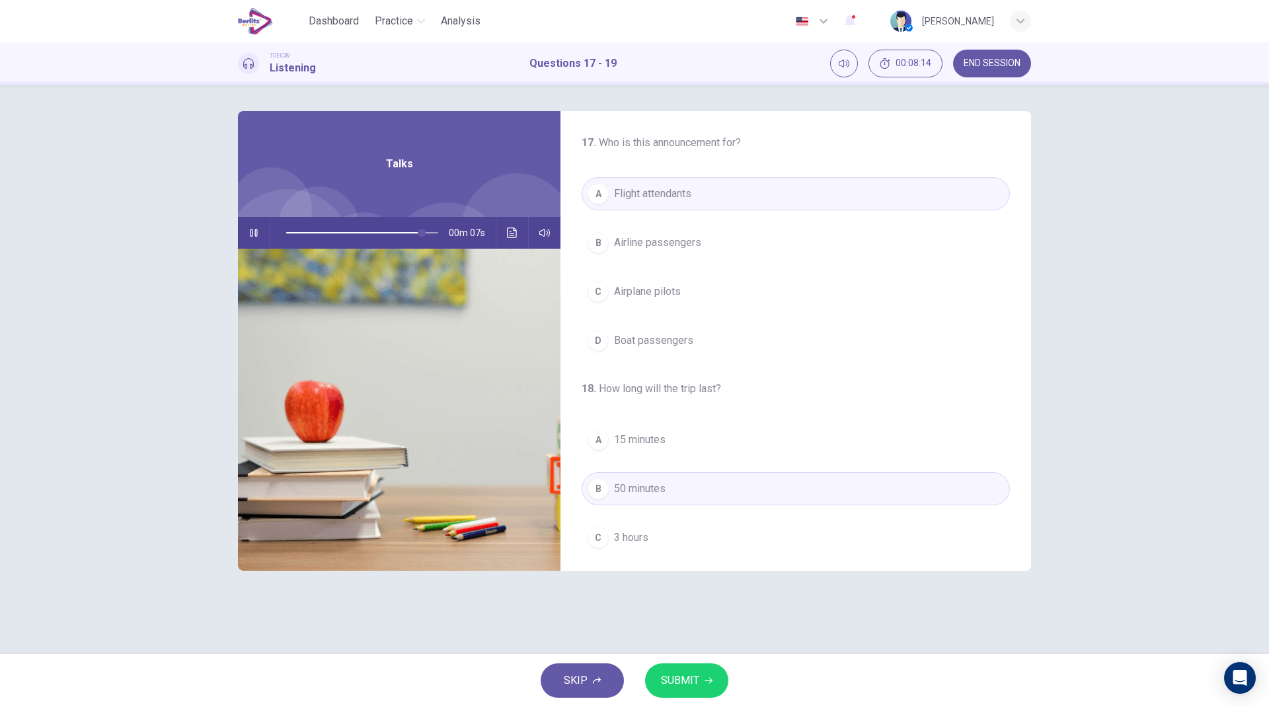
scroll to position [38, 0]
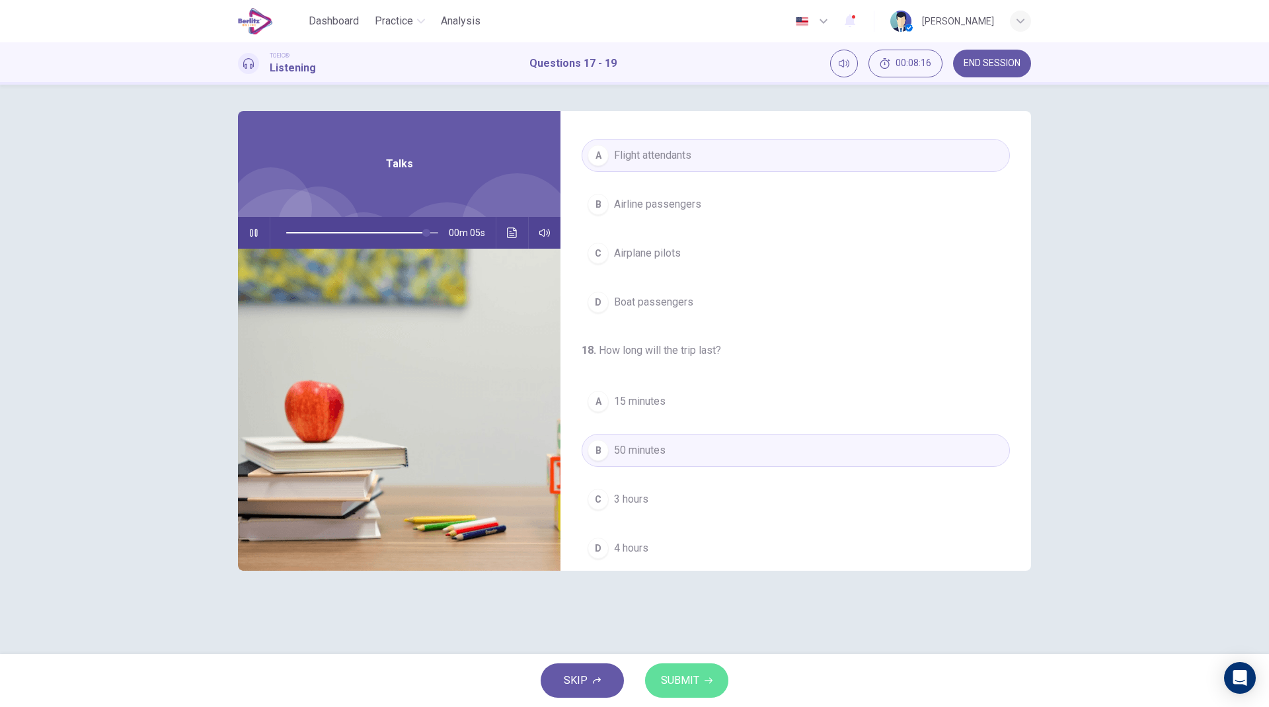
click at [702, 676] on button "SUBMIT" at bounding box center [686, 680] width 83 height 34
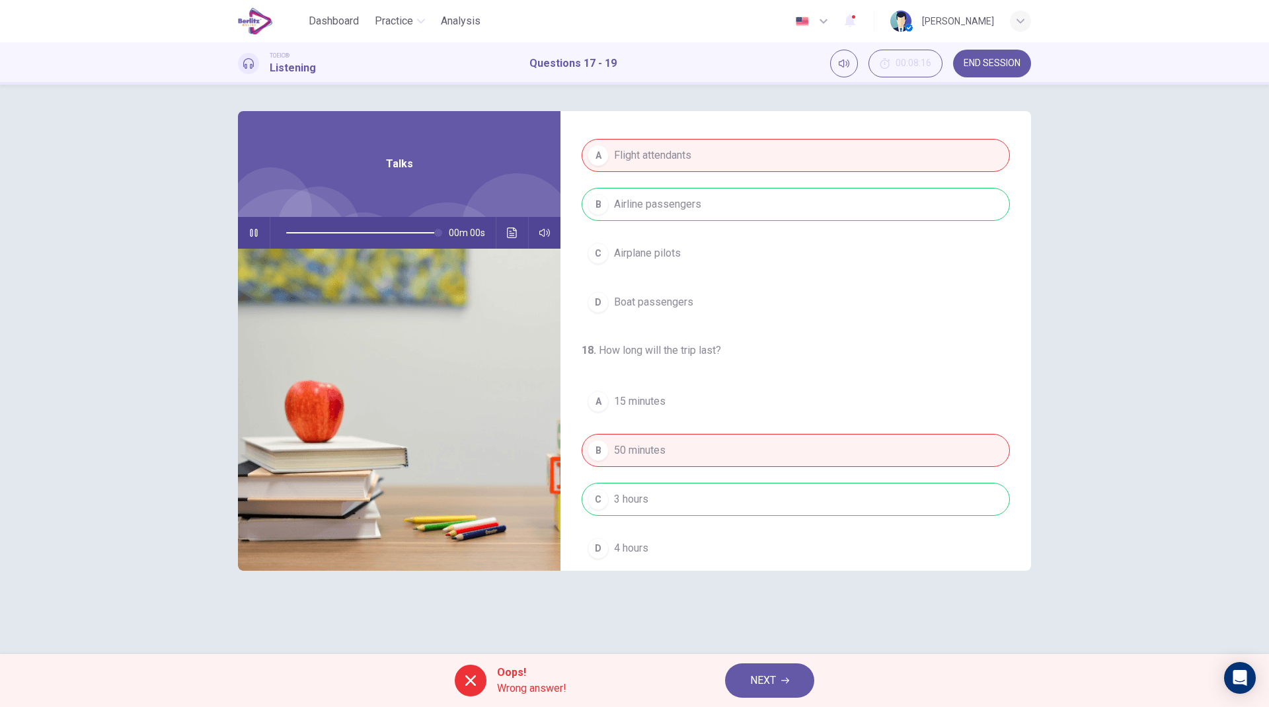
type input "*"
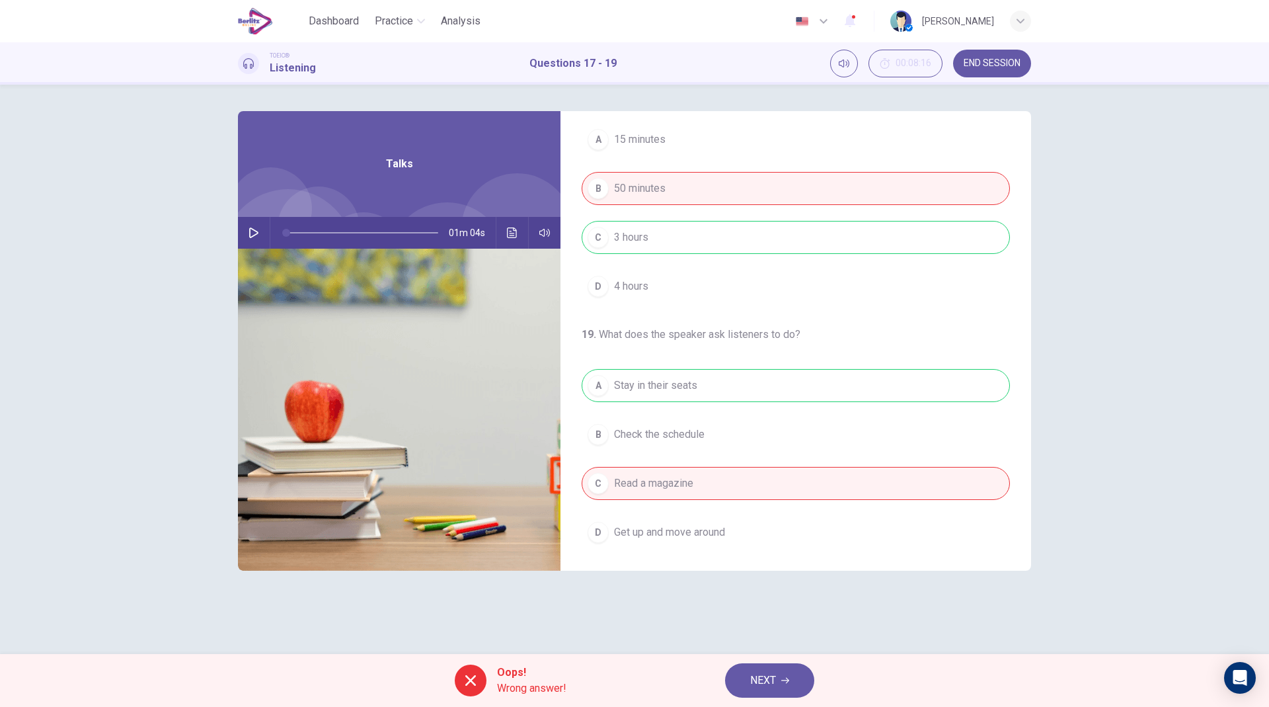
scroll to position [302, 0]
click at [990, 61] on span "END SESSION" at bounding box center [992, 63] width 57 height 11
